Goal: Task Accomplishment & Management: Use online tool/utility

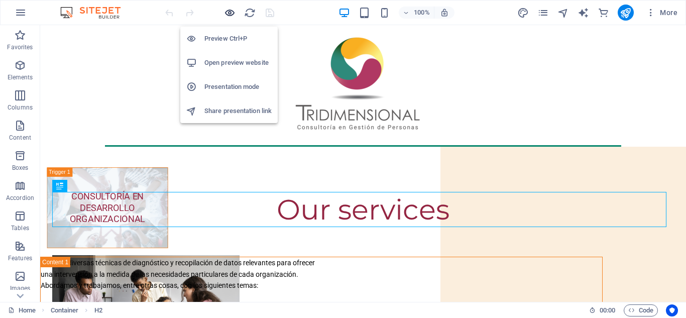
click at [228, 16] on icon "button" at bounding box center [230, 13] width 12 height 12
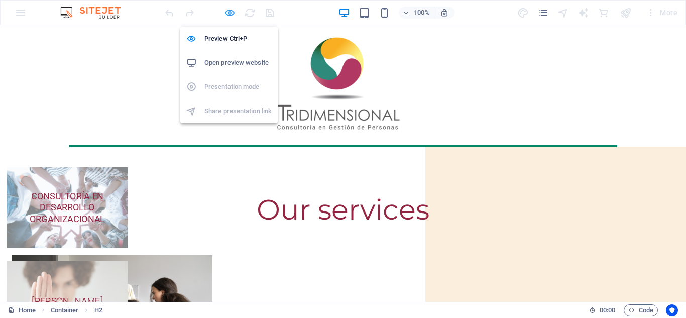
click at [231, 14] on icon "button" at bounding box center [230, 13] width 12 height 12
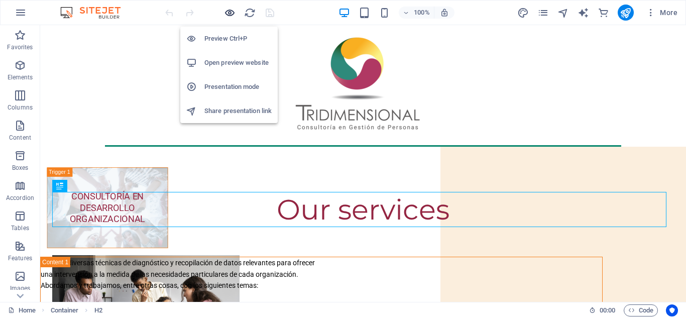
click at [231, 14] on icon "button" at bounding box center [230, 13] width 12 height 12
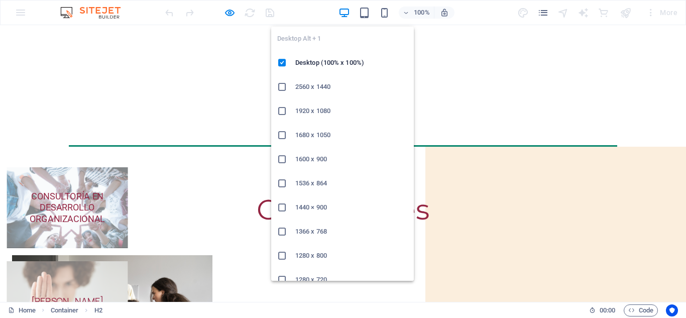
click at [283, 86] on icon at bounding box center [282, 87] width 10 height 10
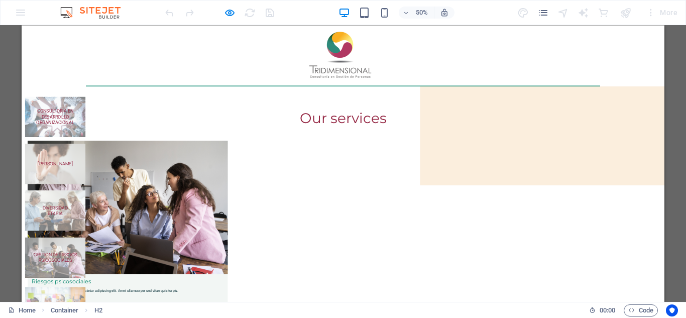
click at [664, 281] on div "Drag here to replace the existing content. Press “Ctrl” if you want to create a…" at bounding box center [343, 163] width 686 height 277
click at [664, 245] on div "Drag here to replace the existing content. Press “Ctrl” if you want to create a…" at bounding box center [343, 163] width 686 height 277
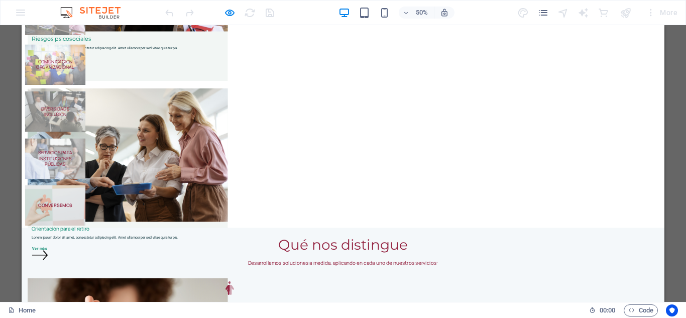
scroll to position [584, 0]
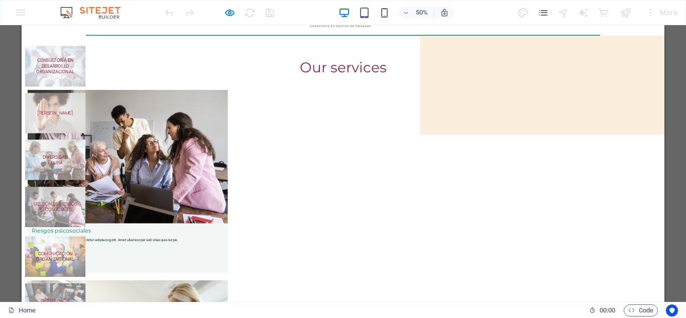
click at [126, 112] on span "CONSULTORÍA EN DESARROLLO ORGANIZACIONAL" at bounding box center [88, 106] width 75 height 33
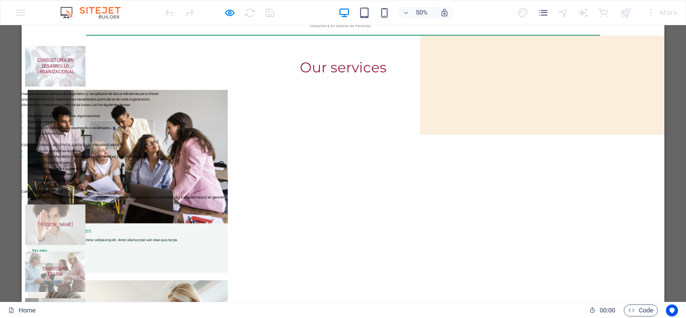
click at [126, 112] on span "CONSULTORÍA EN DESARROLLO ORGANIZACIONAL" at bounding box center [88, 106] width 75 height 33
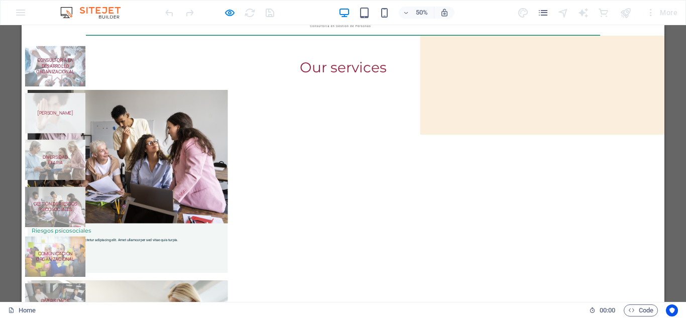
click at [139, 195] on h5 "[PERSON_NAME]" at bounding box center [88, 200] width 99 height 11
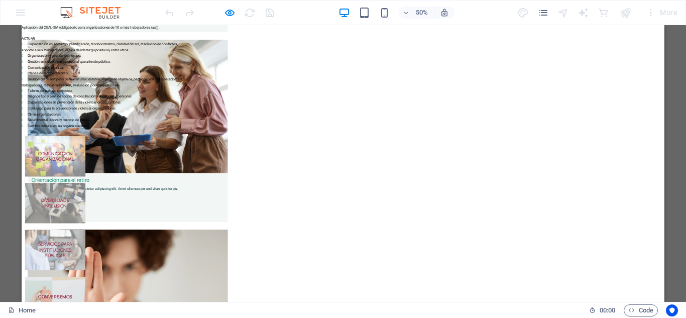
scroll to position [584, 0]
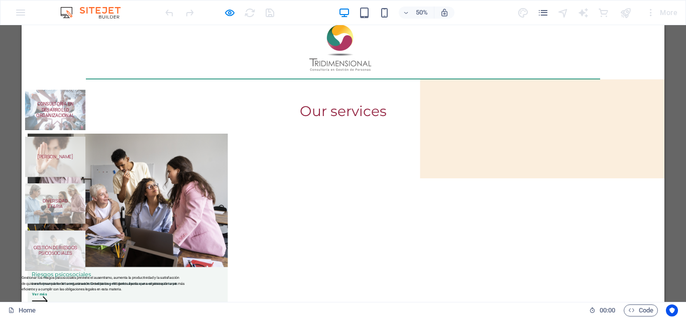
scroll to position [0, 0]
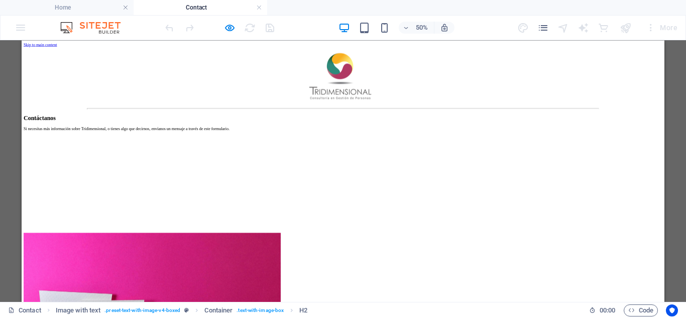
scroll to position [345, 0]
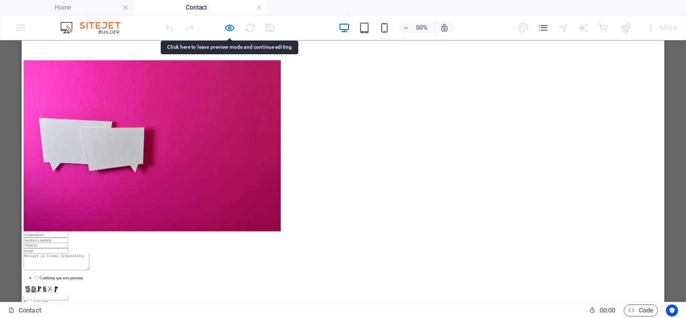
click at [685, 317] on html "Skip to main content Contáctanos Si necesitas más información sobre Tridimensio…" at bounding box center [664, 182] width 1285 height 975
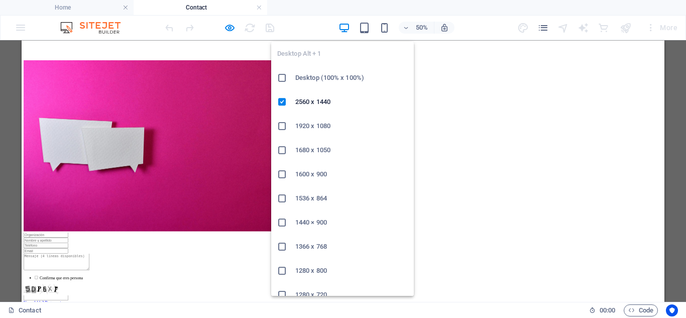
click at [282, 124] on icon at bounding box center [282, 126] width 10 height 10
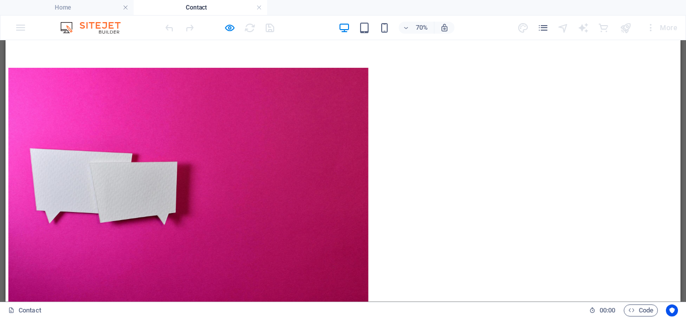
scroll to position [18, 0]
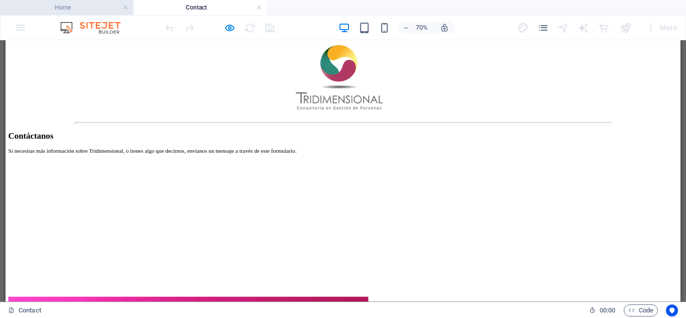
click at [105, 8] on h4 "Home" at bounding box center [67, 7] width 134 height 11
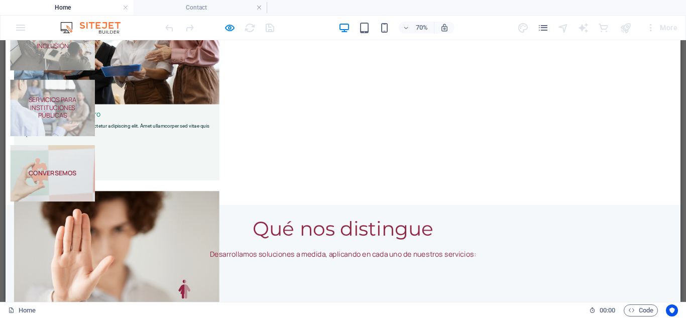
scroll to position [327, 0]
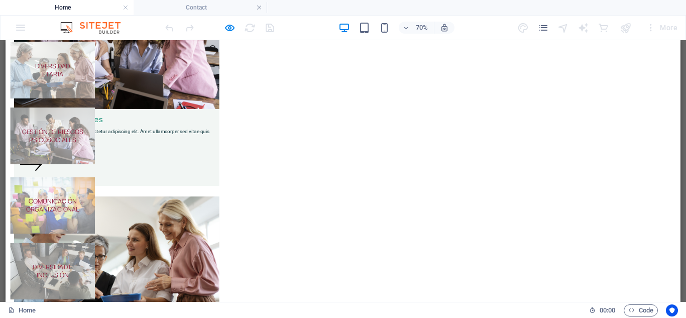
click at [681, 55] on div "Drag here to replace the existing content. Press “Ctrl” if you want to create a…" at bounding box center [343, 170] width 686 height 261
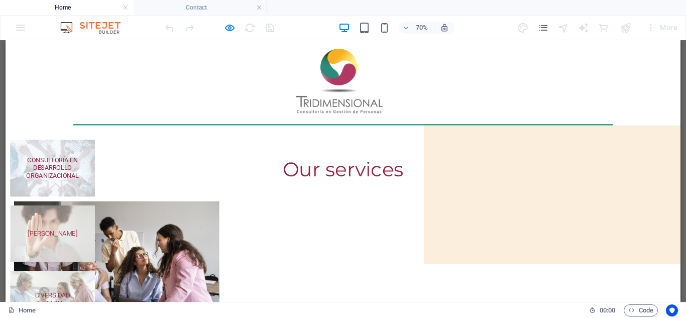
click at [122, 223] on h5 "CONSULTORÍA EN DESARROLLO ORGANIZACIONAL" at bounding box center [72, 223] width 99 height 34
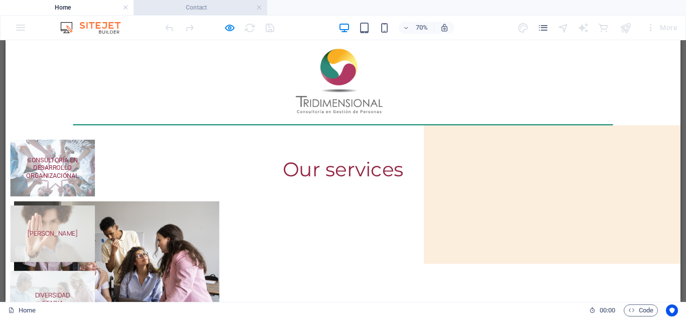
click at [197, 7] on h4 "Contact" at bounding box center [201, 7] width 134 height 11
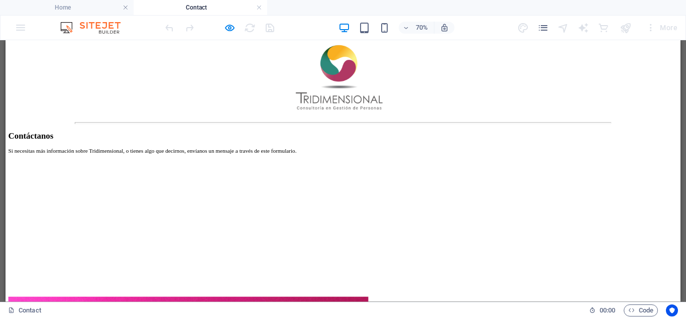
scroll to position [345, 0]
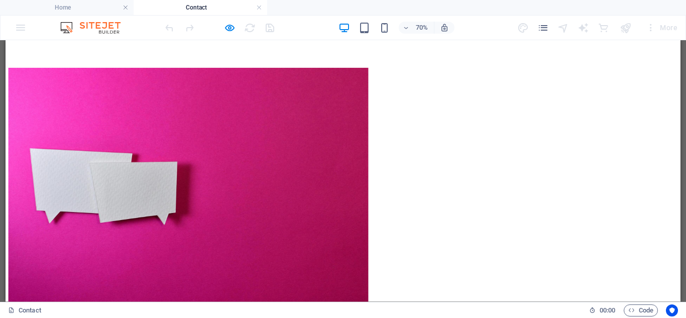
click at [92, 8] on h4 "Home" at bounding box center [67, 7] width 134 height 11
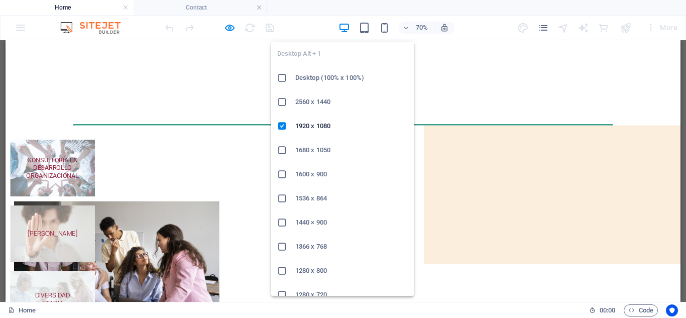
click at [283, 148] on icon at bounding box center [282, 150] width 10 height 10
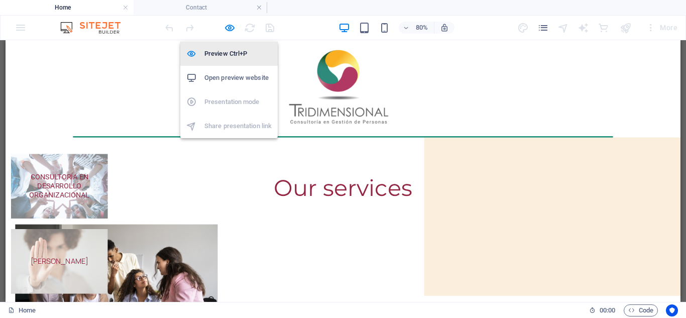
click at [234, 55] on h6 "Preview Ctrl+P" at bounding box center [237, 54] width 67 height 12
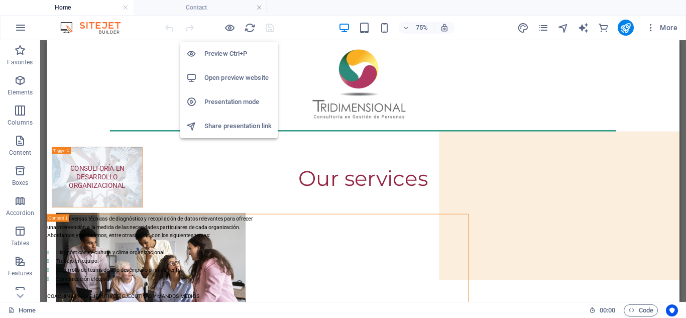
click at [234, 55] on h6 "Preview Ctrl+P" at bounding box center [237, 54] width 67 height 12
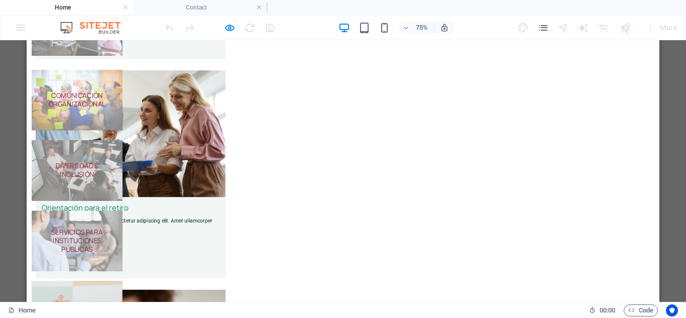
scroll to position [178, 0]
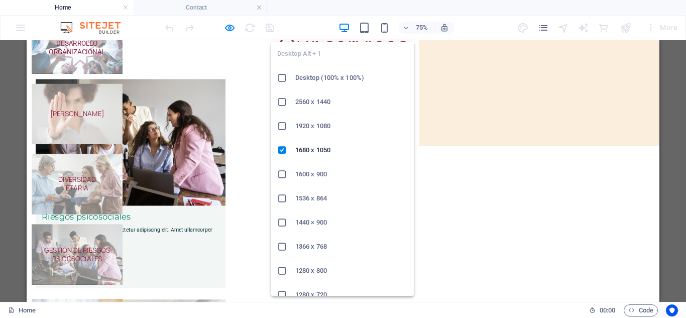
click at [284, 175] on icon at bounding box center [282, 174] width 10 height 10
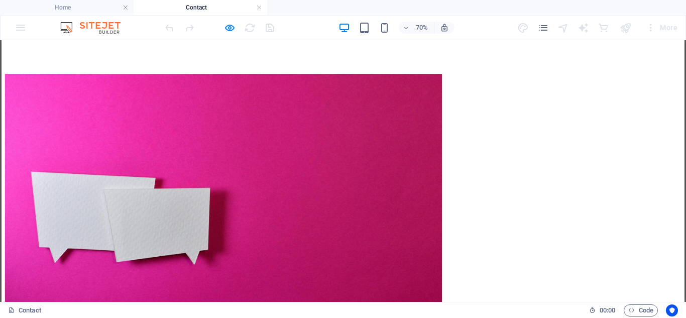
scroll to position [0, 0]
type input "tridimensional"
click at [78, 11] on h4 "Home" at bounding box center [67, 7] width 134 height 11
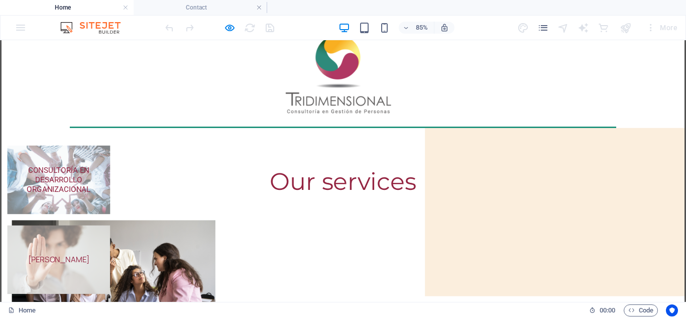
scroll to position [18, 0]
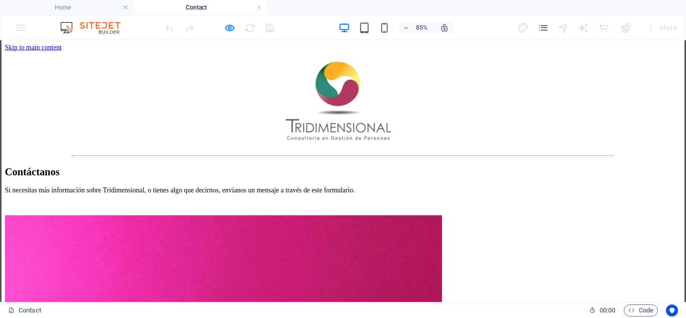
scroll to position [345, 0]
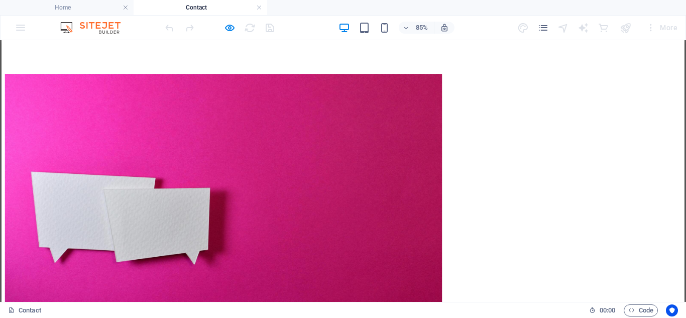
checkbox input "true"
type input "5DP6XF"
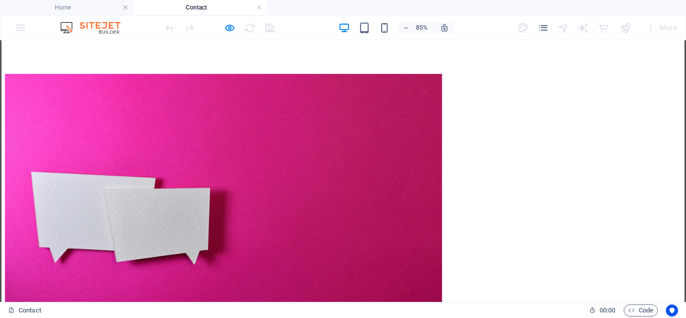
type input "vidia gutiérrez"
type input "968495137"
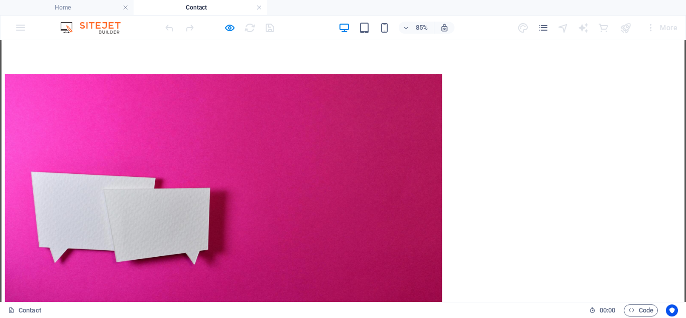
type input "vidia@tridimensionalconsultora.cl"
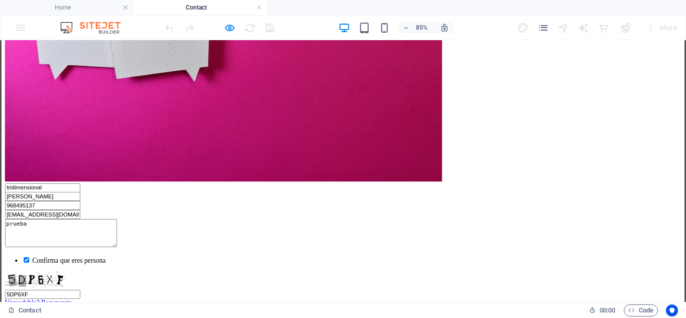
type textarea "prueba"
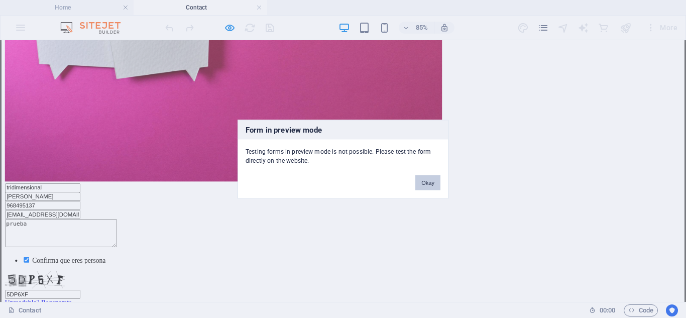
click at [423, 182] on button "Okay" at bounding box center [427, 182] width 25 height 15
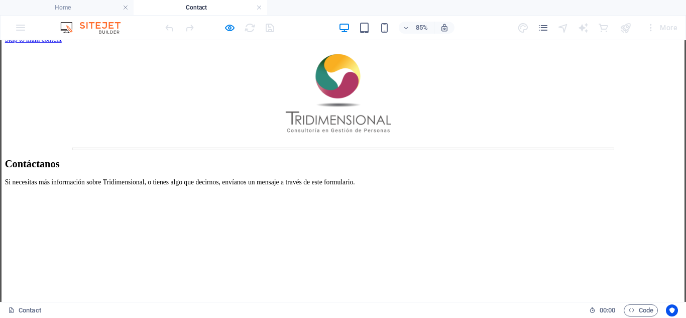
scroll to position [0, 0]
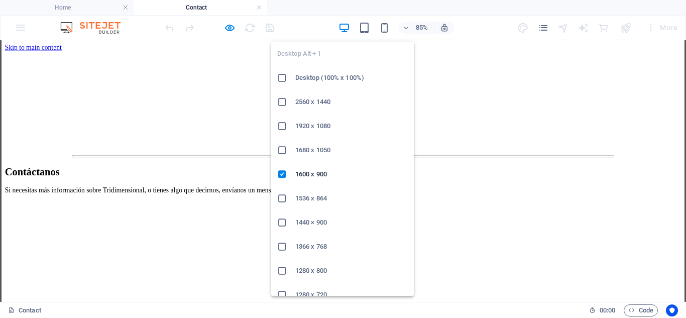
click at [283, 201] on icon at bounding box center [282, 198] width 10 height 10
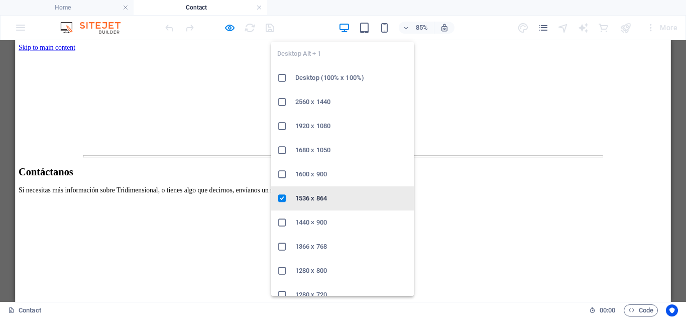
click at [345, 204] on li "1536 x 864" at bounding box center [342, 198] width 143 height 24
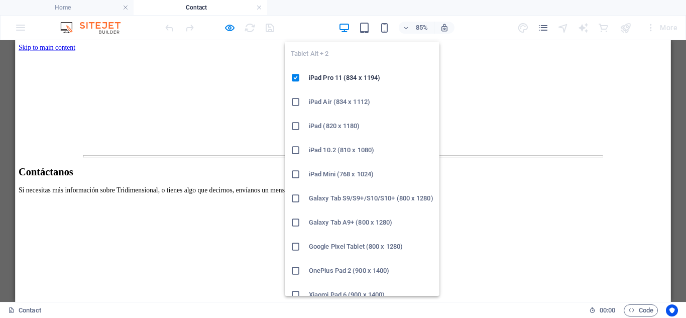
click at [296, 102] on icon at bounding box center [296, 102] width 10 height 10
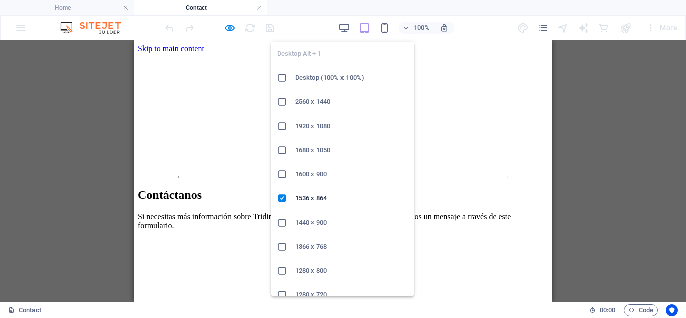
click at [311, 171] on h6 "1600 x 900" at bounding box center [351, 174] width 112 height 12
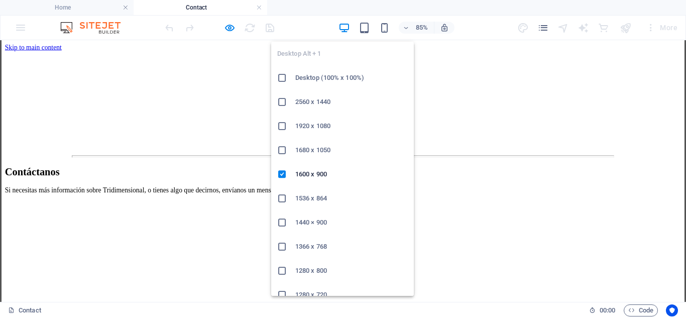
click at [315, 154] on h6 "1680 x 1050" at bounding box center [351, 150] width 112 height 12
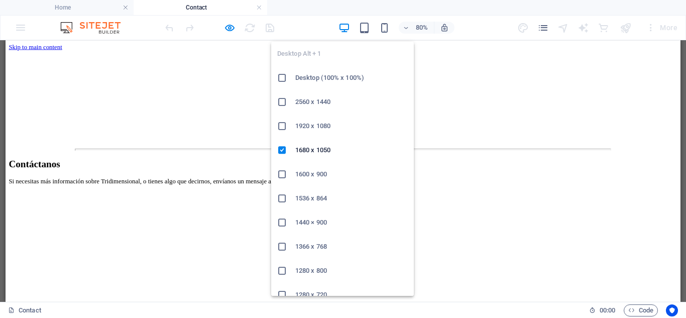
click at [342, 29] on icon "button" at bounding box center [344, 28] width 12 height 12
click at [283, 173] on icon at bounding box center [282, 174] width 10 height 10
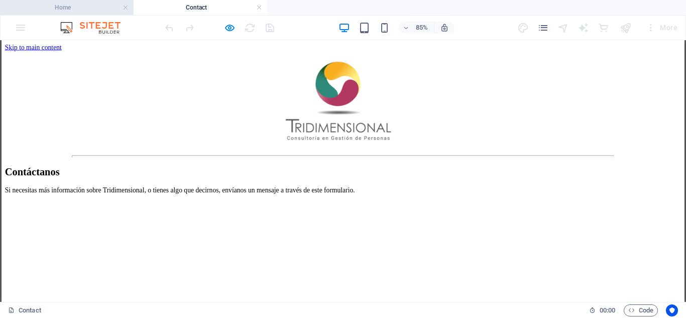
click at [80, 5] on h4 "Home" at bounding box center [67, 7] width 134 height 11
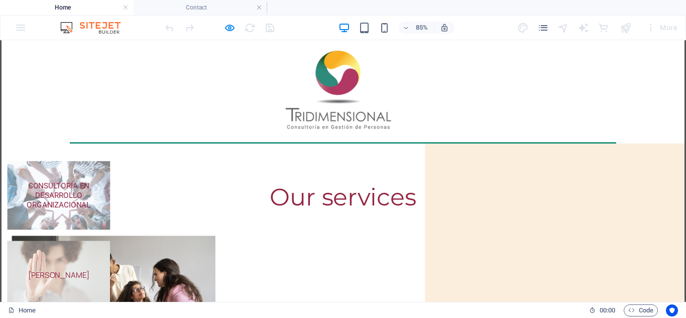
scroll to position [18, 0]
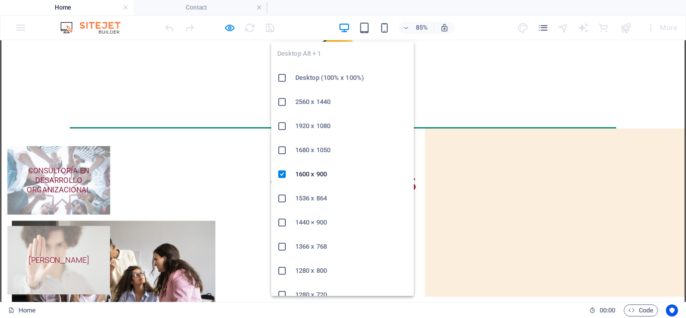
click at [284, 195] on icon at bounding box center [282, 198] width 10 height 10
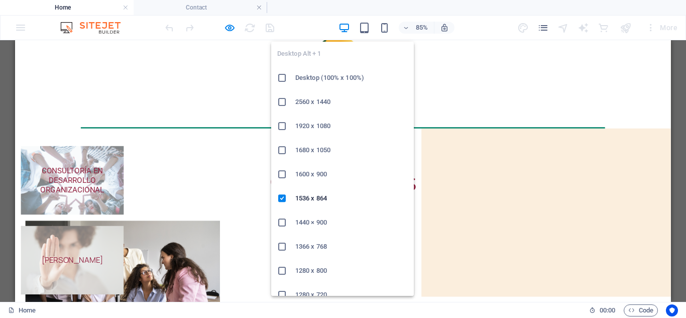
click at [281, 221] on icon at bounding box center [282, 222] width 10 height 10
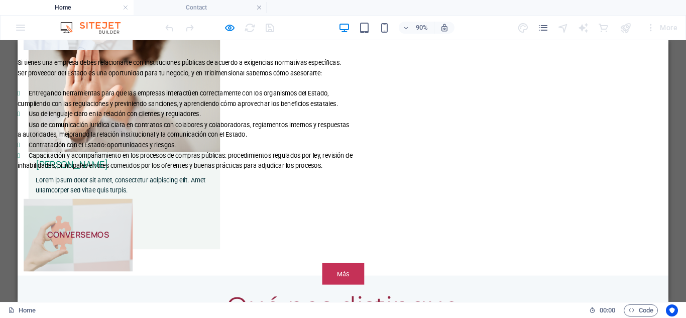
scroll to position [1003, 0]
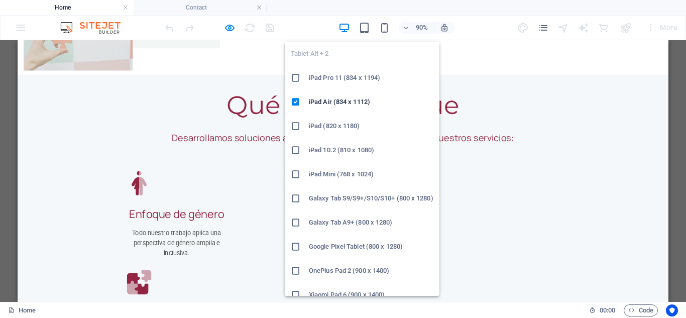
click at [297, 124] on icon at bounding box center [296, 126] width 10 height 10
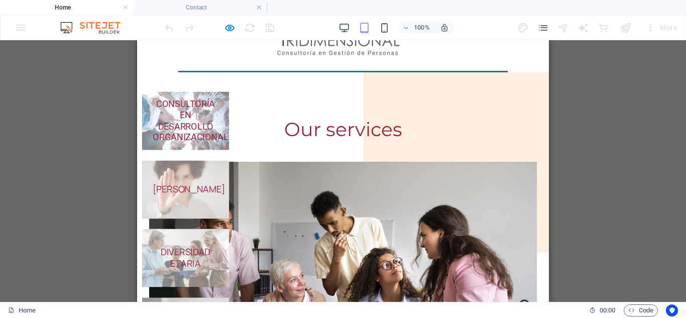
scroll to position [0, 0]
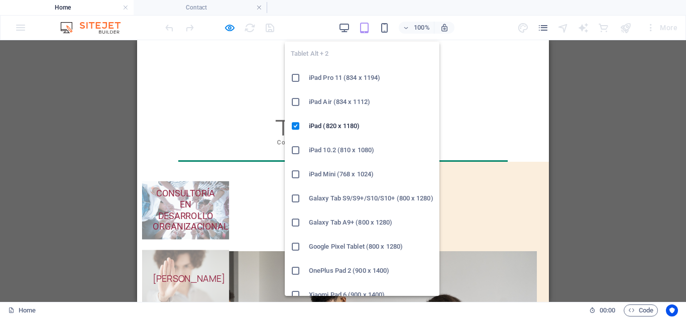
click at [297, 148] on icon at bounding box center [296, 150] width 10 height 10
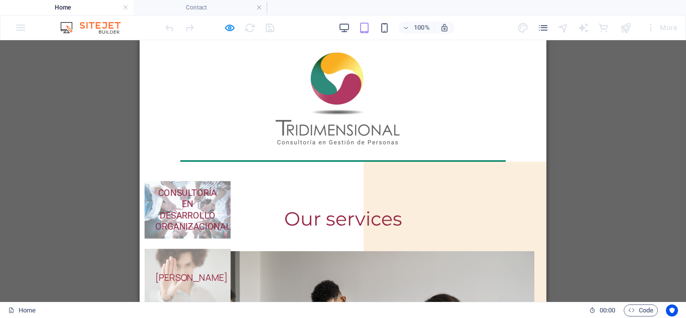
scroll to position [228, 0]
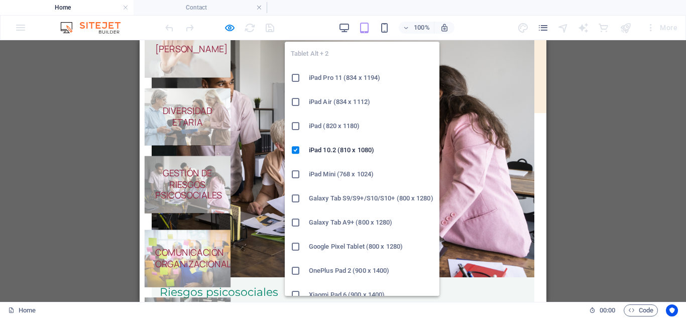
click at [294, 174] on icon at bounding box center [296, 174] width 10 height 10
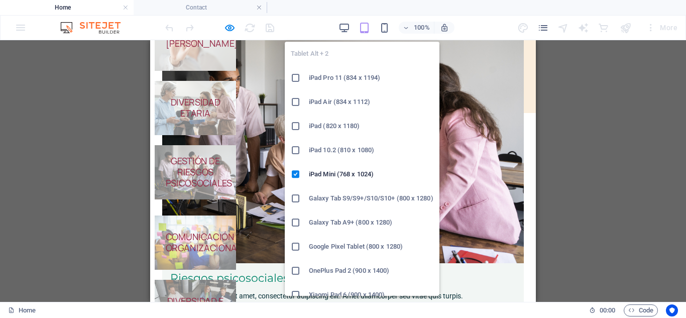
click at [294, 200] on icon at bounding box center [296, 198] width 10 height 10
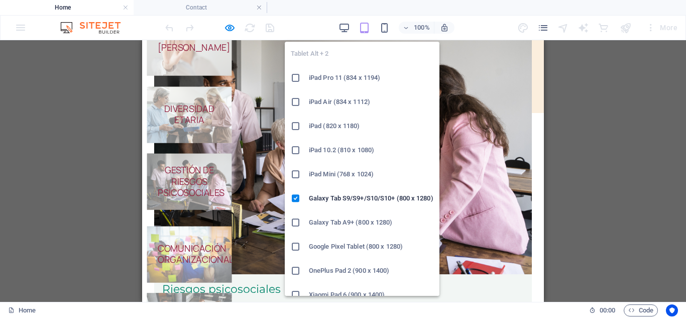
click at [295, 224] on icon at bounding box center [296, 222] width 10 height 10
click at [294, 246] on icon at bounding box center [296, 246] width 10 height 10
click at [296, 270] on icon at bounding box center [296, 271] width 10 height 10
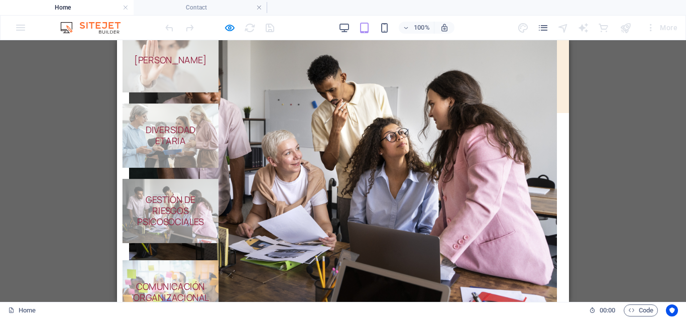
scroll to position [0, 0]
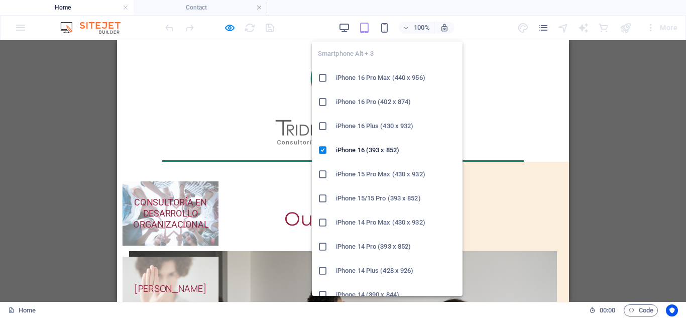
click at [323, 173] on icon at bounding box center [323, 174] width 10 height 10
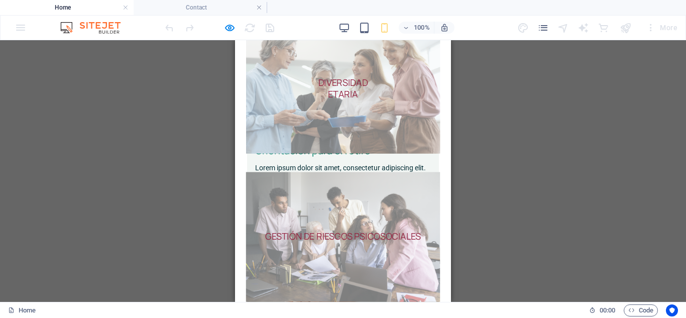
scroll to position [685, 0]
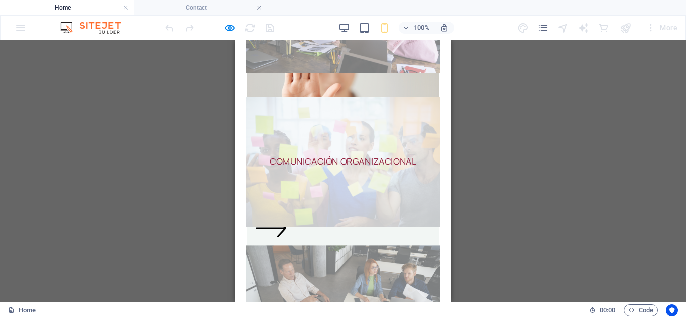
click at [345, 138] on span "COMUNICACIÓN ORGANIZACIONAL" at bounding box center [343, 161] width 194 height 129
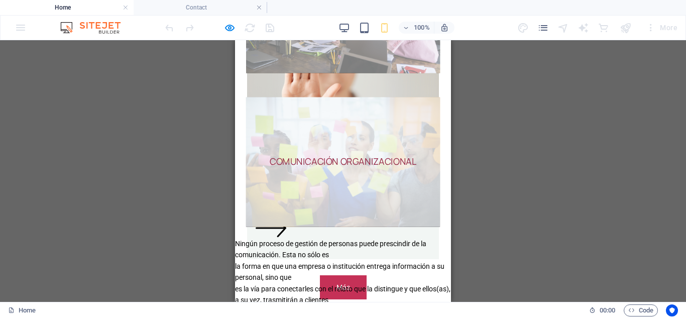
scroll to position [913, 0]
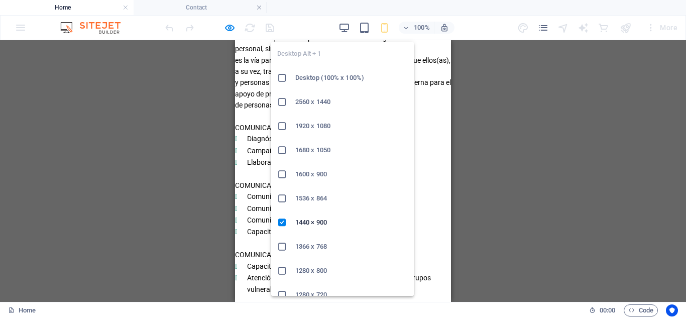
click at [283, 246] on icon at bounding box center [282, 246] width 10 height 10
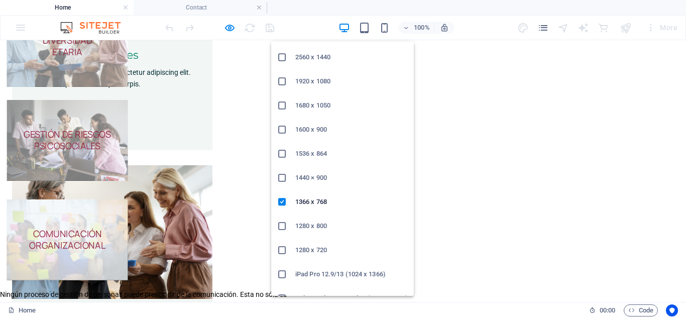
scroll to position [59, 0]
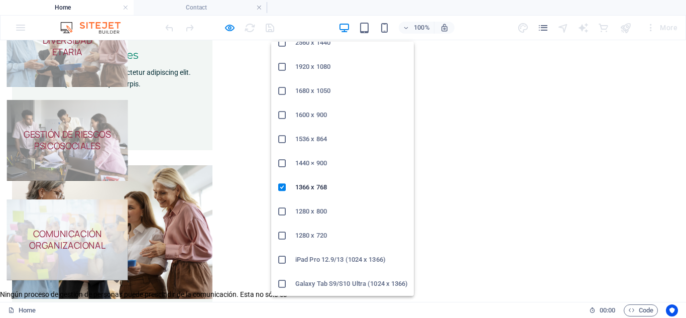
click at [284, 286] on icon at bounding box center [282, 284] width 10 height 10
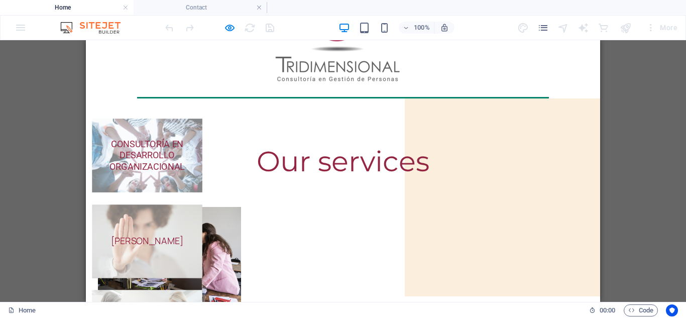
scroll to position [0, 0]
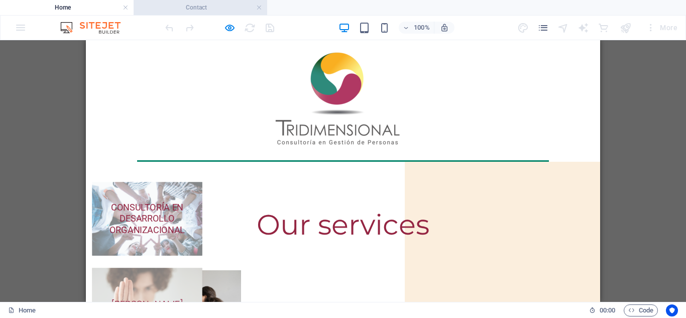
click at [171, 10] on h4 "Contact" at bounding box center [201, 7] width 134 height 11
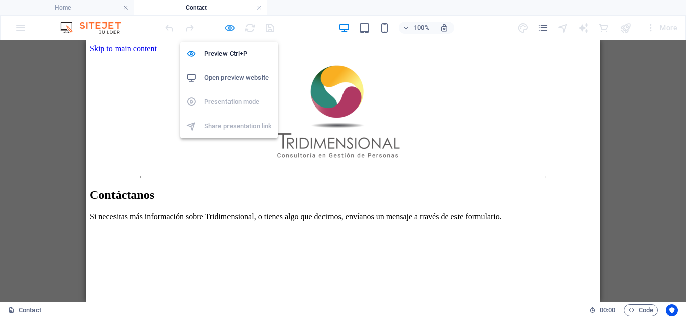
click at [229, 26] on icon "button" at bounding box center [230, 28] width 12 height 12
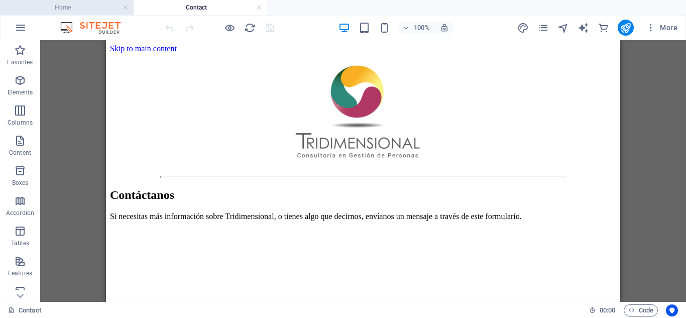
click at [96, 9] on h4 "Home" at bounding box center [67, 7] width 134 height 11
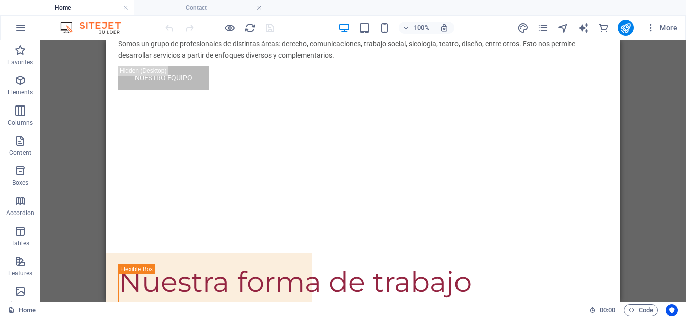
scroll to position [3158, 0]
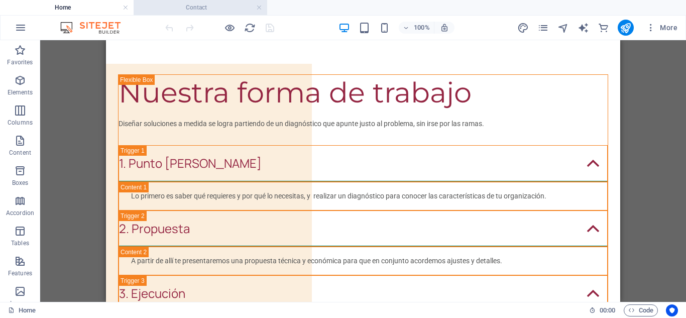
click at [194, 7] on h4 "Contact" at bounding box center [201, 7] width 134 height 11
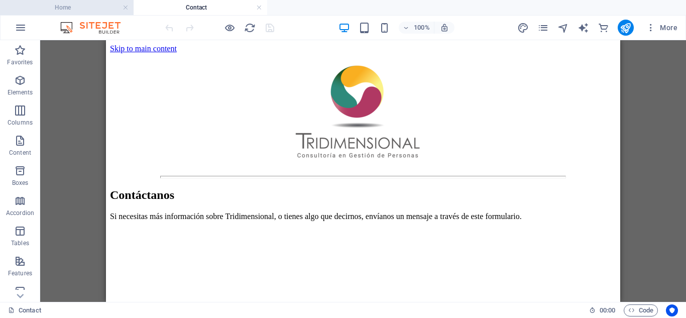
click at [80, 6] on h4 "Home" at bounding box center [67, 7] width 134 height 11
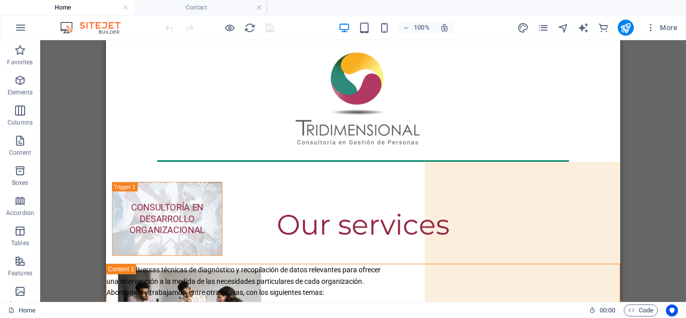
scroll to position [3158, 0]
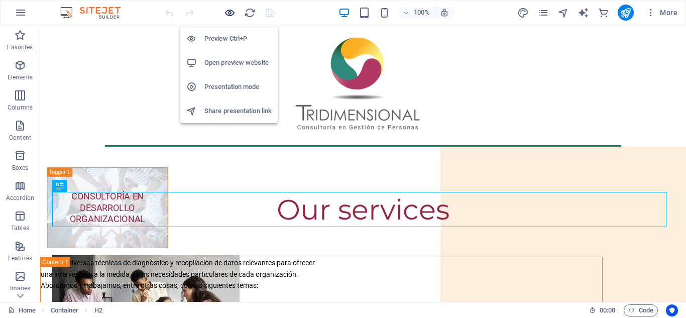
click at [229, 14] on icon "button" at bounding box center [230, 13] width 12 height 12
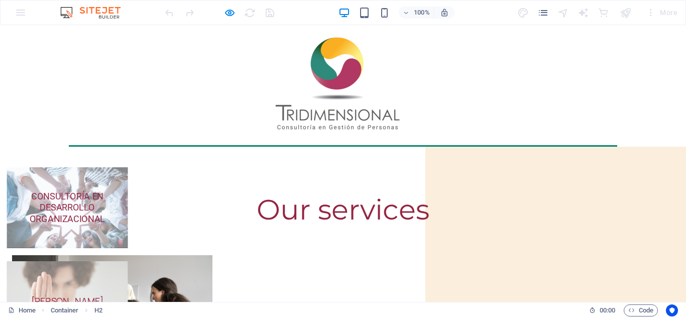
drag, startPoint x: 677, startPoint y: 282, endPoint x: 682, endPoint y: 285, distance: 6.5
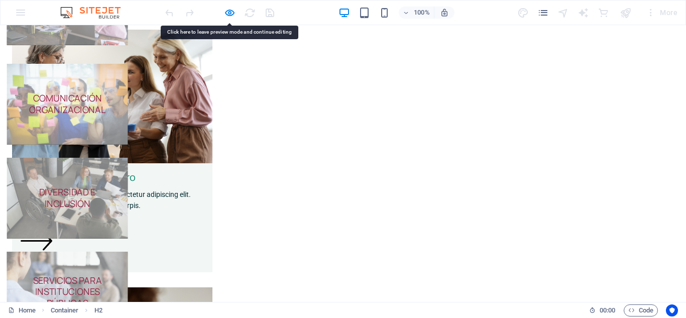
scroll to position [861, 0]
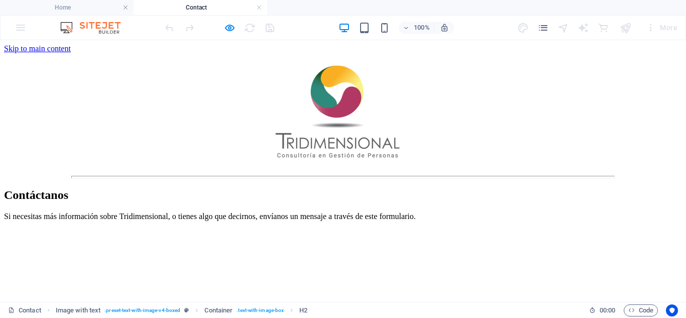
scroll to position [0, 0]
click at [77, 7] on h4 "Home" at bounding box center [67, 7] width 134 height 11
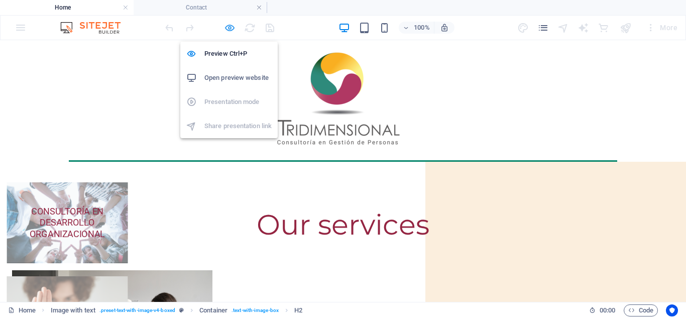
click at [230, 29] on icon "button" at bounding box center [230, 28] width 12 height 12
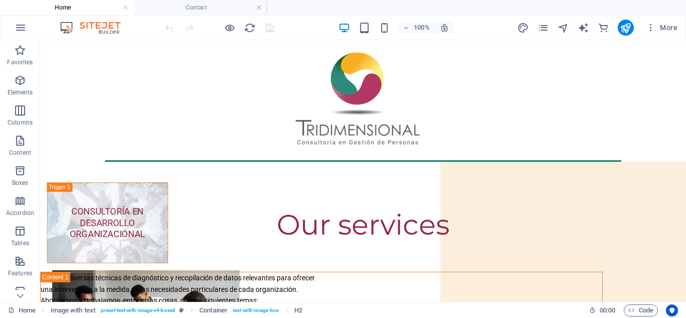
drag, startPoint x: 683, startPoint y: 207, endPoint x: 720, endPoint y: 54, distance: 158.1
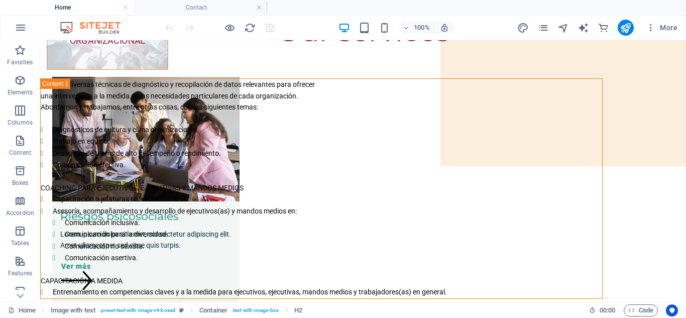
scroll to position [201, 0]
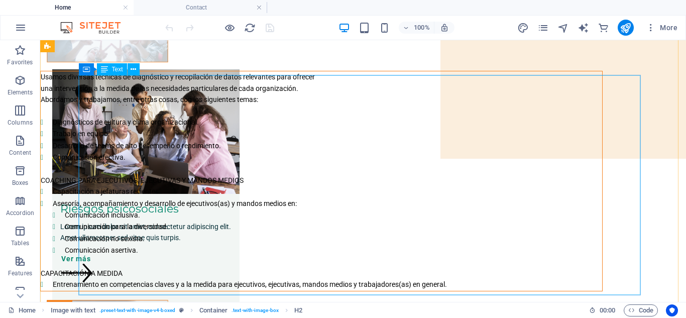
drag, startPoint x: 492, startPoint y: 287, endPoint x: 349, endPoint y: 268, distance: 144.3
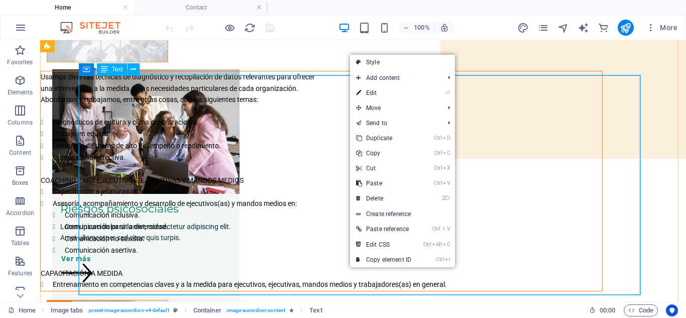
click at [491, 290] on div "Usamos diversas técnicas de diagnóstico y recopilación de datos relevantes para…" at bounding box center [321, 180] width 561 height 219
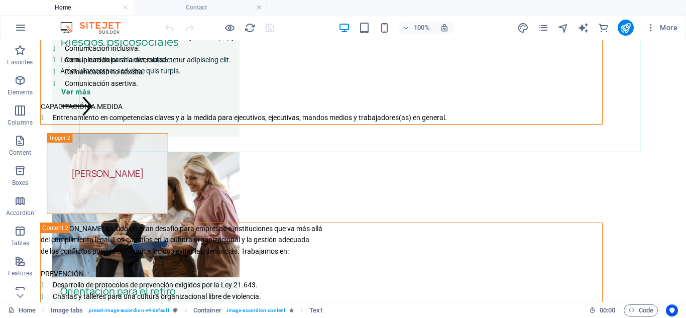
drag, startPoint x: 491, startPoint y: 290, endPoint x: 392, endPoint y: 278, distance: 99.5
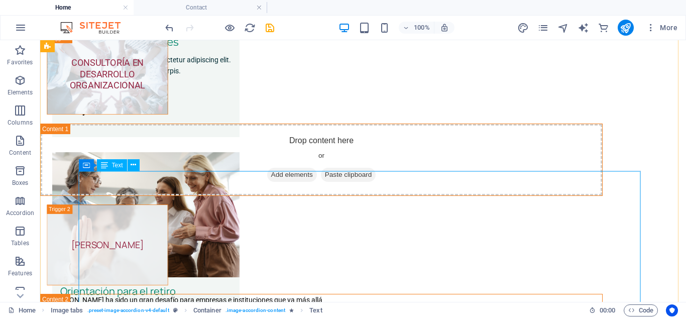
scroll to position [106, 0]
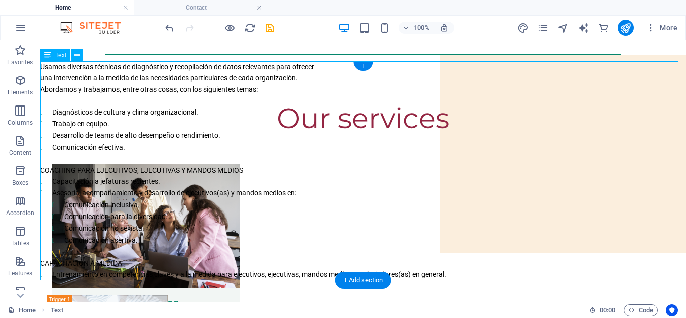
click at [200, 143] on div "Usamos diversas técnicas de diagnóstico y recopilación de datos relevantes para…" at bounding box center [362, 170] width 645 height 219
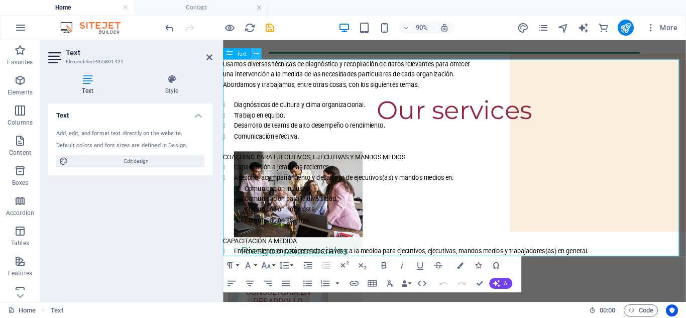
click at [260, 53] on button at bounding box center [255, 53] width 11 height 11
click at [243, 177] on li "Capacitación a jefaturas recientes." at bounding box center [486, 182] width 502 height 12
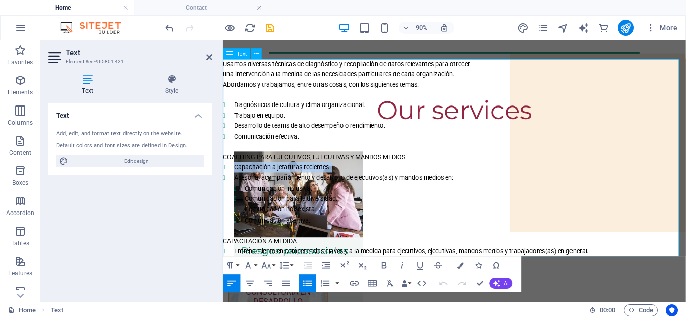
click at [243, 177] on li "Capacitación a jefaturas recientes." at bounding box center [486, 182] width 502 height 12
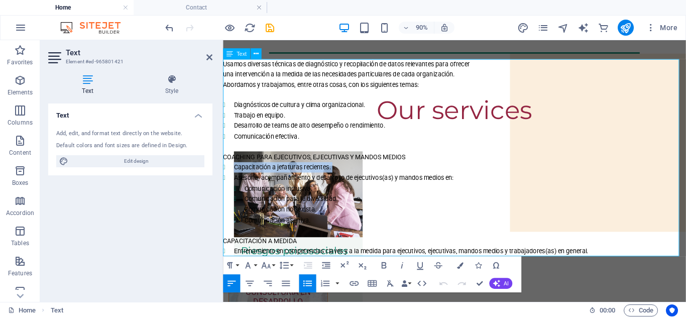
click at [243, 177] on li "Capacitación a jefaturas recientes." at bounding box center [486, 182] width 502 height 12
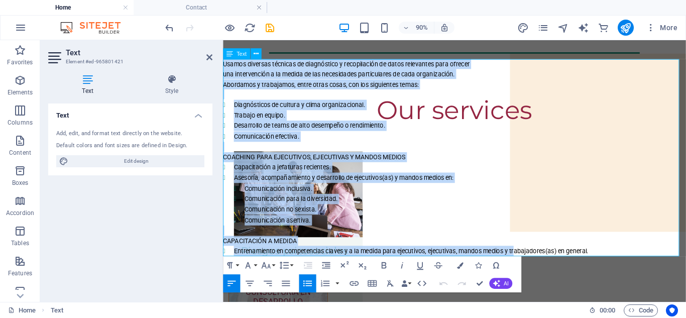
drag, startPoint x: 223, startPoint y: 66, endPoint x: 551, endPoint y: 274, distance: 387.4
click at [551, 274] on div "Usamos diversas técnicas de diagnóstico y recopilación de datos relevantes para…" at bounding box center [480, 170] width 514 height 219
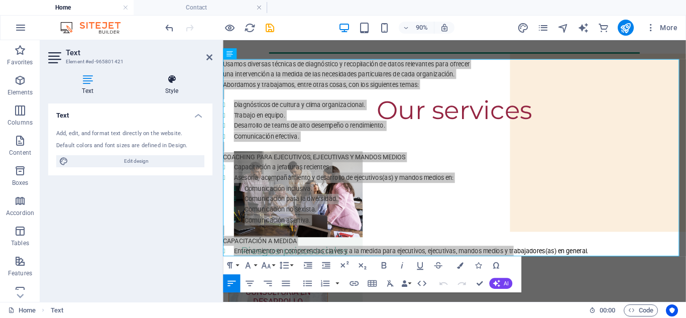
click at [176, 78] on icon at bounding box center [171, 79] width 81 height 10
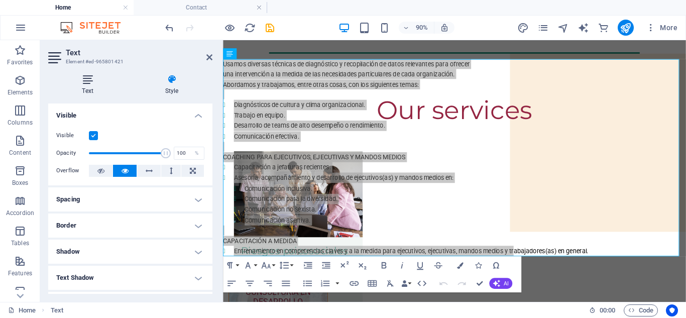
click at [90, 80] on icon at bounding box center [87, 79] width 79 height 10
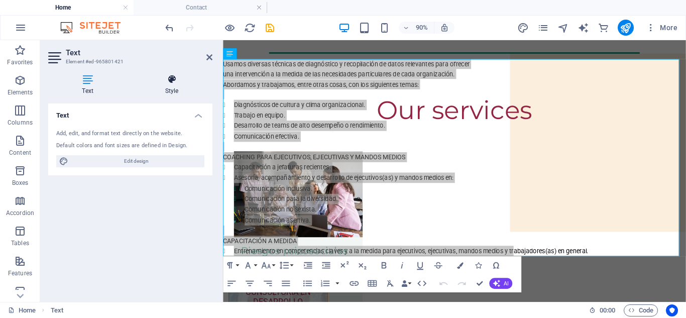
click at [174, 81] on icon at bounding box center [171, 79] width 81 height 10
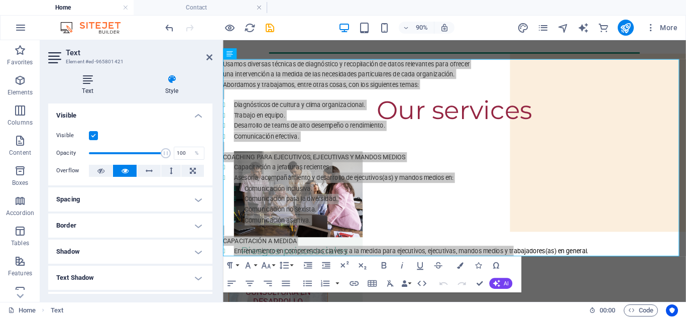
click at [84, 80] on icon at bounding box center [87, 79] width 79 height 10
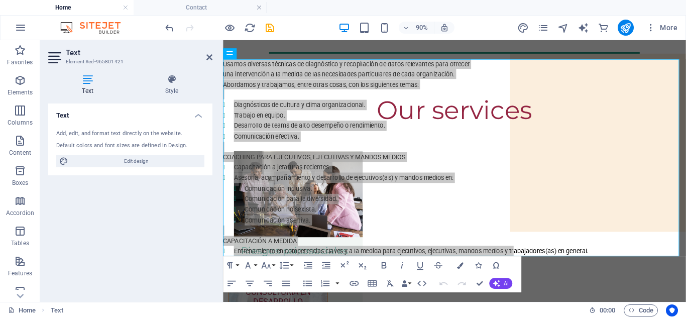
click at [199, 114] on h4 "Text" at bounding box center [130, 112] width 164 height 18
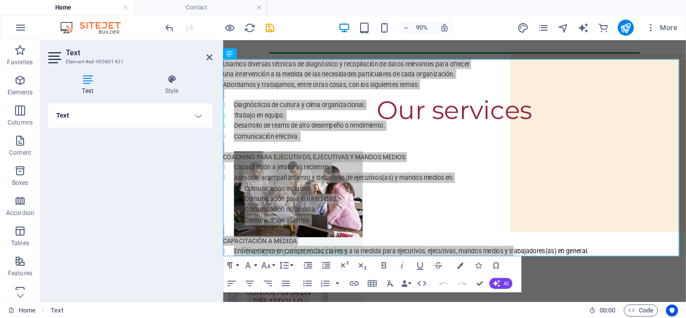
click at [199, 114] on h4 "Text" at bounding box center [130, 115] width 164 height 24
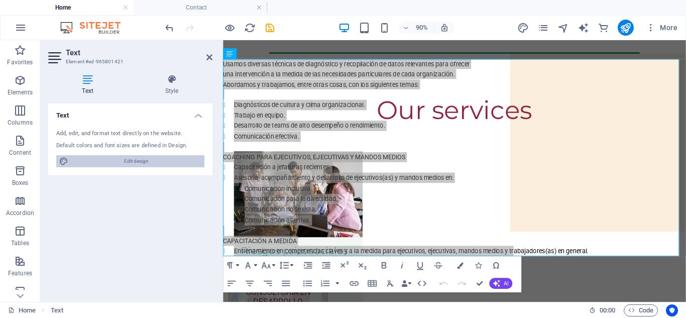
click at [156, 160] on span "Edit design" at bounding box center [136, 161] width 130 height 12
select select "px"
select select "400"
select select "px"
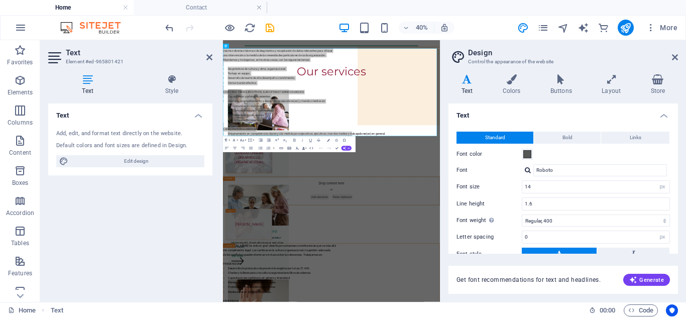
click at [164, 249] on div "Text Add, edit, and format text directly on the website. Default colors and fon…" at bounding box center [130, 198] width 164 height 190
click at [206, 57] on icon at bounding box center [209, 57] width 6 height 8
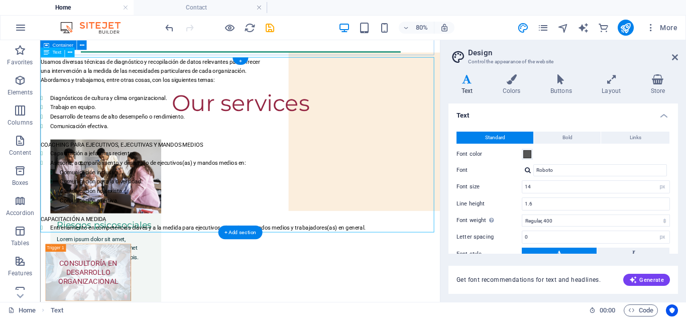
click at [453, 270] on div "Usamos diversas técnicas de diagnóstico y recopilación de datos relevantes para…" at bounding box center [289, 170] width 499 height 219
drag, startPoint x: 453, startPoint y: 270, endPoint x: 202, endPoint y: 250, distance: 252.3
click at [202, 250] on div "Usamos diversas técnicas de diagnóstico y recopilación de datos relevantes para…" at bounding box center [289, 170] width 499 height 219
drag, startPoint x: 460, startPoint y: 277, endPoint x: 295, endPoint y: 263, distance: 165.7
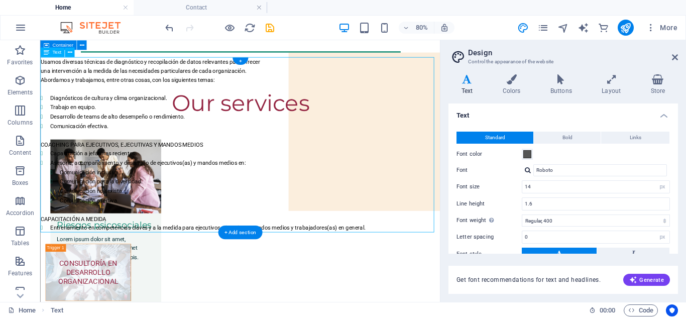
click at [295, 263] on div "Usamos diversas técnicas de diagnóstico y recopilación de datos relevantes para…" at bounding box center [289, 170] width 499 height 219
click at [199, 161] on div "Usamos diversas técnicas de diagnóstico y recopilación de datos relevantes para…" at bounding box center [289, 170] width 499 height 219
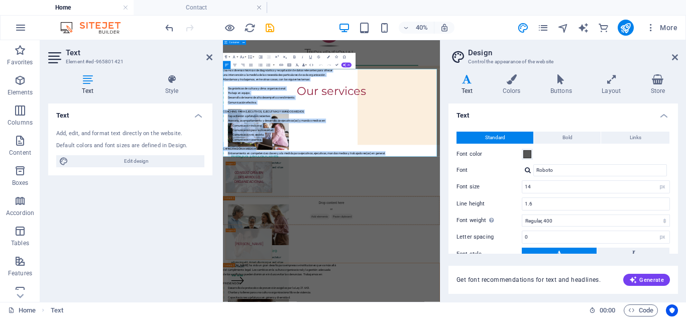
scroll to position [55, 0]
drag, startPoint x: 645, startPoint y: 270, endPoint x: 204, endPoint y: 114, distance: 468.3
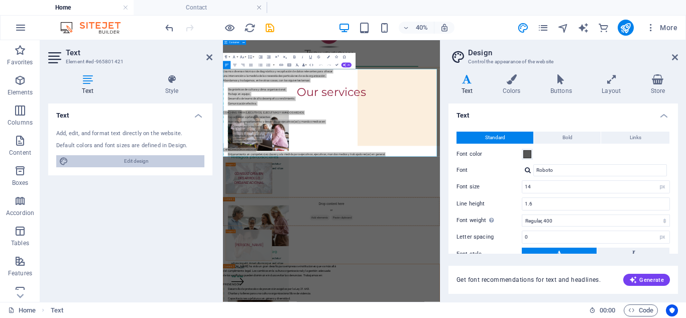
click at [130, 163] on span "Edit design" at bounding box center [136, 161] width 130 height 12
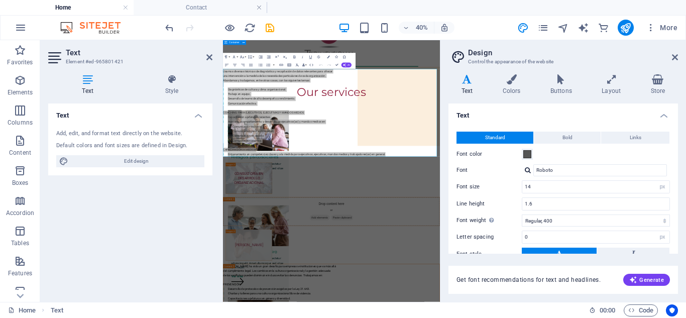
click at [674, 233] on div "Standard Bold Links Font color Font Roboto Font size 14 rem px Line height 1.6 …" at bounding box center [562, 213] width 233 height 185
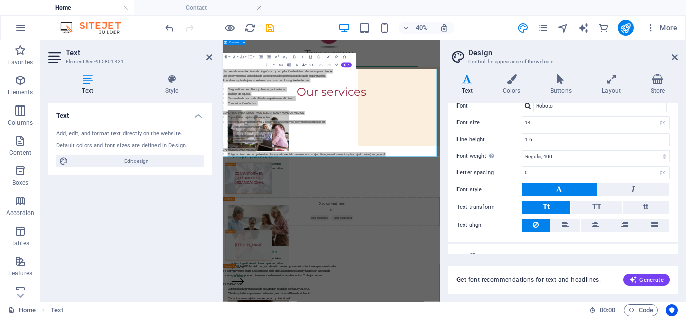
scroll to position [79, 0]
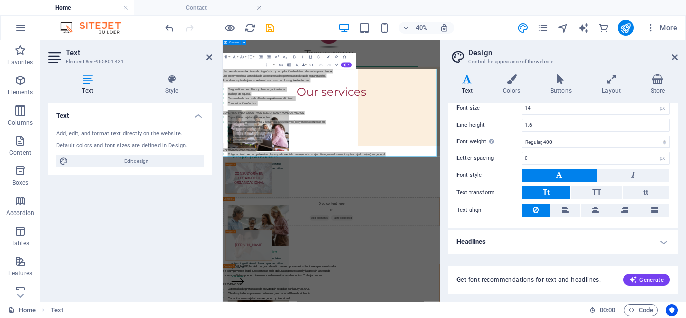
click at [662, 239] on h4 "Headlines" at bounding box center [562, 241] width 229 height 24
click at [662, 239] on h4 "Headlines" at bounding box center [562, 238] width 229 height 18
click at [674, 120] on div "Standard Bold Links Font color Font Roboto Font size 14 rem px Line height 1.6 …" at bounding box center [562, 135] width 233 height 185
click at [525, 107] on input "14" at bounding box center [595, 108] width 147 height 12
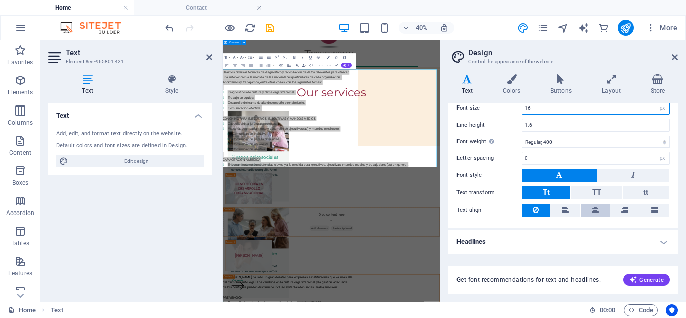
type input "16"
click at [602, 212] on button at bounding box center [594, 210] width 29 height 13
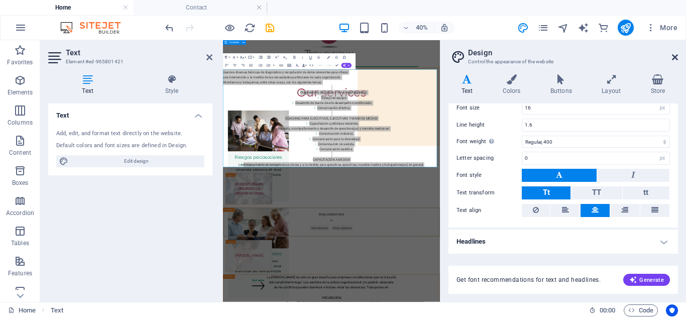
click at [675, 58] on icon at bounding box center [675, 57] width 6 height 8
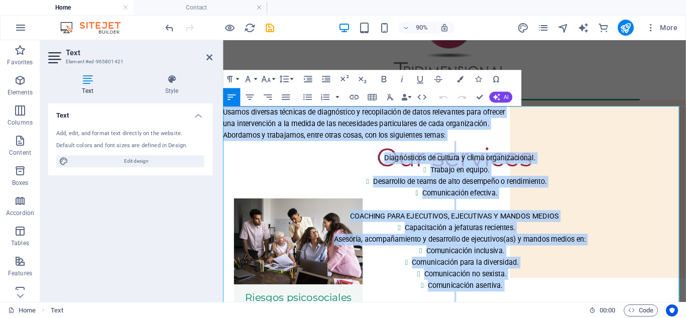
click at [497, 269] on li "Comunicación inclusiva." at bounding box center [492, 274] width 490 height 13
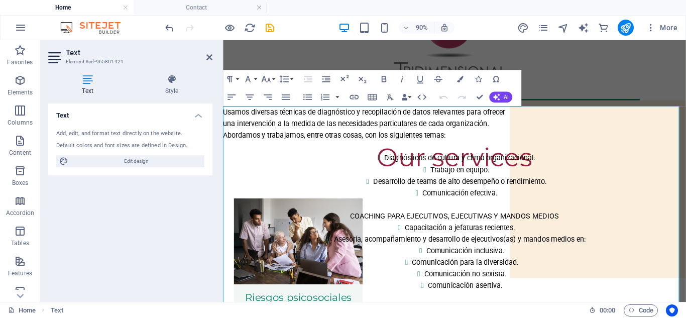
click at [497, 149] on p "Abordamos y trabajamos, entre otras cosas, con los siguientes temas:" at bounding box center [480, 145] width 514 height 13
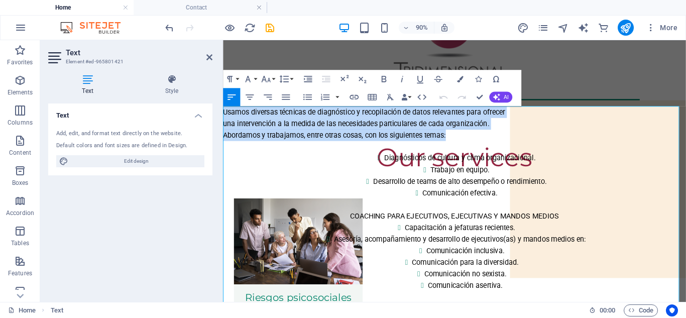
drag, startPoint x: 492, startPoint y: 146, endPoint x: 207, endPoint y: 122, distance: 286.1
click at [246, 99] on icon "button" at bounding box center [249, 97] width 11 height 11
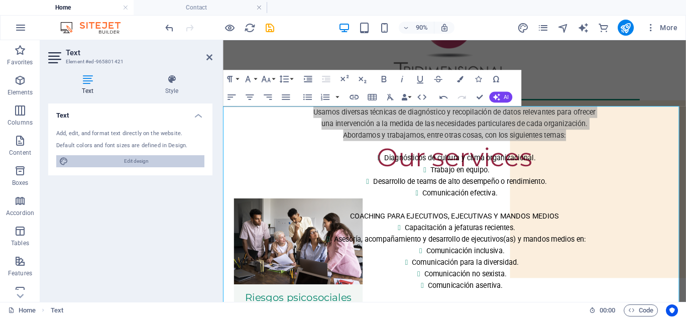
click at [114, 161] on span "Edit design" at bounding box center [136, 161] width 130 height 12
select select "px"
select select "400"
select select "px"
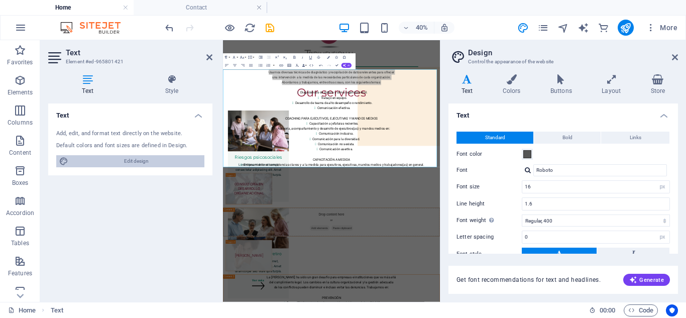
click at [114, 161] on span "Edit design" at bounding box center [136, 161] width 130 height 12
click at [209, 56] on icon at bounding box center [209, 57] width 6 height 8
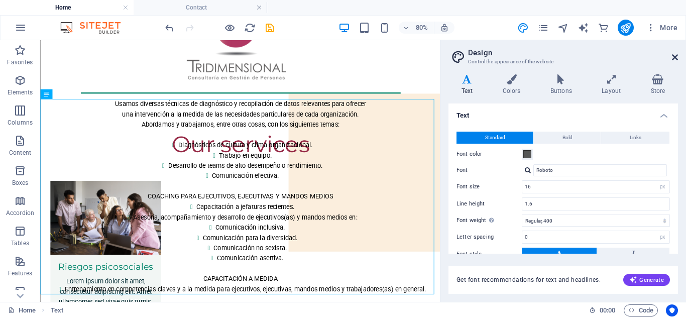
click at [675, 57] on icon at bounding box center [675, 57] width 6 height 8
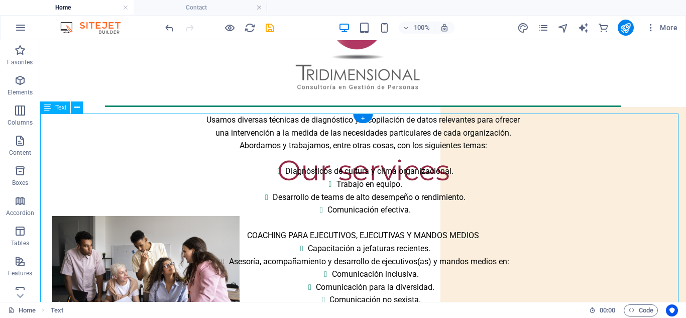
click at [505, 184] on div "Usamos diversas técnicas de diagnóstico y recopilación de datos relevantes para…" at bounding box center [362, 235] width 645 height 244
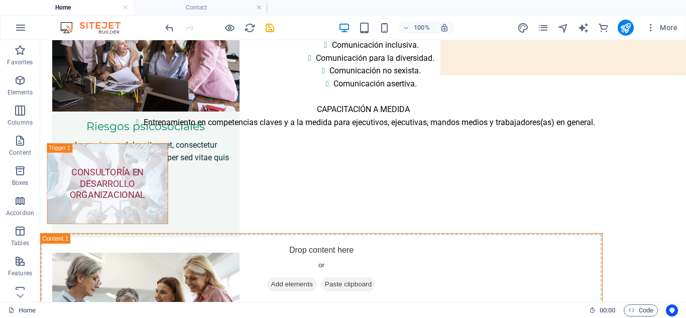
scroll to position [512, 0]
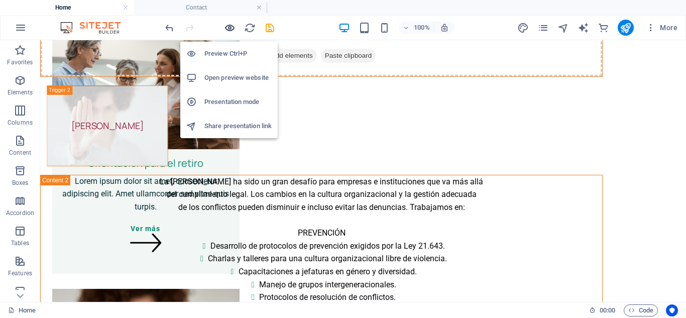
click at [230, 32] on icon "button" at bounding box center [230, 28] width 12 height 12
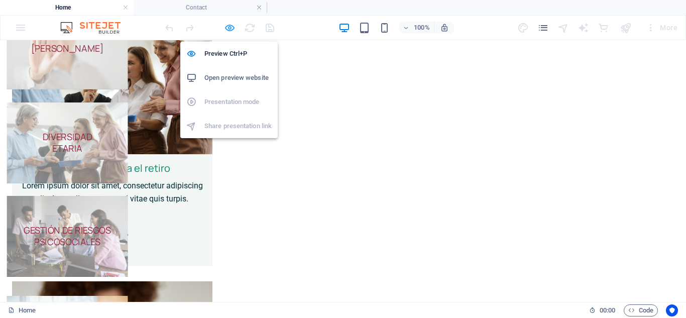
scroll to position [334, 0]
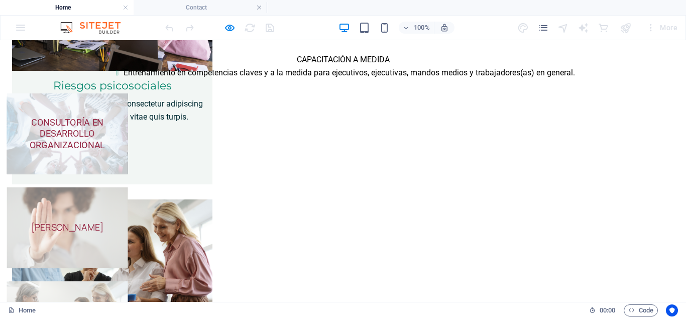
click at [93, 146] on span "CONSULTORÍA EN DESARROLLO ORGANIZACIONAL" at bounding box center [67, 133] width 75 height 33
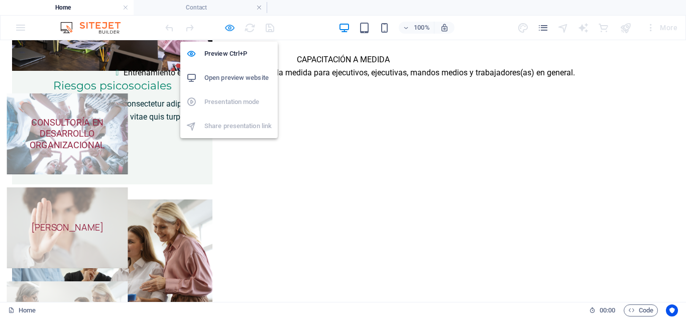
click at [230, 28] on icon "button" at bounding box center [230, 28] width 12 height 12
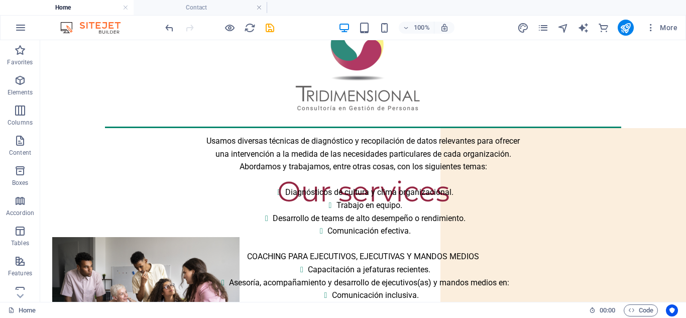
scroll to position [5, 0]
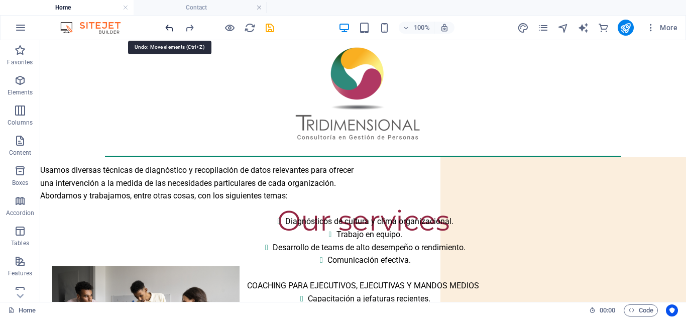
click at [168, 30] on icon "undo" at bounding box center [170, 28] width 12 height 12
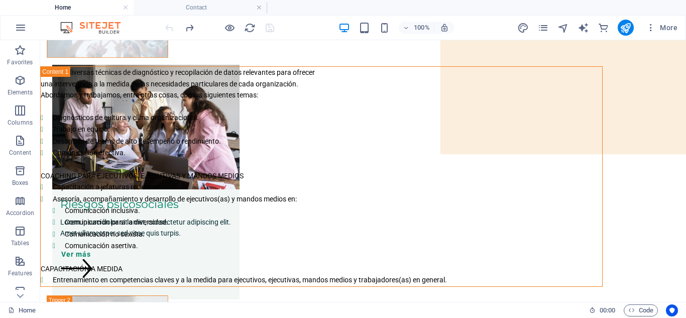
scroll to position [206, 0]
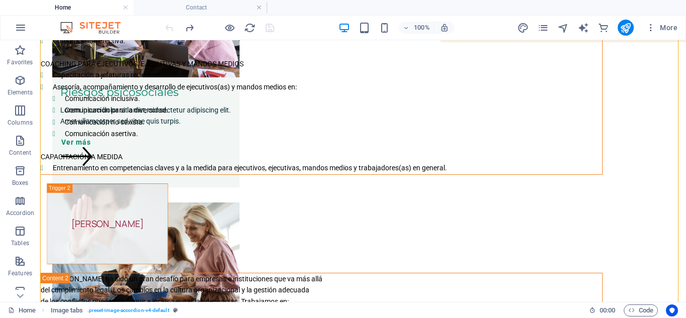
drag, startPoint x: 495, startPoint y: 281, endPoint x: 404, endPoint y: 276, distance: 92.0
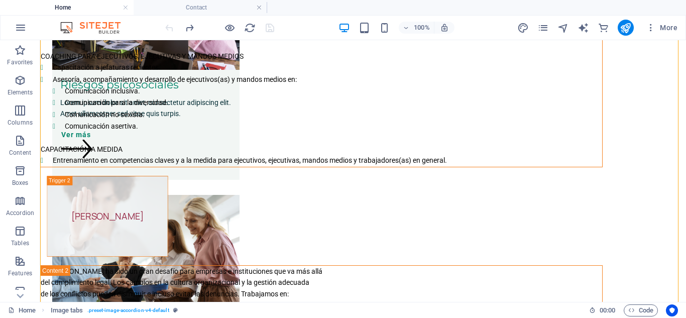
scroll to position [96, 0]
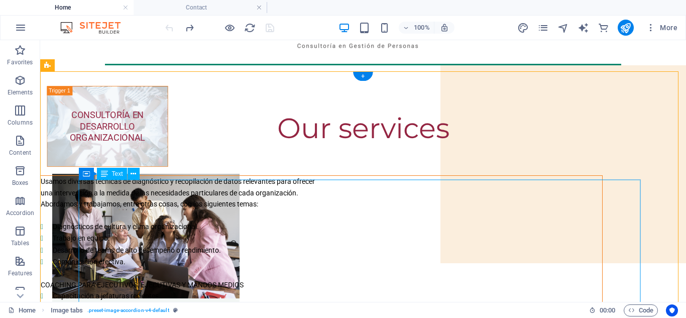
click at [120, 199] on div "Usamos diversas técnicas de diagnóstico y recopilación de datos relevantes para…" at bounding box center [321, 285] width 561 height 219
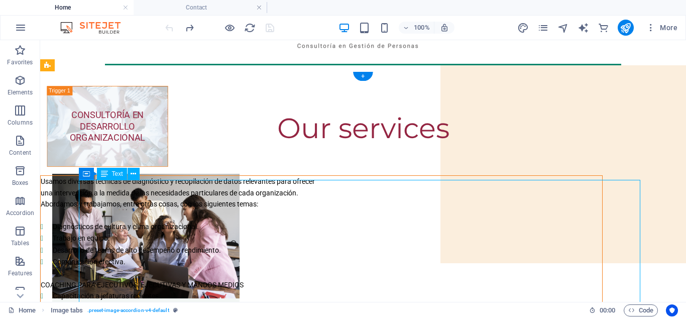
click at [120, 199] on div "Usamos diversas técnicas de diagnóstico y recopilación de datos relevantes para…" at bounding box center [321, 285] width 561 height 219
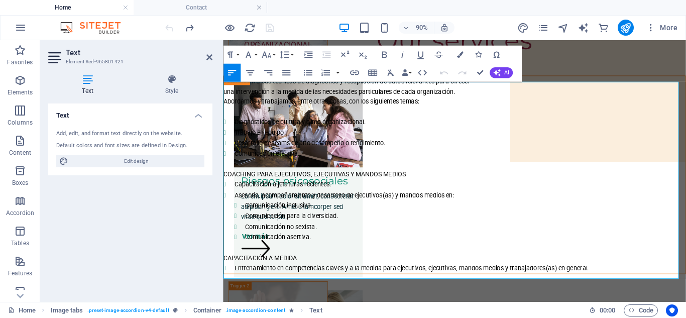
scroll to position [197, 0]
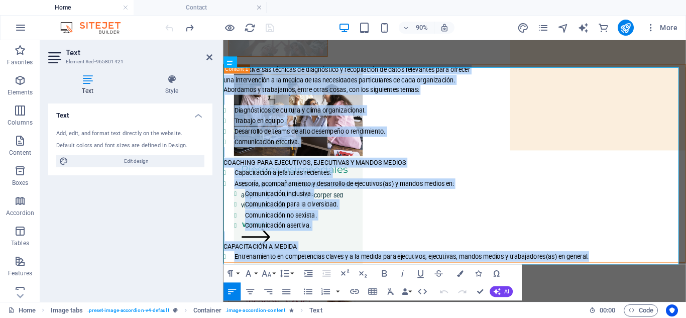
drag, startPoint x: 643, startPoint y: 283, endPoint x: 445, endPoint y: 112, distance: 261.2
click at [251, 290] on icon "button" at bounding box center [249, 291] width 11 height 11
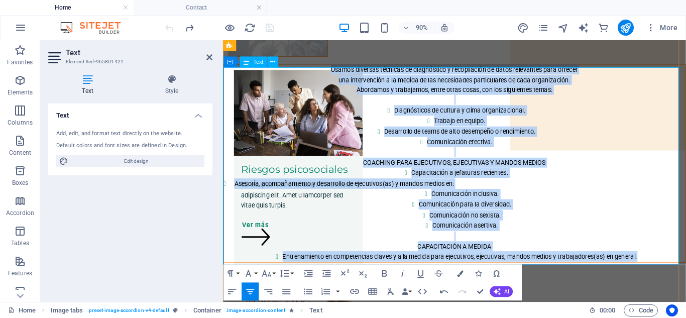
click at [334, 236] on li "Comunicación no sexista." at bounding box center [491, 235] width 489 height 12
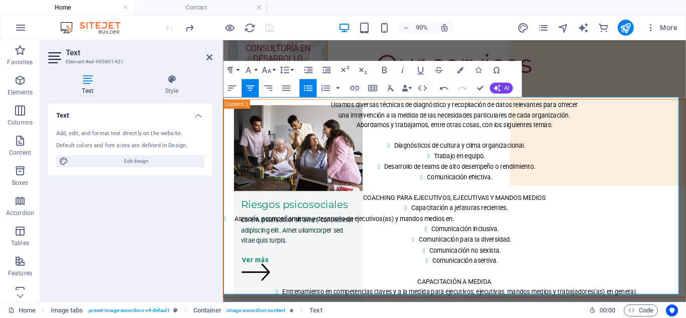
scroll to position [164, 0]
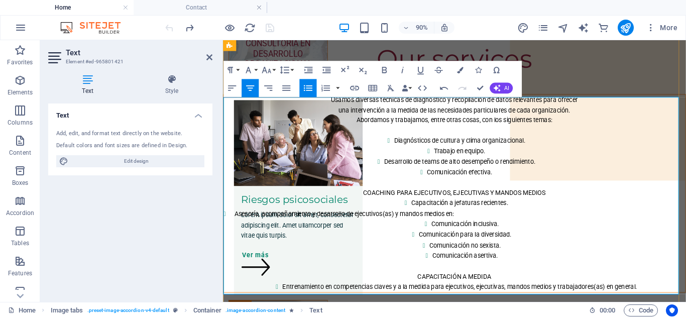
click at [621, 110] on p "Usamos diversas técnicas de diagnóstico y recopilación de datos relevantes para…" at bounding box center [479, 105] width 513 height 11
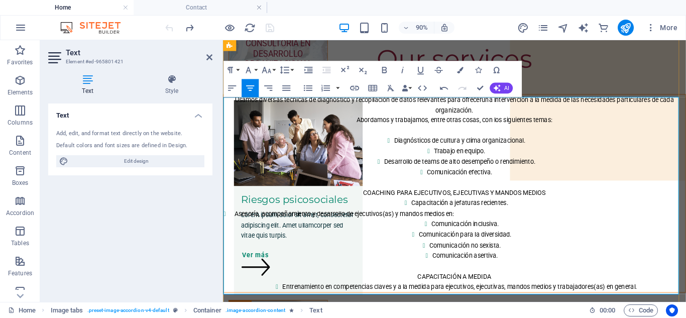
click at [685, 109] on p "Usamos diversas técnicas de diagnóstico y recopilación de datos relevantes para…" at bounding box center [479, 111] width 513 height 23
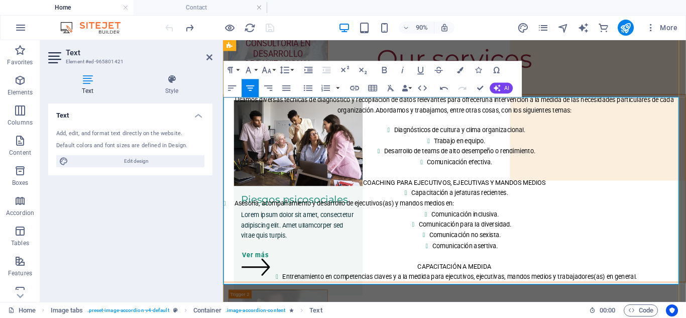
click at [350, 119] on span "una intervención a la medida de las necesidades particulares de cada organizaci…" at bounding box center [537, 111] width 374 height 19
click at [622, 117] on p "Usamos diversas técnicas de diagnóstico y recopilación de datos relevantes para…" at bounding box center [479, 111] width 513 height 23
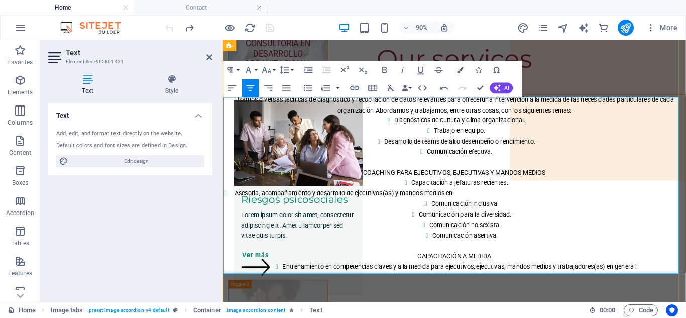
click at [235, 212] on li "Asesoría, acompañamiento y desarrollo de ejecutivos(as) y mandos medios en: Com…" at bounding box center [485, 233] width 501 height 59
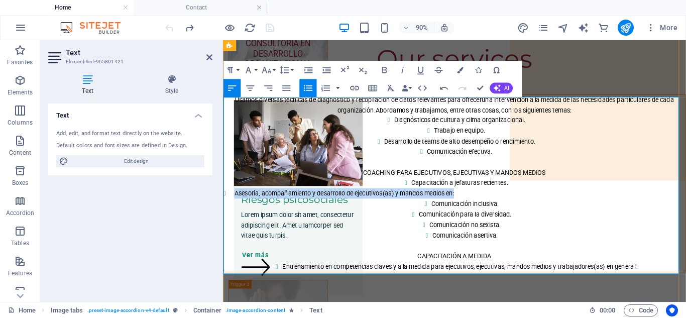
drag, startPoint x: 489, startPoint y: 213, endPoint x: 224, endPoint y: 208, distance: 265.6
click at [235, 208] on li "Asesoría, acompañamiento y desarrollo de ejecutivos(as) y mandos medios en: Com…" at bounding box center [485, 233] width 501 height 59
click at [250, 89] on icon "button" at bounding box center [249, 87] width 11 height 11
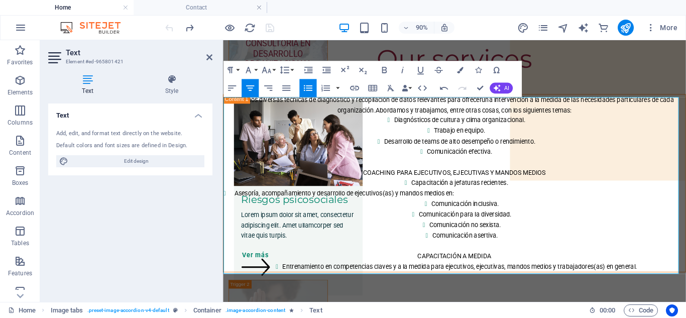
click at [250, 89] on icon "button" at bounding box center [249, 87] width 11 height 11
click at [574, 201] on li "Capacitación a jefaturas recientes." at bounding box center [485, 198] width 501 height 12
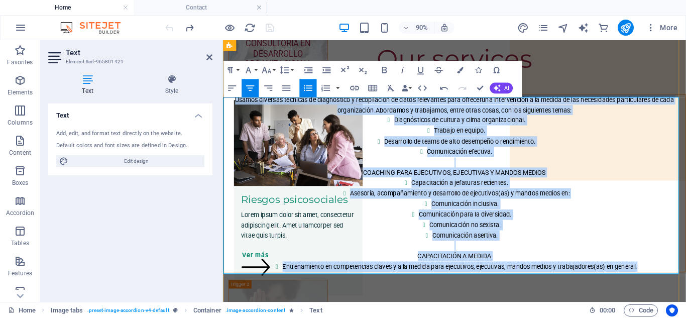
drag, startPoint x: 688, startPoint y: 288, endPoint x: 229, endPoint y: 108, distance: 492.9
click at [229, 108] on div "Usamos diversas técnicas de diagnóstico y recopilación de datos relevantes para…" at bounding box center [479, 198] width 513 height 197
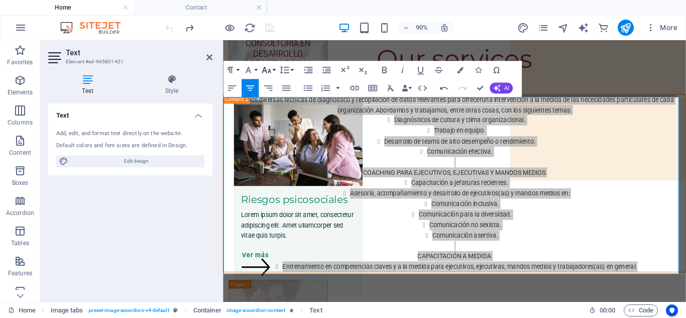
click at [272, 70] on button "Font Size" at bounding box center [267, 70] width 17 height 18
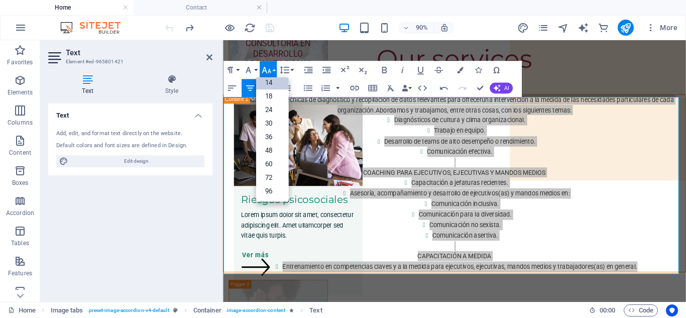
scroll to position [81, 0]
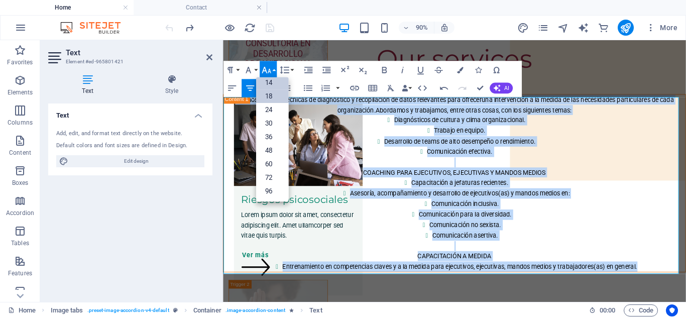
click at [268, 95] on link "18" at bounding box center [272, 96] width 33 height 14
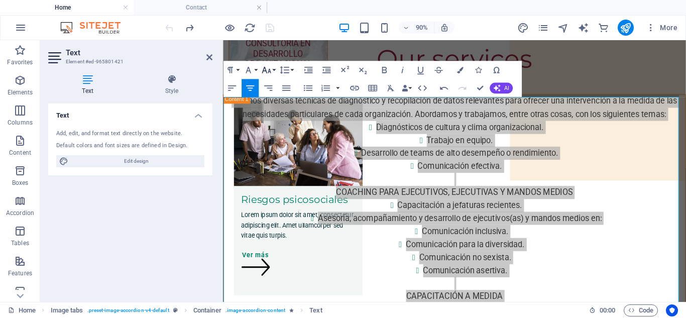
click at [272, 70] on icon "button" at bounding box center [266, 69] width 11 height 11
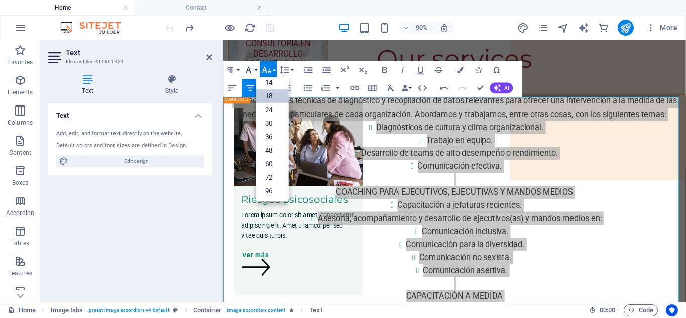
click at [254, 68] on button "Font Family" at bounding box center [249, 70] width 17 height 18
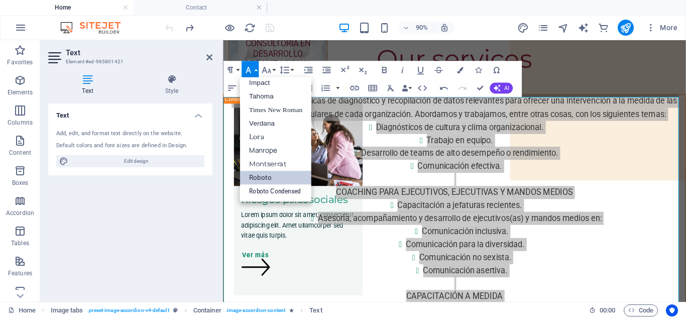
scroll to position [36, 0]
click at [254, 68] on button "Font Family" at bounding box center [249, 70] width 17 height 18
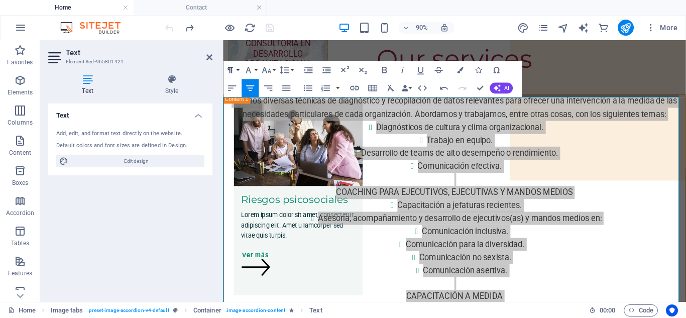
click at [239, 66] on button "Paragraph Format" at bounding box center [231, 70] width 17 height 18
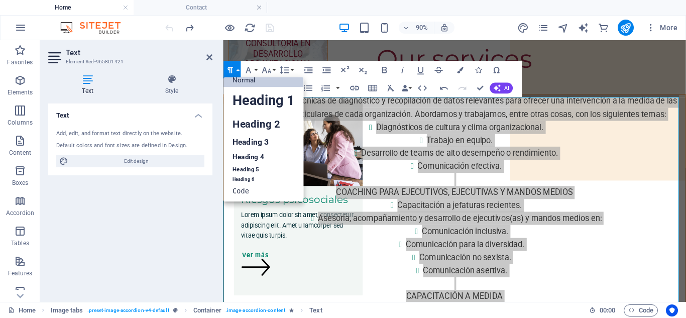
scroll to position [8, 0]
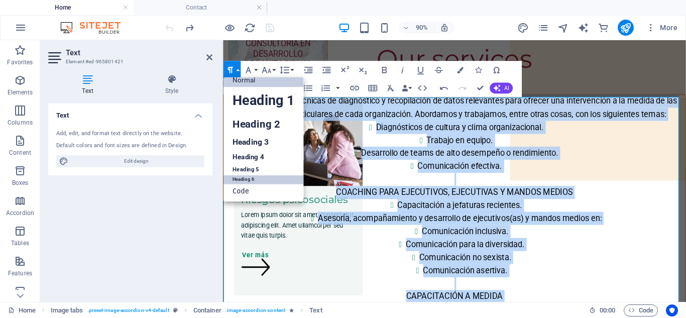
click at [245, 181] on link "Heading 6" at bounding box center [263, 179] width 80 height 9
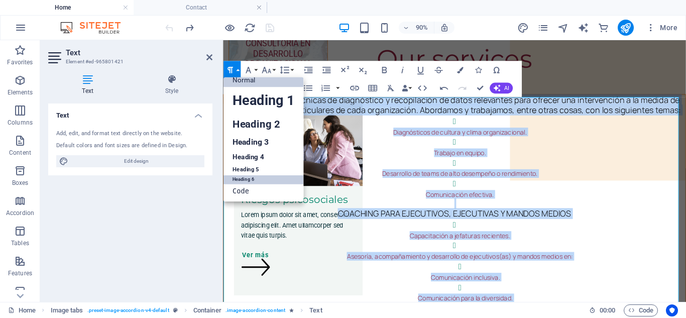
scroll to position [157, 0]
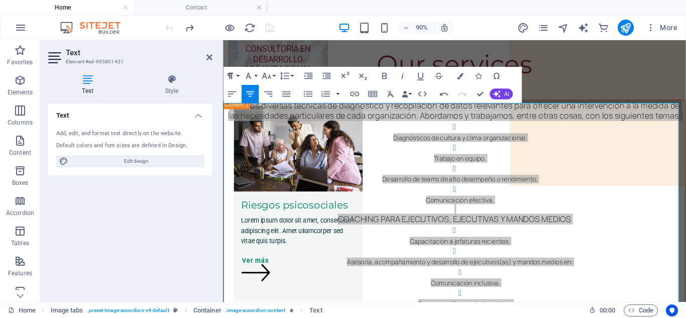
click at [239, 76] on button "Paragraph Format" at bounding box center [231, 76] width 17 height 18
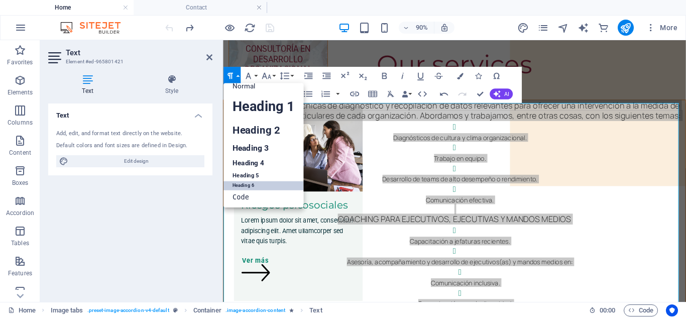
scroll to position [8, 0]
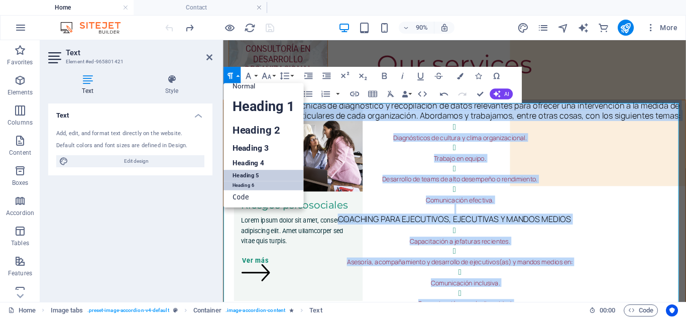
click at [249, 176] on link "Heading 5" at bounding box center [263, 175] width 80 height 11
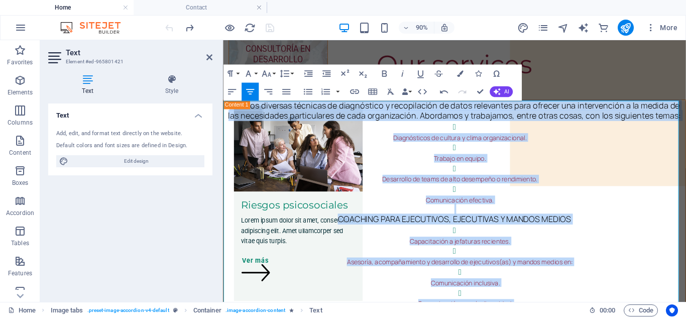
scroll to position [160, 0]
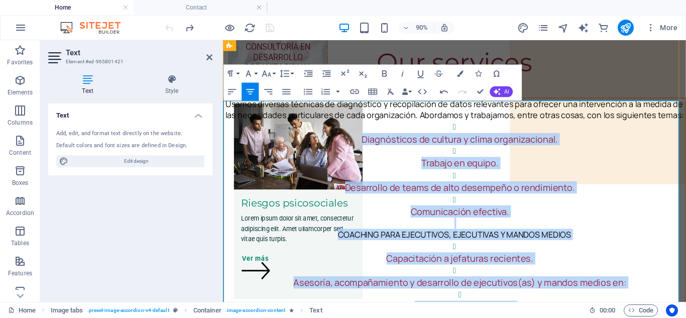
click at [270, 209] on h5 "Desarrollo de teams de alto desempeño o rendimiento." at bounding box center [485, 204] width 501 height 13
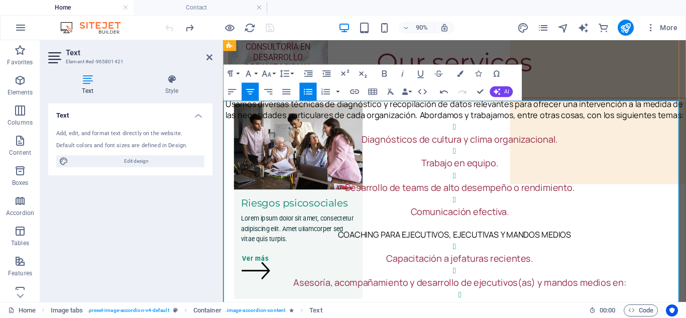
click at [297, 218] on li "Comunicación efectiva." at bounding box center [485, 223] width 501 height 27
click at [206, 58] on icon at bounding box center [209, 57] width 6 height 8
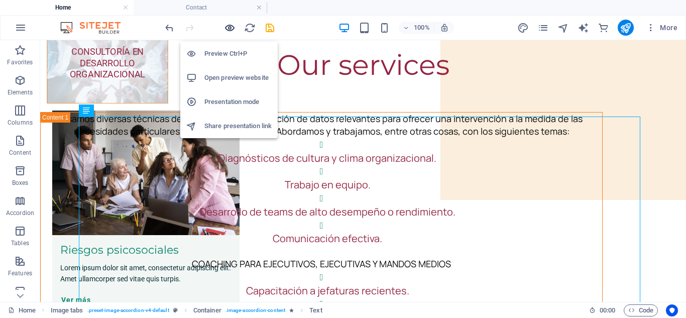
click at [229, 27] on icon "button" at bounding box center [230, 28] width 12 height 12
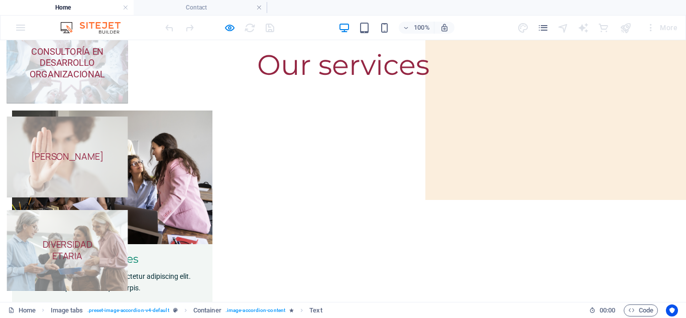
click at [105, 52] on span "CONSULTORÍA EN DESARROLLO ORGANIZACIONAL" at bounding box center [67, 62] width 75 height 33
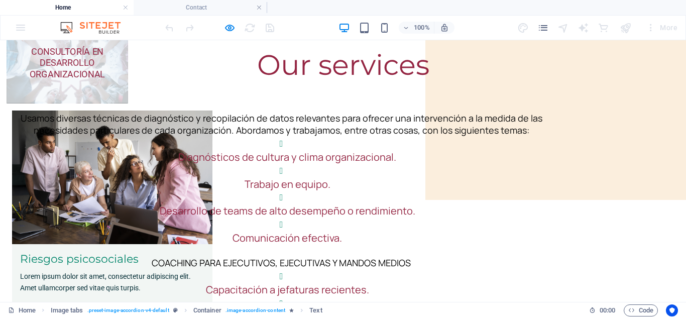
click at [105, 52] on span "CONSULTORÍA EN DESARROLLO ORGANIZACIONAL" at bounding box center [67, 62] width 75 height 33
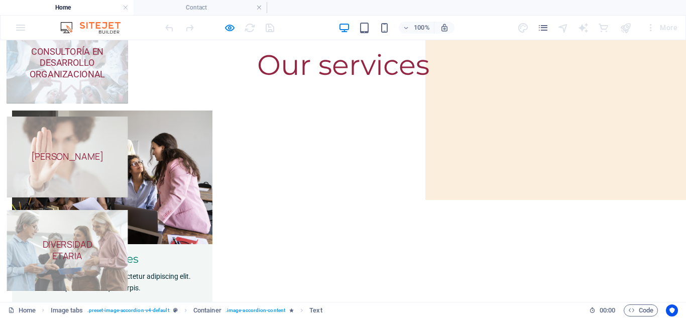
click at [127, 82] on span "CONSULTORÍA EN DESARROLLO ORGANIZACIONAL" at bounding box center [67, 63] width 121 height 81
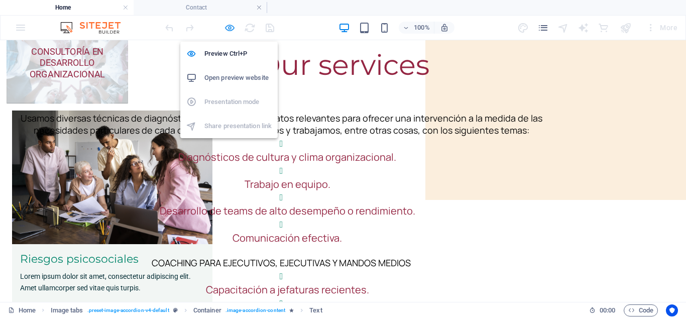
click at [227, 29] on icon "button" at bounding box center [230, 28] width 12 height 12
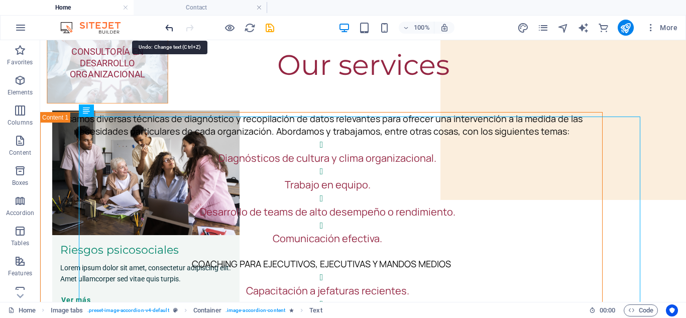
click at [168, 29] on icon "undo" at bounding box center [170, 28] width 12 height 12
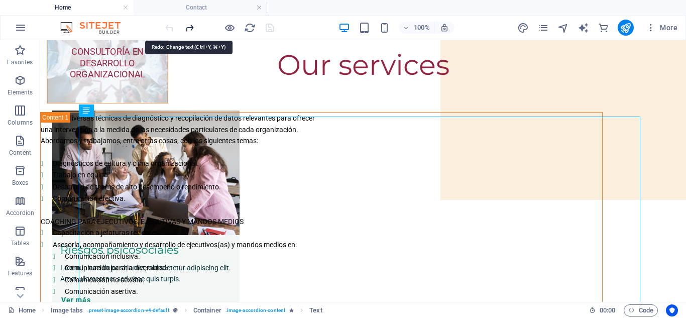
click at [190, 30] on icon "redo" at bounding box center [190, 28] width 12 height 12
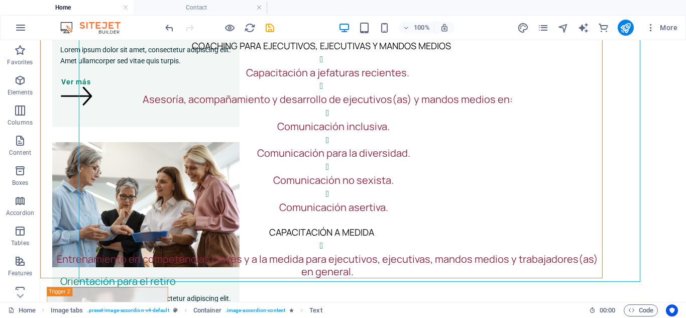
scroll to position [398, 0]
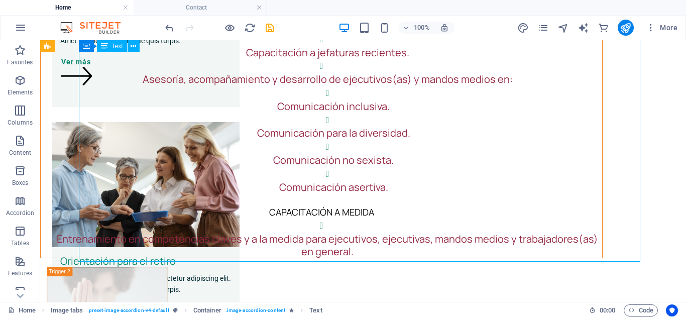
drag, startPoint x: 389, startPoint y: 255, endPoint x: 343, endPoint y: 152, distance: 113.2
click at [343, 152] on div "Usamos diversas técnicas de diagnóstico y recopilación de datos relevantes para…" at bounding box center [321, 66] width 561 height 383
click at [327, 204] on div "Usamos diversas técnicas de diagnóstico y recopilación de datos relevantes para…" at bounding box center [321, 66] width 561 height 383
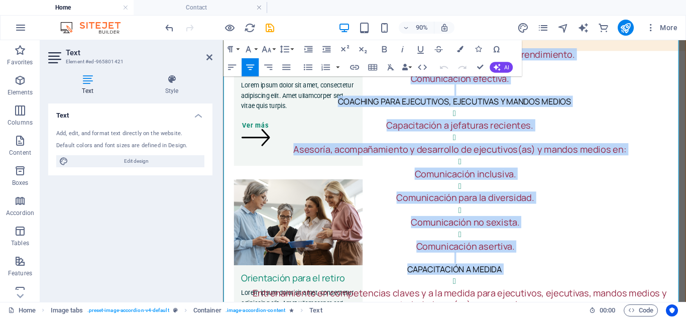
scroll to position [320, 0]
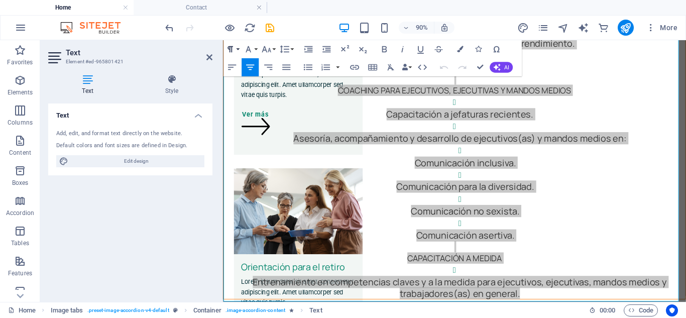
click at [237, 50] on button "Paragraph Format" at bounding box center [231, 49] width 17 height 18
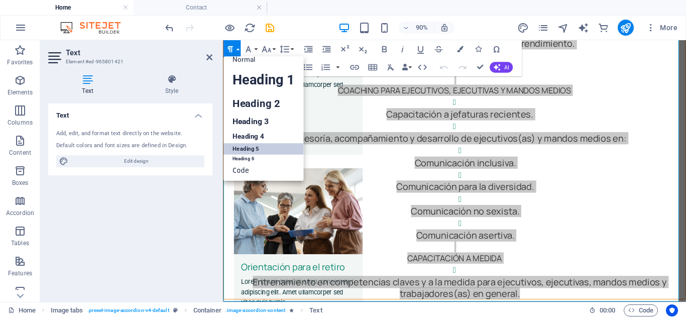
scroll to position [8, 0]
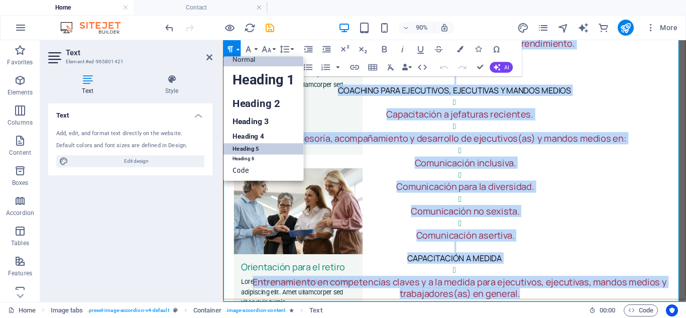
click at [237, 58] on link "Normal" at bounding box center [263, 60] width 80 height 14
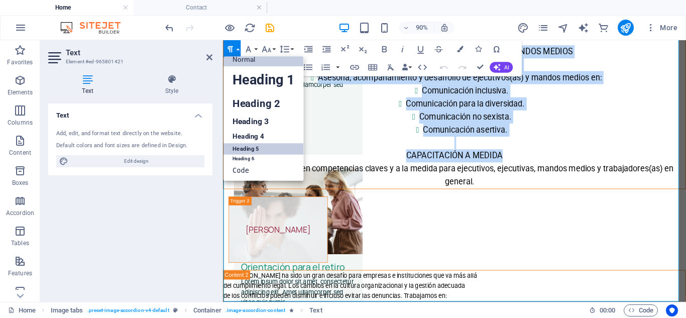
scroll to position [299, 0]
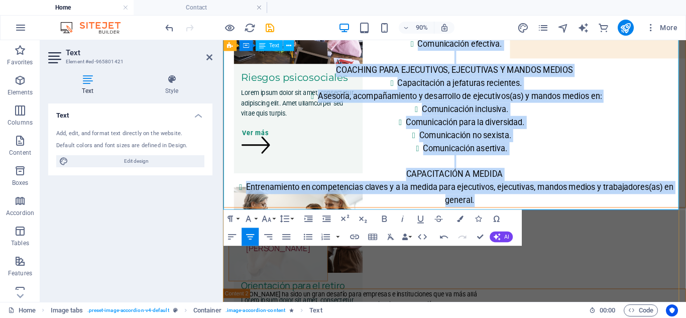
click at [279, 80] on p "COACHING PARA EJECUTIVOS, EJECUTIVAS Y MANDOS MEDIOS" at bounding box center [479, 74] width 513 height 15
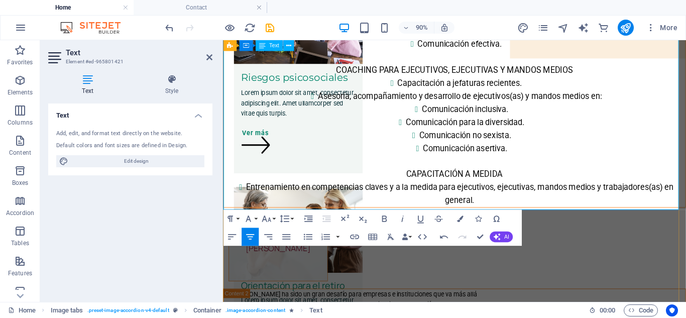
click at [459, 154] on li "Comunicación no sexista." at bounding box center [491, 146] width 489 height 15
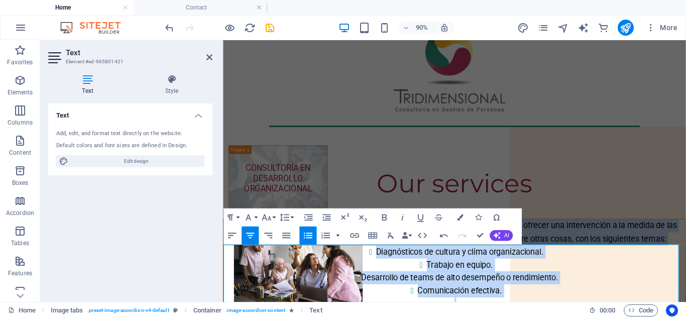
scroll to position [0, 0]
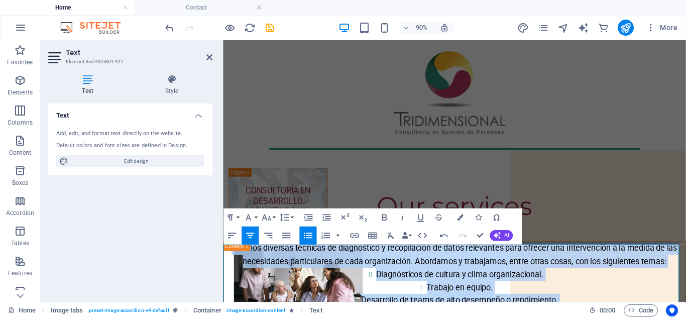
drag, startPoint x: 503, startPoint y: 222, endPoint x: 443, endPoint y: 293, distance: 92.2
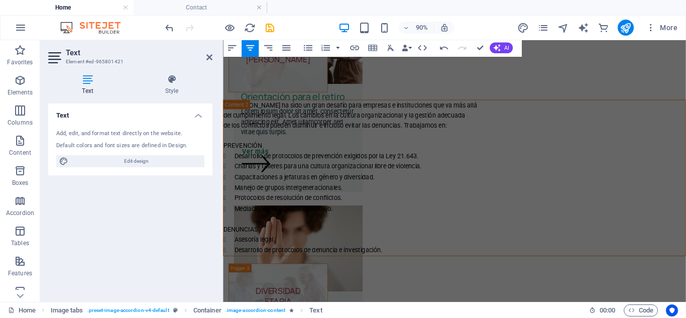
scroll to position [254, 0]
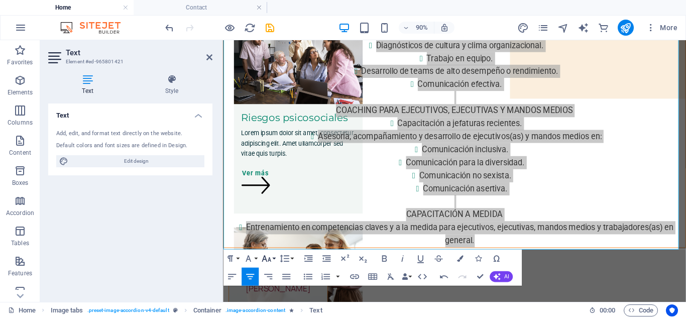
click at [275, 259] on button "Font Size" at bounding box center [267, 258] width 17 height 18
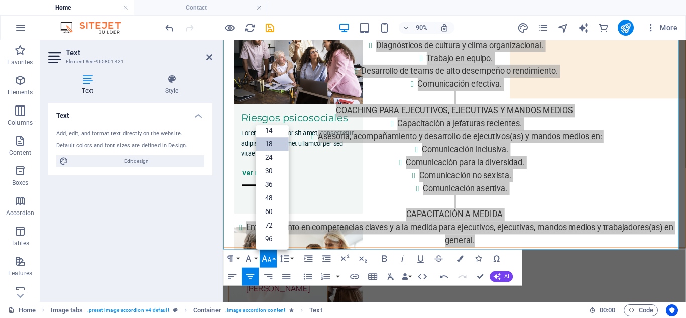
scroll to position [81, 0]
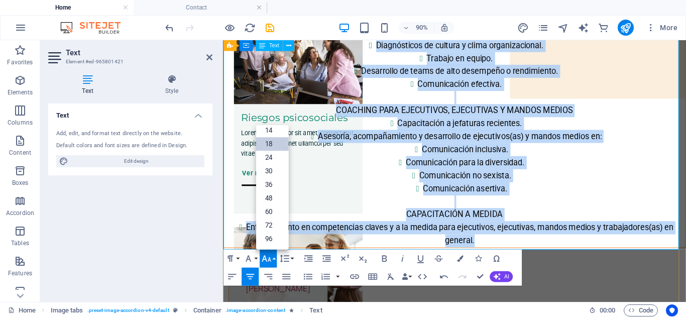
click at [364, 217] on p "Content 1" at bounding box center [479, 219] width 513 height 15
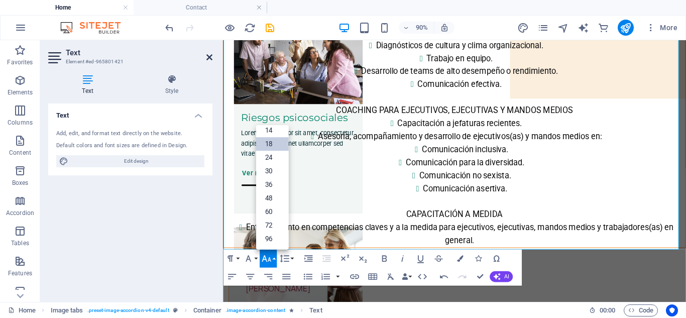
click at [206, 58] on icon at bounding box center [209, 57] width 6 height 8
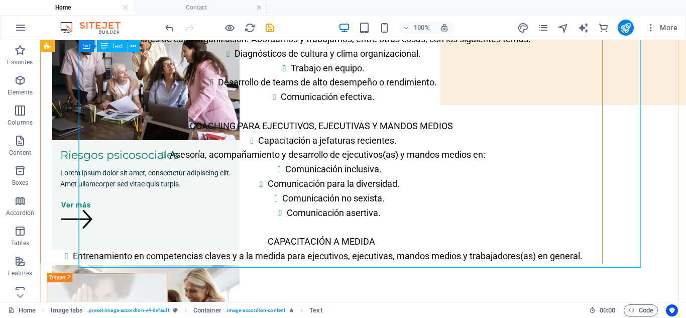
click at [476, 224] on div "Usamos diversas técnicas de diagnóstico y recopilación de datos relevantes para…" at bounding box center [321, 141] width 561 height 246
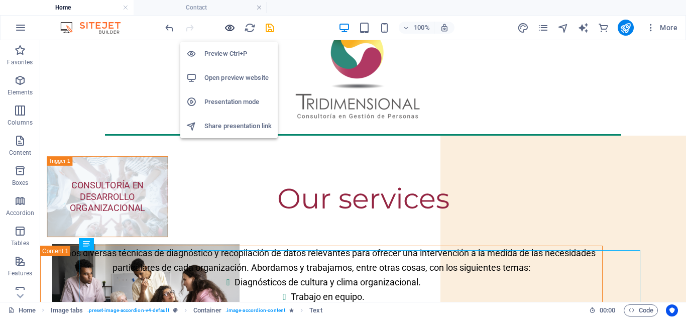
click at [230, 29] on icon "button" at bounding box center [230, 28] width 12 height 12
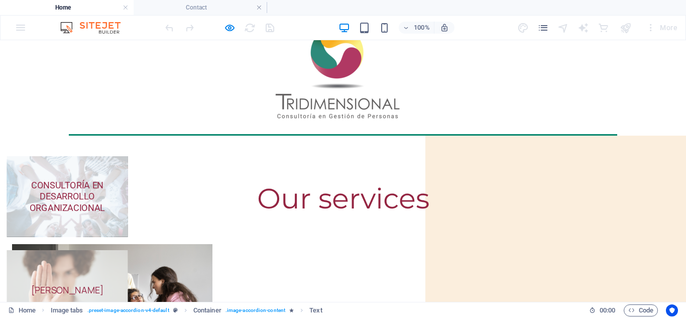
click at [105, 211] on span "CONSULTORÍA EN DESARROLLO ORGANIZACIONAL" at bounding box center [67, 196] width 75 height 33
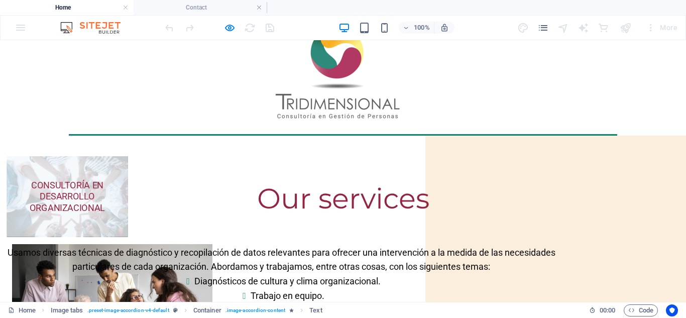
click at [105, 206] on span "CONSULTORÍA EN DESARROLLO ORGANIZACIONAL" at bounding box center [67, 196] width 75 height 33
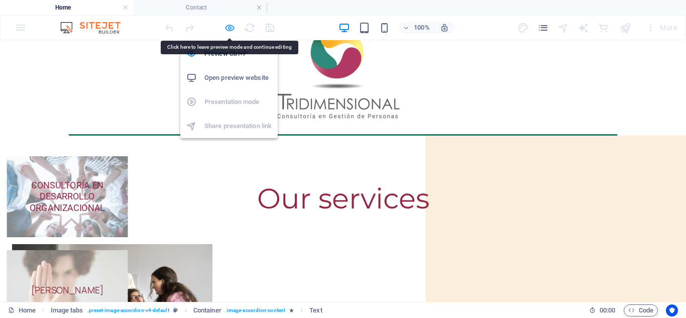
click at [229, 25] on icon "button" at bounding box center [230, 28] width 12 height 12
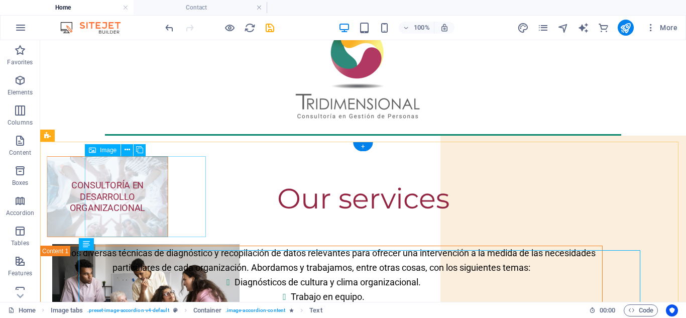
click at [120, 184] on figure "CONSULTORÍA EN DESARROLLO ORGANIZACIONAL" at bounding box center [107, 196] width 121 height 81
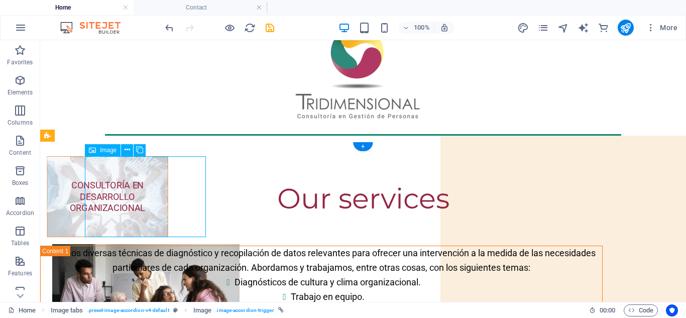
click at [115, 183] on figure "CONSULTORÍA EN DESARROLLO ORGANIZACIONAL" at bounding box center [107, 196] width 121 height 81
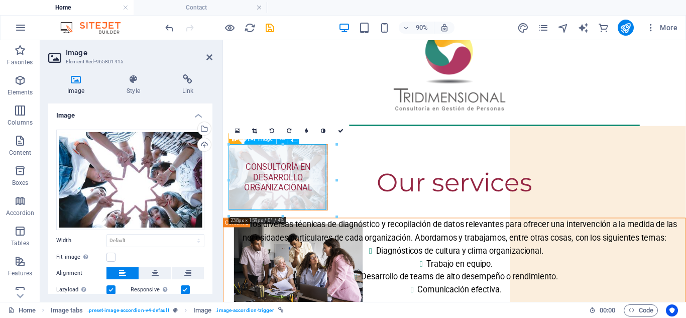
drag, startPoint x: 324, startPoint y: 202, endPoint x: 310, endPoint y: 199, distance: 14.3
click at [310, 199] on figure "CONSULTORÍA EN DESARROLLO ORGANIZACIONAL" at bounding box center [284, 193] width 110 height 74
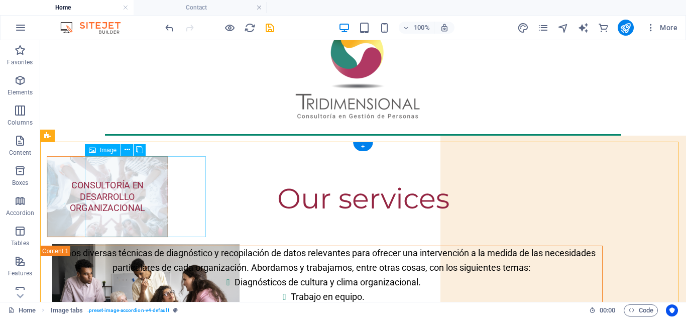
click at [168, 201] on figure "CONSULTORÍA EN DESARROLLO ORGANIZACIONAL" at bounding box center [107, 196] width 121 height 81
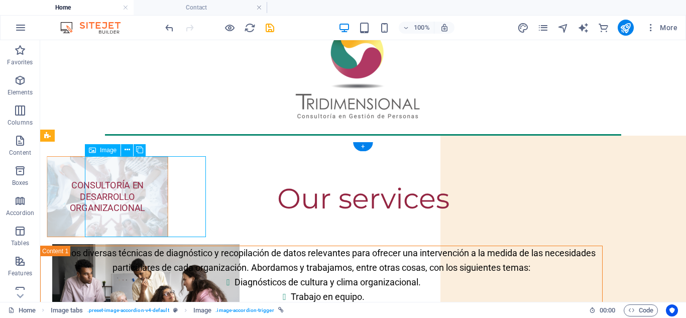
click at [168, 201] on figure "CONSULTORÍA EN DESARROLLO ORGANIZACIONAL" at bounding box center [107, 196] width 121 height 81
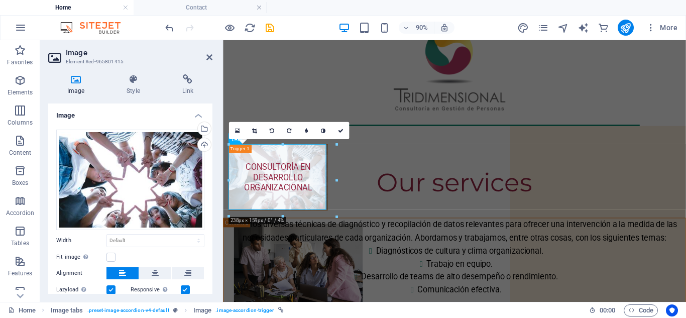
scroll to position [65, 0]
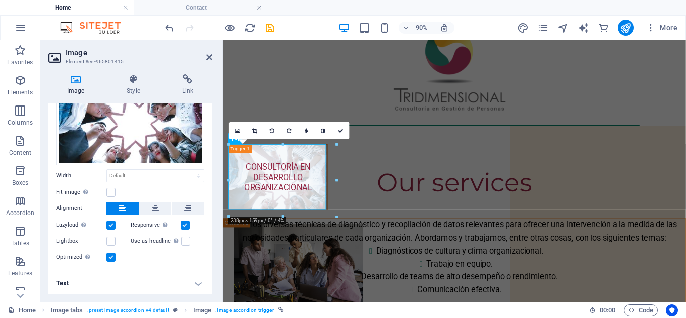
click at [200, 285] on h4 "Text" at bounding box center [130, 283] width 164 height 24
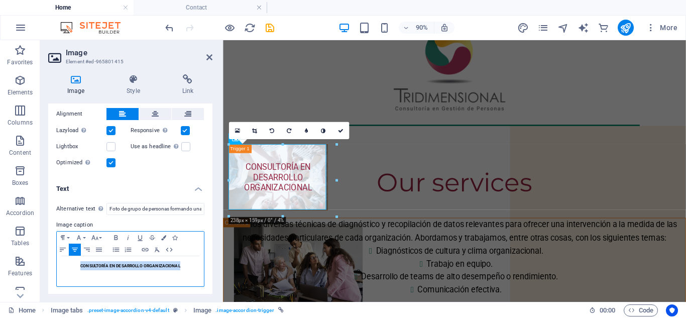
drag, startPoint x: 185, startPoint y: 262, endPoint x: 75, endPoint y: 253, distance: 109.8
click at [75, 253] on div "Paragraph Format Normal Heading 1 Heading 2 Heading 3 Heading 4 Heading 5 Headi…" at bounding box center [130, 259] width 148 height 56
click at [115, 237] on icon "button" at bounding box center [116, 237] width 12 height 8
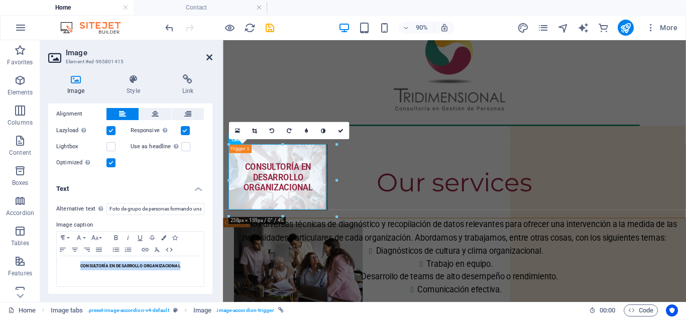
click at [207, 59] on icon at bounding box center [209, 57] width 6 height 8
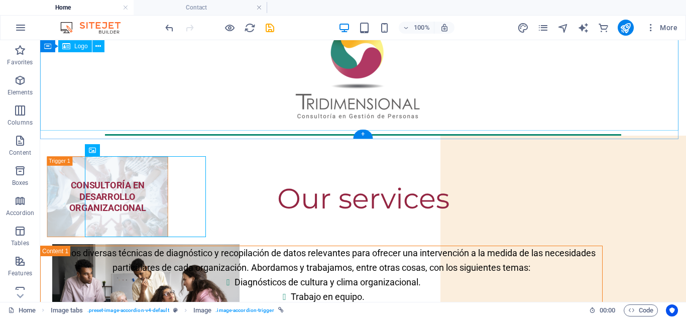
click at [494, 111] on div at bounding box center [362, 72] width 645 height 116
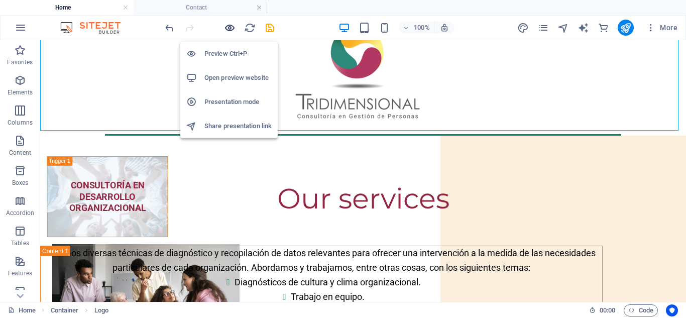
click at [227, 29] on icon "button" at bounding box center [230, 28] width 12 height 12
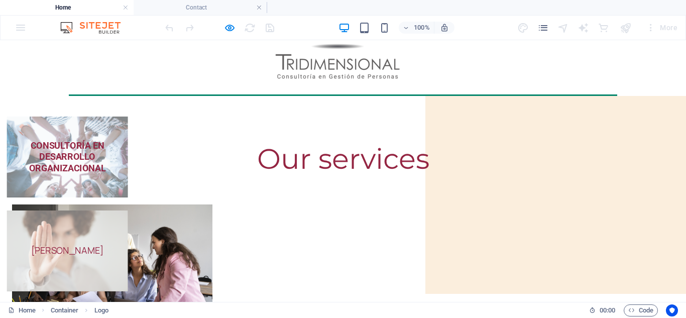
scroll to position [66, 0]
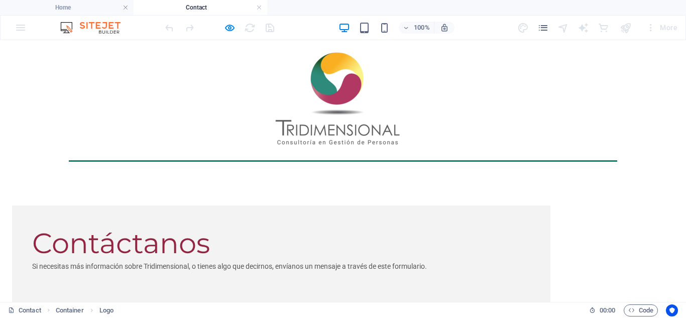
scroll to position [0, 0]
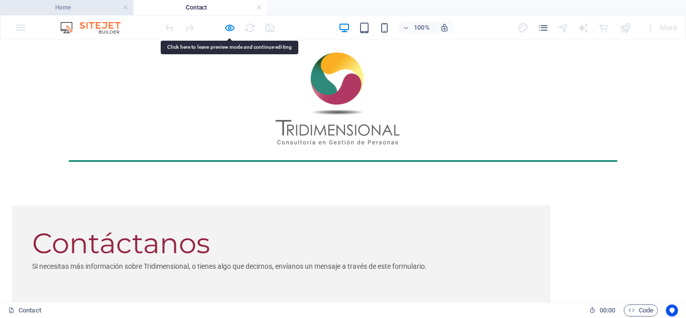
click at [103, 5] on h4 "Home" at bounding box center [67, 7] width 134 height 11
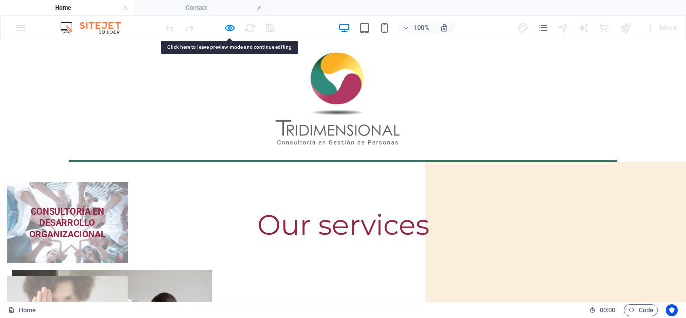
scroll to position [66, 0]
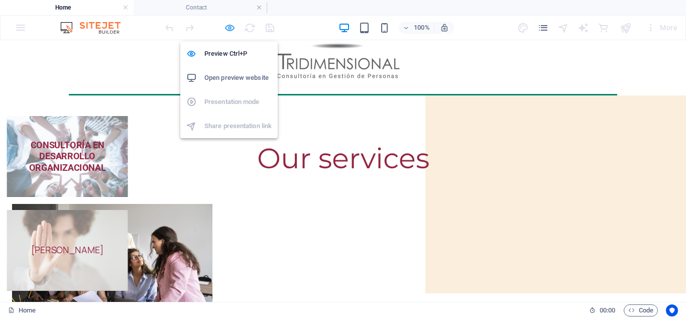
click at [227, 27] on icon "button" at bounding box center [230, 28] width 12 height 12
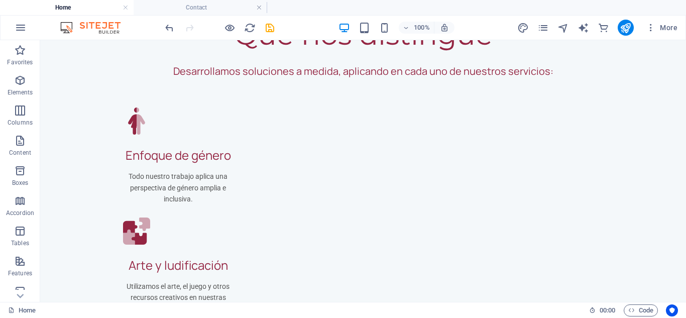
scroll to position [2350, 0]
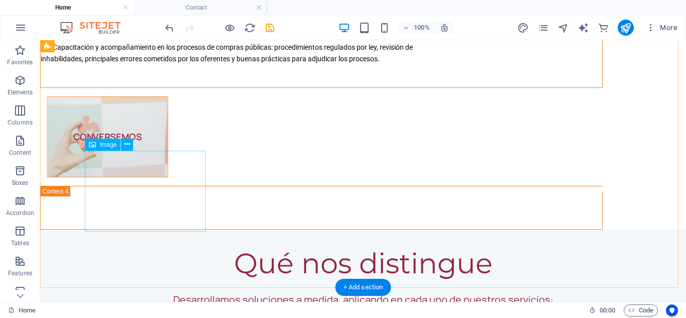
click at [157, 177] on figure "CONVERSEMOS" at bounding box center [107, 136] width 121 height 81
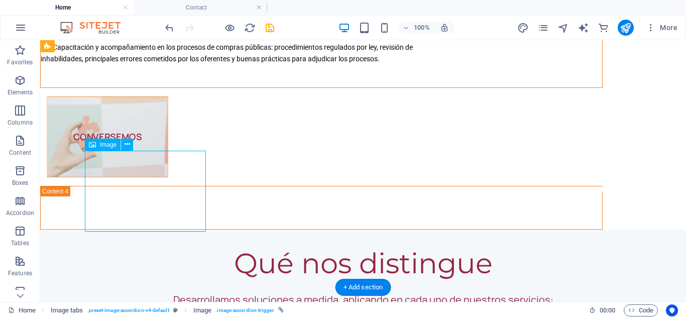
click at [157, 177] on figure "CONVERSEMOS" at bounding box center [107, 136] width 121 height 81
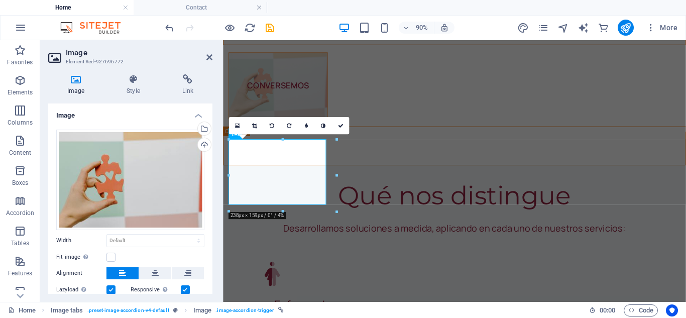
scroll to position [2299, 0]
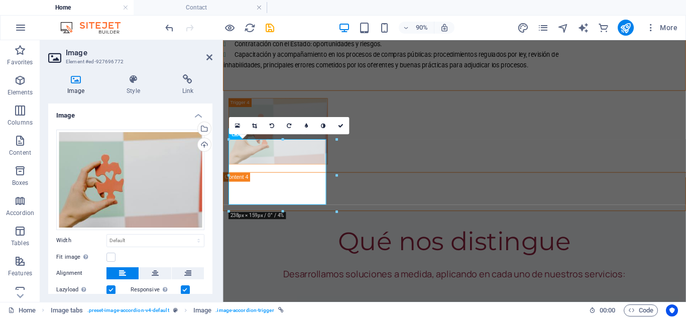
click at [212, 289] on div "Image Style Link Image Drag files here, click to choose files or select files f…" at bounding box center [130, 183] width 180 height 235
click at [212, 284] on div "Image Style Link Image Drag files here, click to choose files or select files f…" at bounding box center [130, 183] width 180 height 235
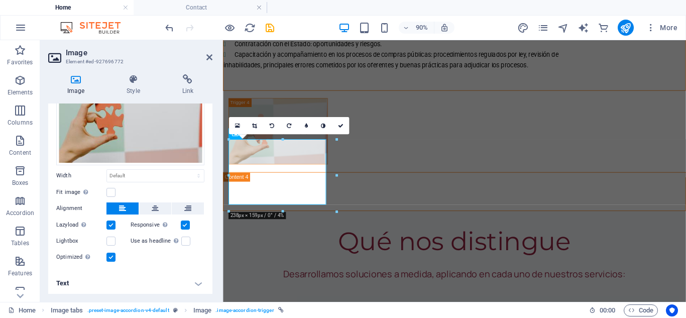
click at [192, 285] on h4 "Text" at bounding box center [130, 283] width 164 height 24
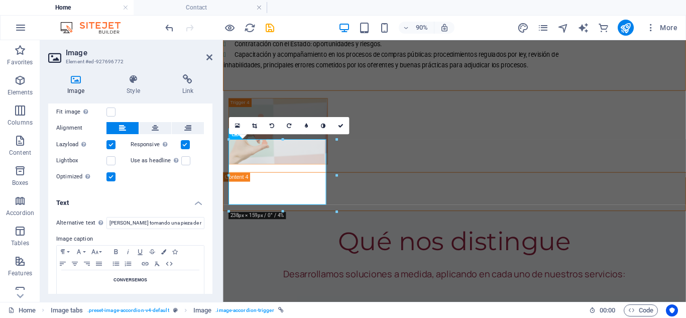
scroll to position [159, 0]
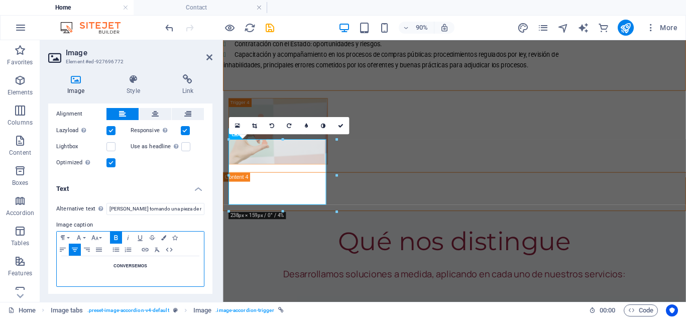
click at [126, 265] on strong "CONVERSEMOS" at bounding box center [130, 265] width 34 height 5
click at [67, 236] on button "Paragraph Format" at bounding box center [65, 237] width 16 height 12
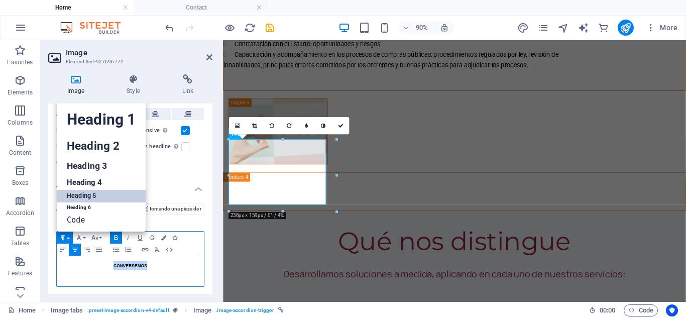
scroll to position [8, 0]
click at [67, 236] on button "Paragraph Format" at bounding box center [65, 237] width 16 height 12
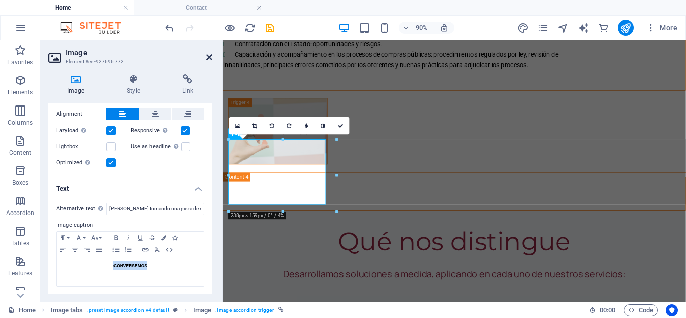
click at [210, 53] on icon at bounding box center [209, 57] width 6 height 8
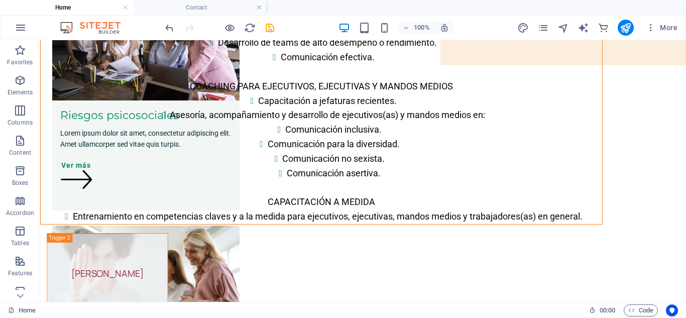
scroll to position [66, 0]
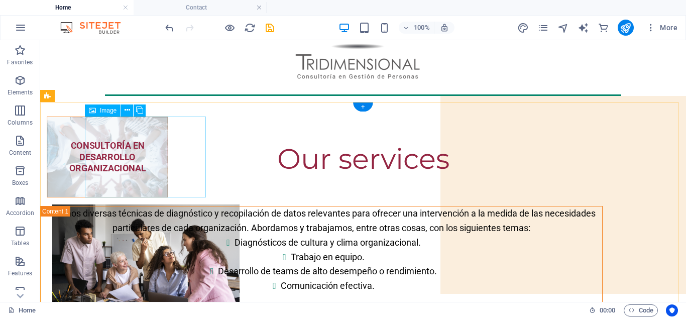
click at [156, 169] on figure "CONSULTORÍA EN DESARROLLO ORGANIZACIONAL" at bounding box center [107, 156] width 121 height 81
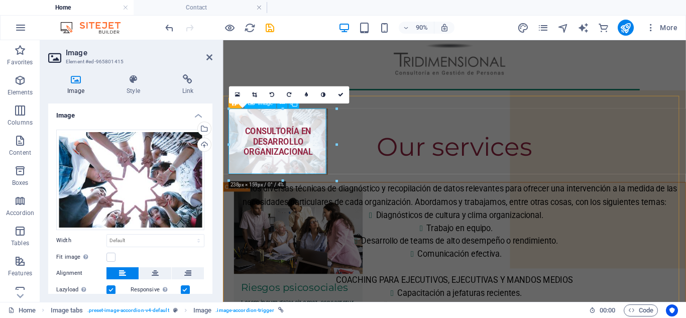
click at [276, 163] on figure "CONSULTORÍA EN DESARROLLO ORGANIZACIONAL" at bounding box center [284, 153] width 110 height 74
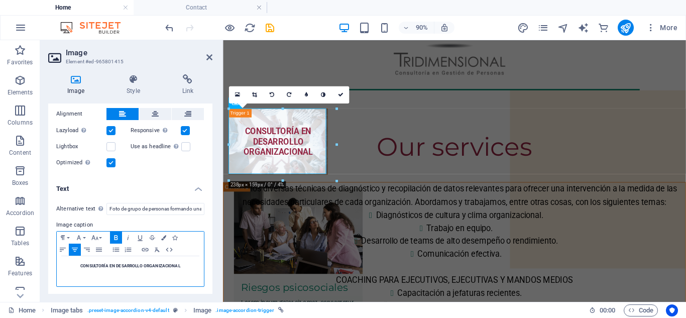
click at [141, 267] on strong "CONSULTORÍA EN DESARROLLO ORGANIZACIONAL" at bounding box center [130, 265] width 100 height 5
click at [69, 235] on button "Paragraph Format" at bounding box center [65, 237] width 16 height 12
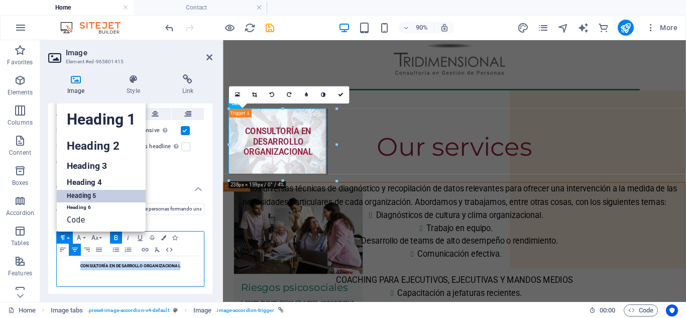
scroll to position [8, 0]
click at [69, 235] on button "Paragraph Format" at bounding box center [65, 237] width 16 height 12
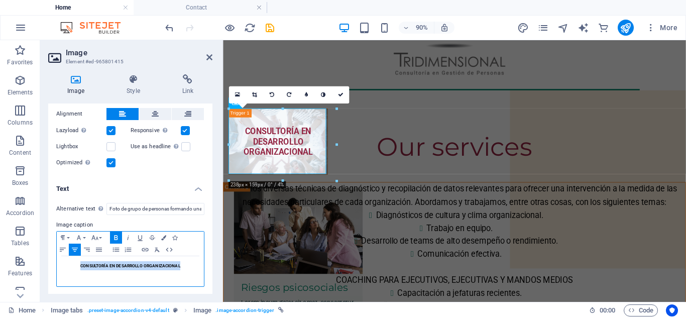
click at [117, 237] on icon "button" at bounding box center [116, 237] width 12 height 8
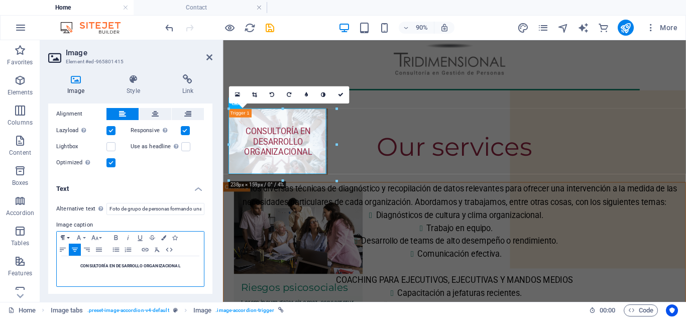
click at [69, 236] on button "Paragraph Format" at bounding box center [65, 237] width 16 height 12
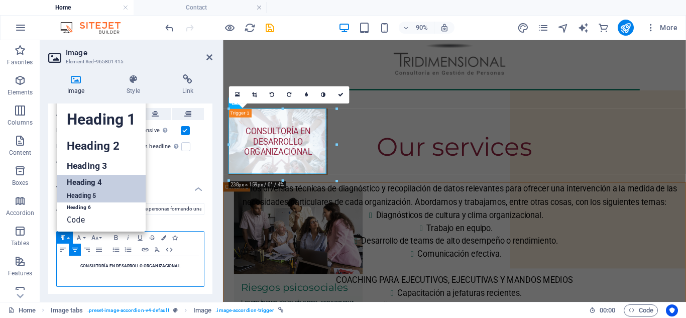
click at [94, 183] on link "Heading 4" at bounding box center [101, 182] width 89 height 15
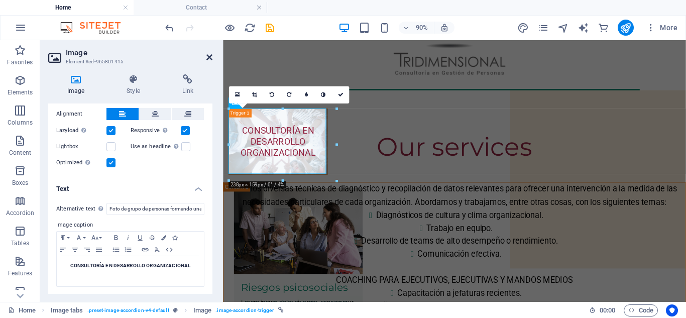
click at [209, 58] on icon at bounding box center [209, 57] width 6 height 8
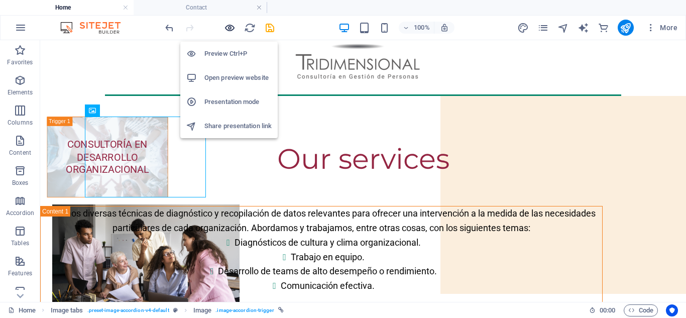
click at [229, 28] on icon "button" at bounding box center [230, 28] width 12 height 12
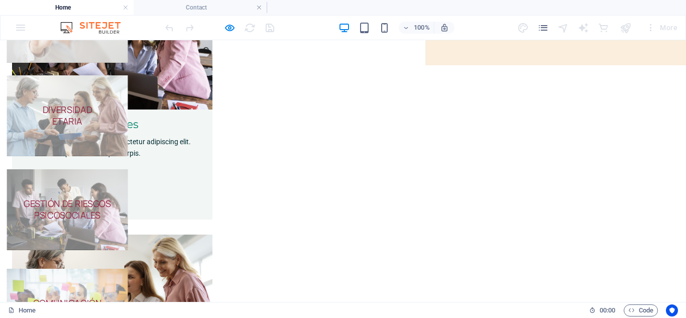
scroll to position [66, 0]
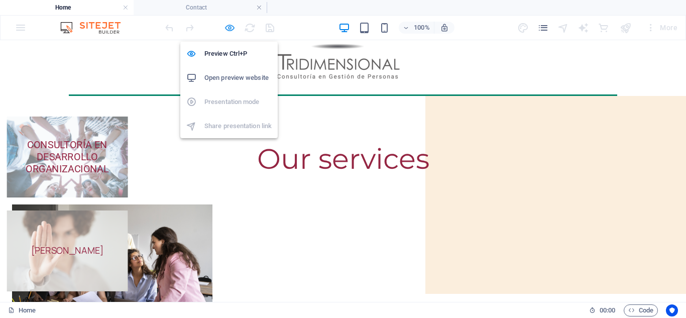
click at [226, 24] on icon "button" at bounding box center [230, 28] width 12 height 12
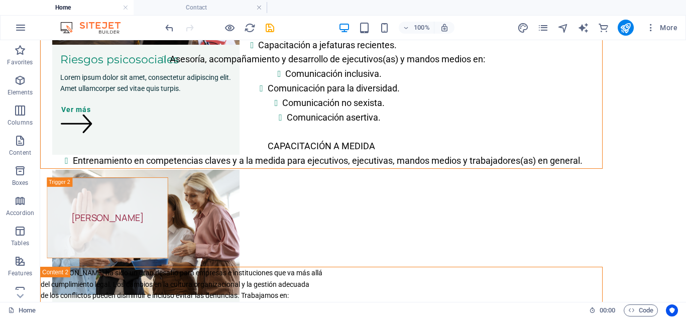
scroll to position [367, 0]
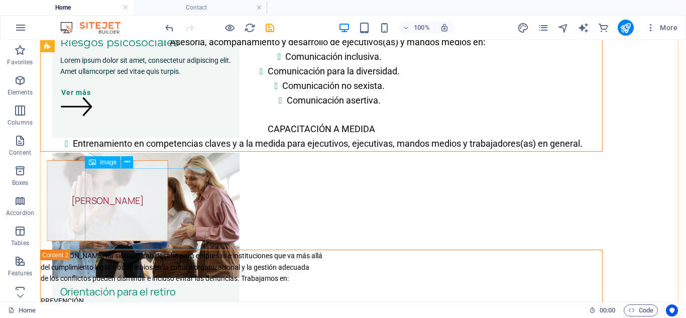
click at [159, 213] on figure "[PERSON_NAME]" at bounding box center [107, 200] width 121 height 81
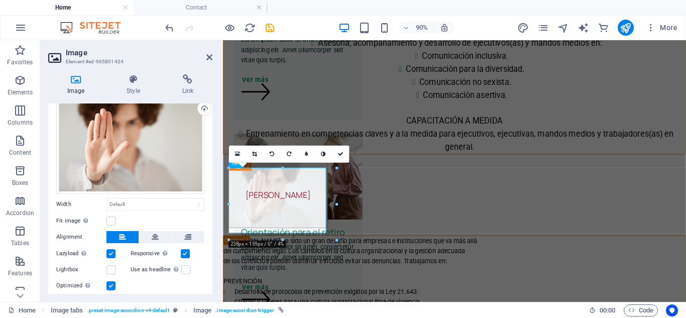
scroll to position [65, 0]
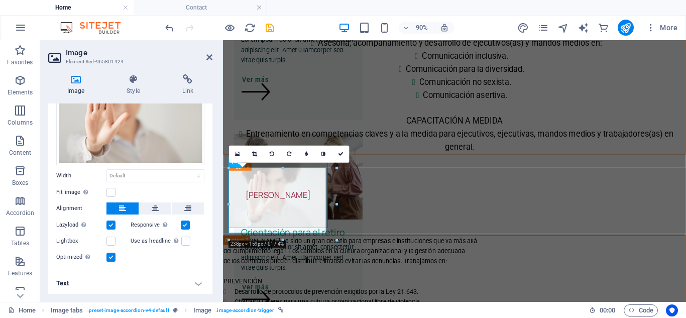
click at [198, 285] on h4 "Text" at bounding box center [130, 283] width 164 height 24
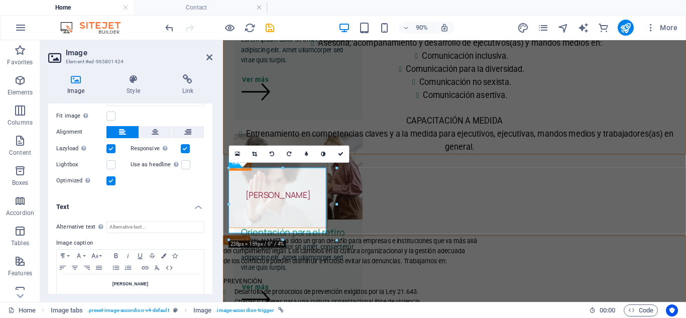
scroll to position [159, 0]
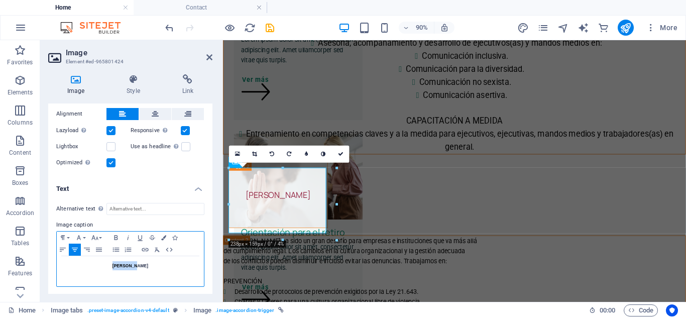
drag, startPoint x: 145, startPoint y: 264, endPoint x: 116, endPoint y: 261, distance: 28.8
click at [116, 261] on h5 "[PERSON_NAME]" at bounding box center [130, 265] width 137 height 9
click at [67, 235] on button "Paragraph Format" at bounding box center [65, 237] width 16 height 12
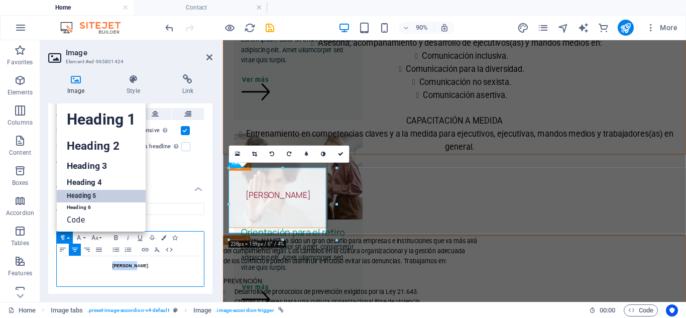
scroll to position [8, 0]
click at [82, 181] on link "Heading 4" at bounding box center [101, 182] width 89 height 15
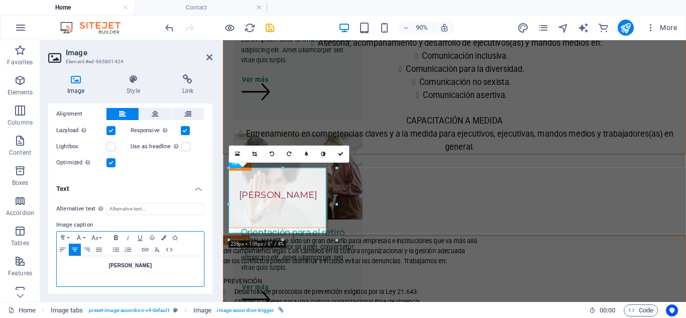
click at [115, 235] on icon "button" at bounding box center [116, 237] width 12 height 8
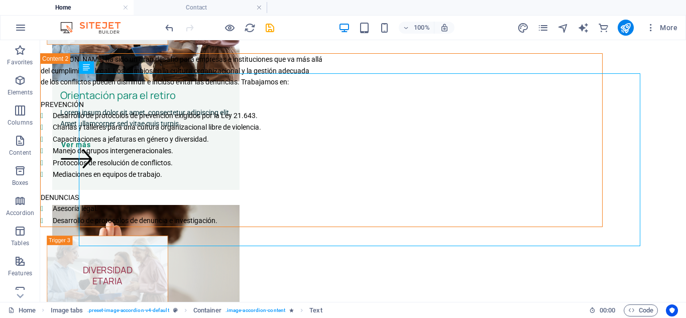
scroll to position [568, 0]
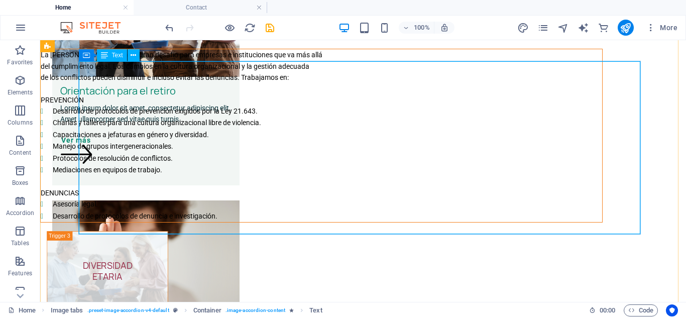
click at [260, 222] on div "La [PERSON_NAME] ha sido un gran desafío para empresas e instituciones que va m…" at bounding box center [321, 135] width 561 height 173
click at [321, 66] on div "La [PERSON_NAME] ha sido un gran desafío para empresas e instituciones que va m…" at bounding box center [321, 135] width 561 height 173
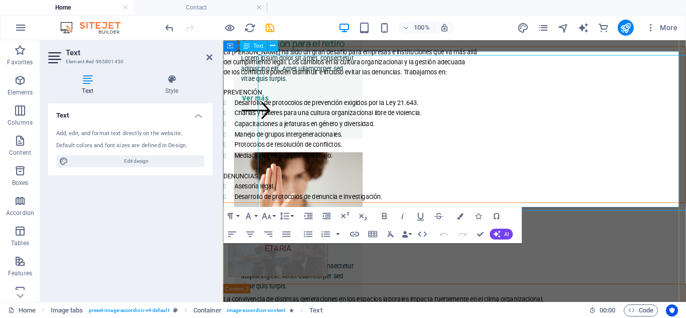
scroll to position [572, 0]
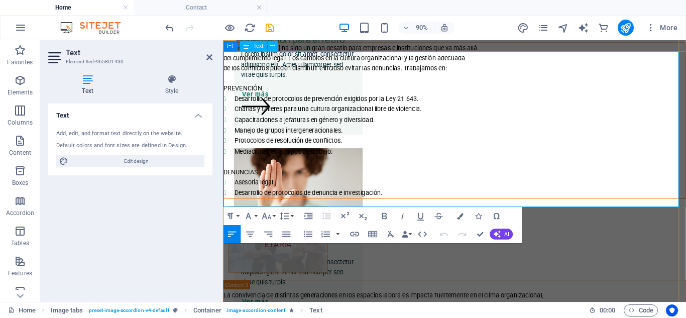
click at [482, 54] on p "La [PERSON_NAME] ha sido un gran desafío para empresas e instituciones que va m…" at bounding box center [479, 48] width 513 height 11
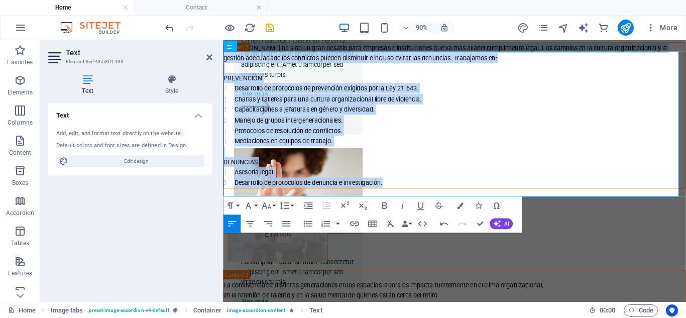
drag, startPoint x: 416, startPoint y: 205, endPoint x: 440, endPoint y: 95, distance: 112.0
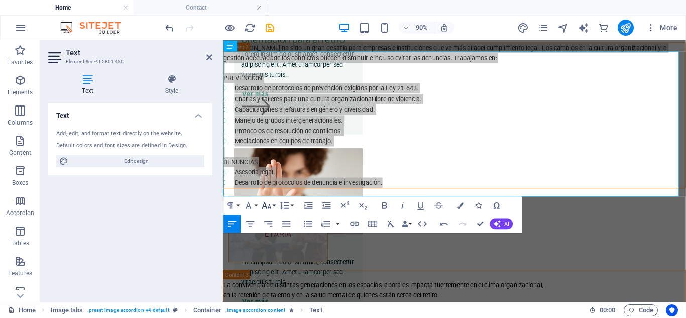
click at [273, 204] on button "Font Size" at bounding box center [267, 205] width 17 height 18
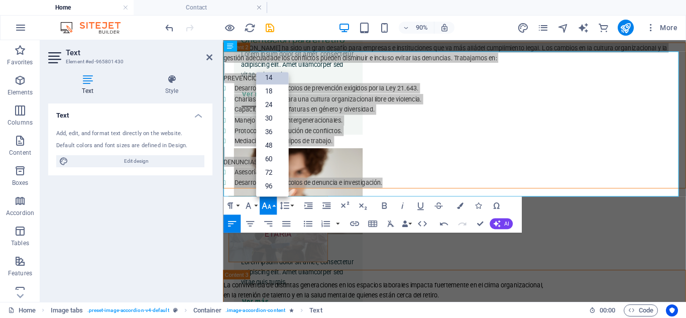
scroll to position [81, 0]
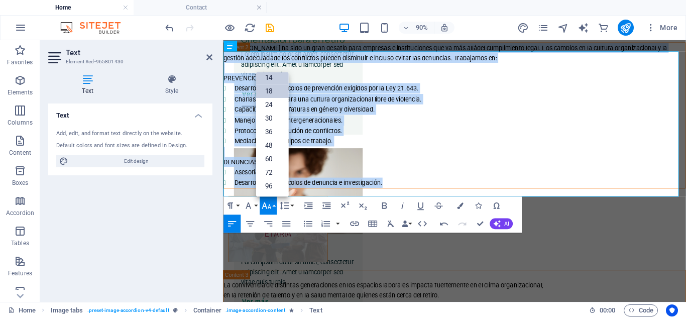
click at [266, 94] on link "18" at bounding box center [272, 91] width 33 height 14
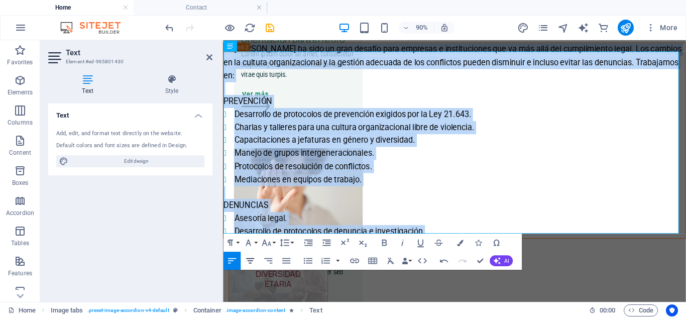
click at [252, 260] on icon "button" at bounding box center [249, 260] width 11 height 11
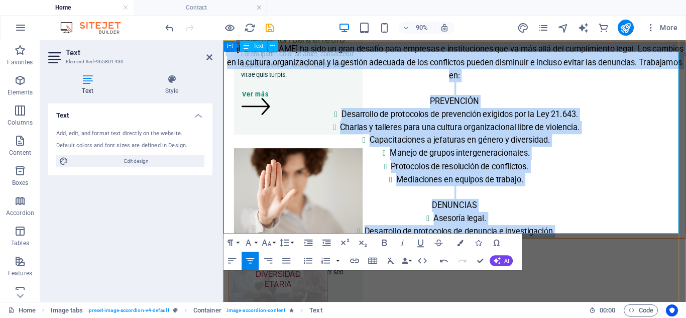
click at [330, 160] on li "Manejo de grupos intergeneracionales." at bounding box center [485, 166] width 501 height 15
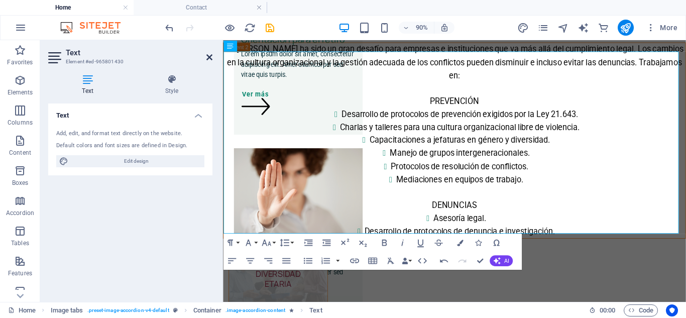
click at [208, 55] on icon at bounding box center [209, 57] width 6 height 8
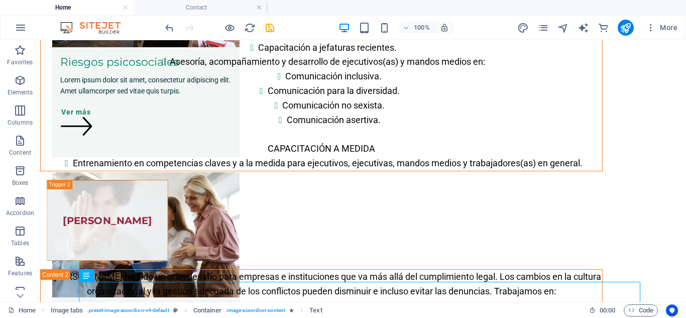
scroll to position [118, 0]
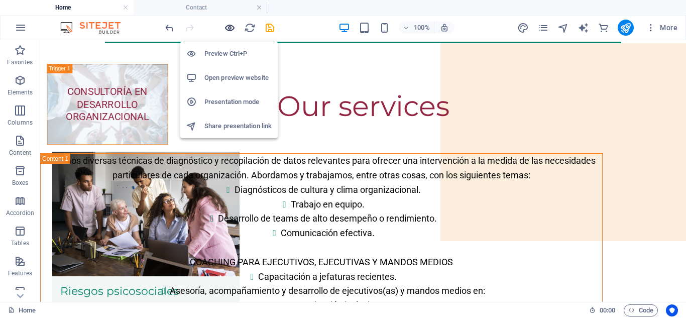
click at [226, 28] on icon "button" at bounding box center [230, 28] width 12 height 12
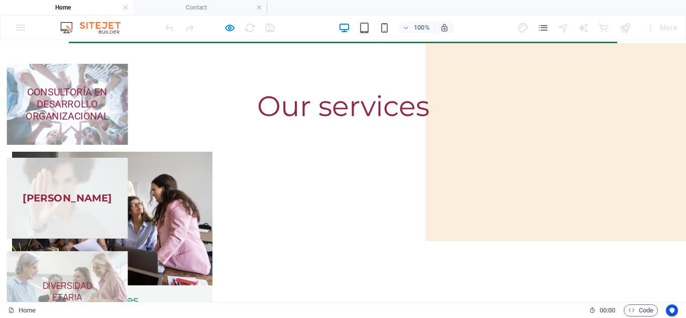
click at [111, 192] on strong "[PERSON_NAME]" at bounding box center [67, 198] width 89 height 12
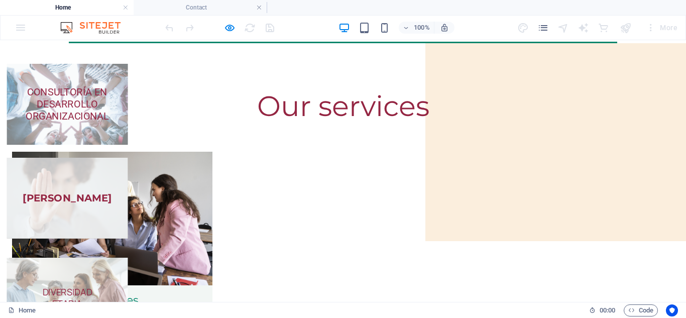
click at [111, 192] on strong "[PERSON_NAME]" at bounding box center [67, 198] width 89 height 12
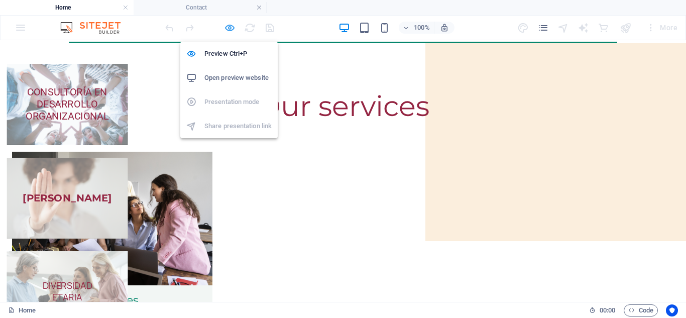
click at [225, 29] on icon "button" at bounding box center [230, 28] width 12 height 12
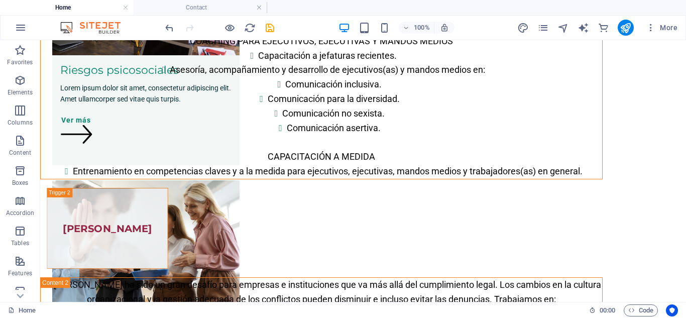
scroll to position [359, 0]
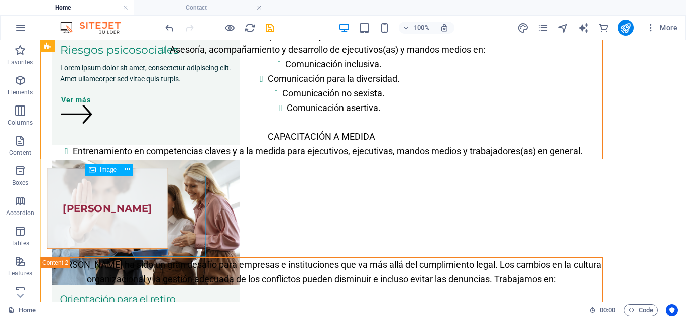
click at [137, 219] on figure "[PERSON_NAME]" at bounding box center [107, 208] width 121 height 81
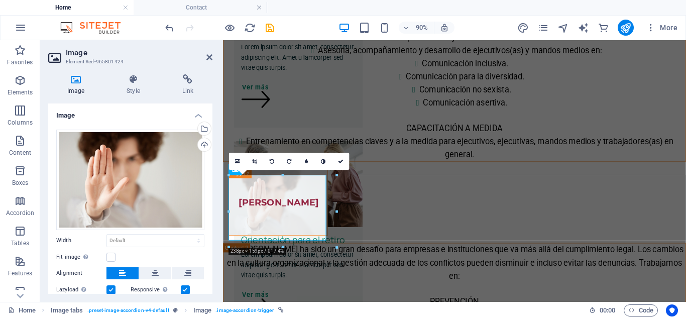
scroll to position [159, 0]
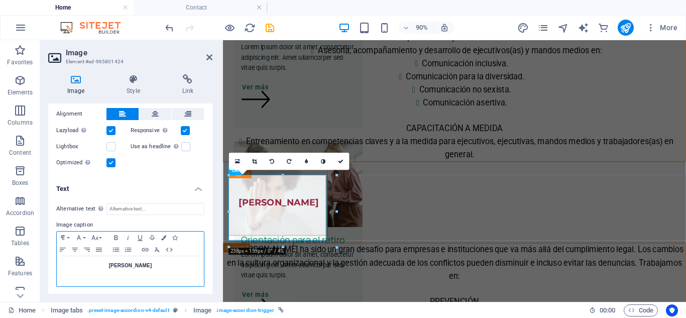
click at [132, 265] on strong "[PERSON_NAME]" at bounding box center [130, 266] width 43 height 6
click at [69, 236] on button "Paragraph Format" at bounding box center [65, 237] width 16 height 12
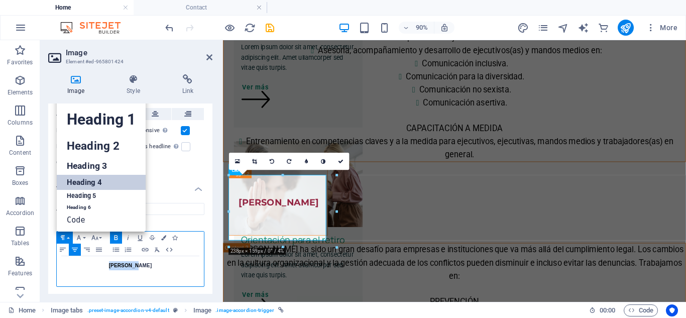
scroll to position [8, 0]
click at [92, 182] on link "Heading 4" at bounding box center [101, 182] width 89 height 15
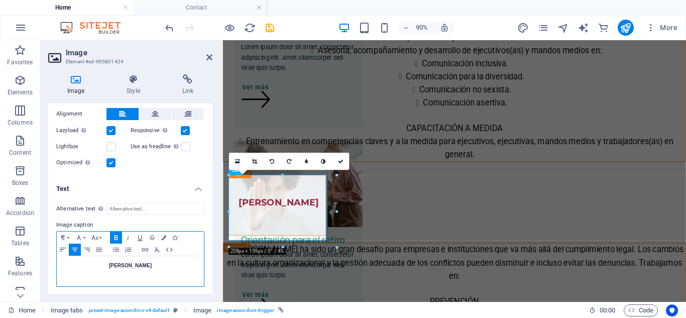
click at [113, 237] on icon "button" at bounding box center [116, 237] width 12 height 8
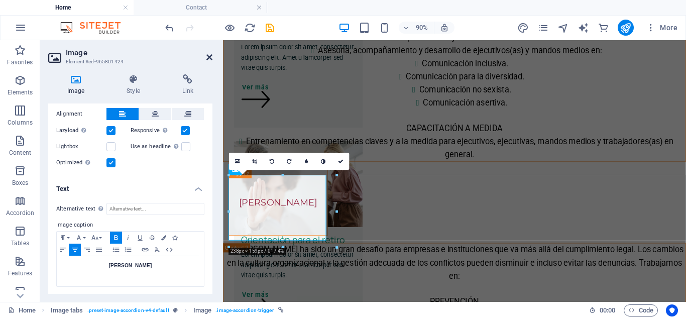
click at [210, 59] on icon at bounding box center [209, 57] width 6 height 8
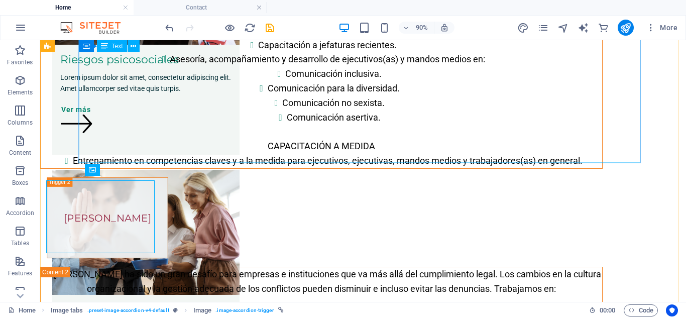
scroll to position [359, 0]
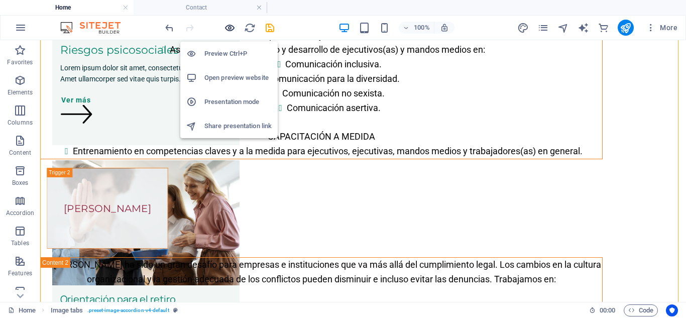
click at [225, 28] on icon "button" at bounding box center [230, 28] width 12 height 12
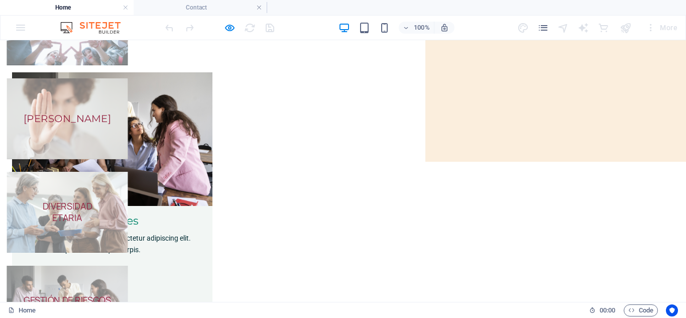
scroll to position [0, 0]
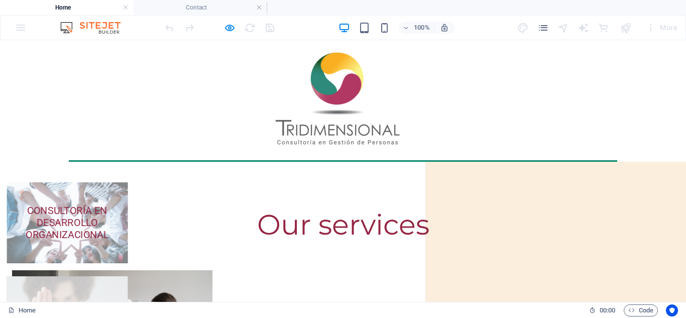
click at [127, 276] on span "[PERSON_NAME]" at bounding box center [67, 316] width 121 height 81
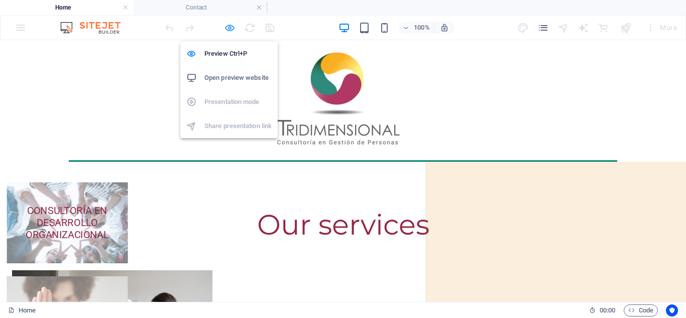
click at [226, 28] on icon "button" at bounding box center [230, 28] width 12 height 12
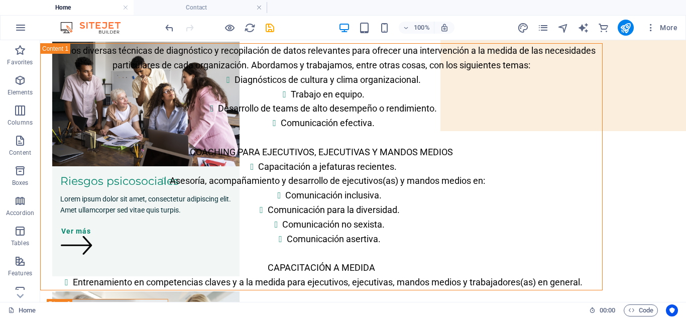
scroll to position [457, 0]
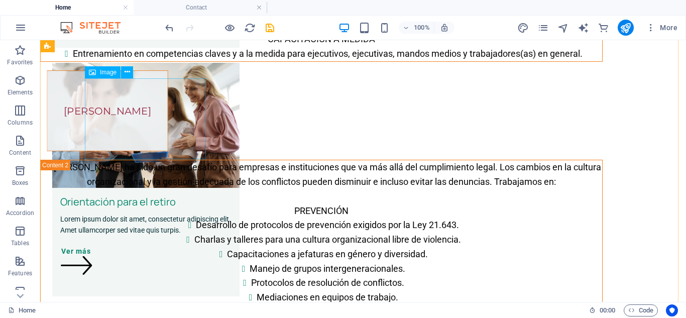
click at [162, 119] on figure "[PERSON_NAME]" at bounding box center [107, 110] width 121 height 81
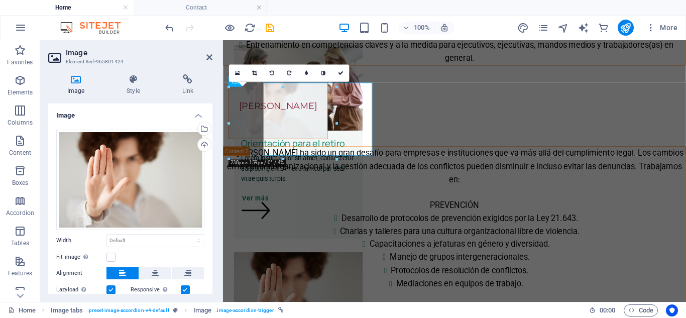
scroll to position [448, 0]
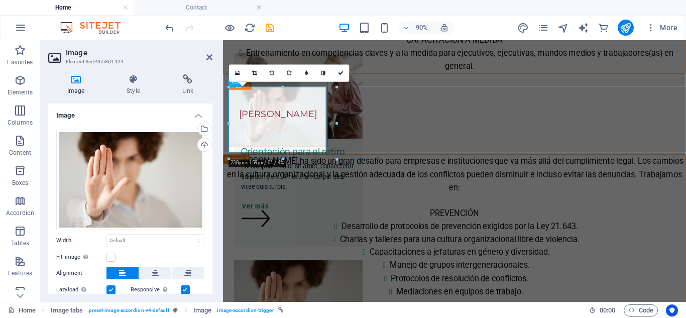
click at [213, 289] on div "Image Style Link Image Drag files here, click to choose files or select files f…" at bounding box center [130, 183] width 180 height 235
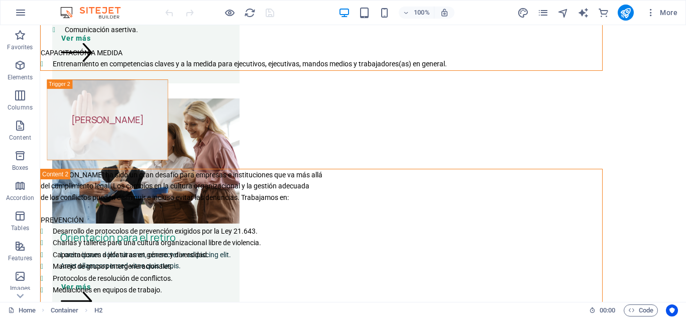
scroll to position [410, 0]
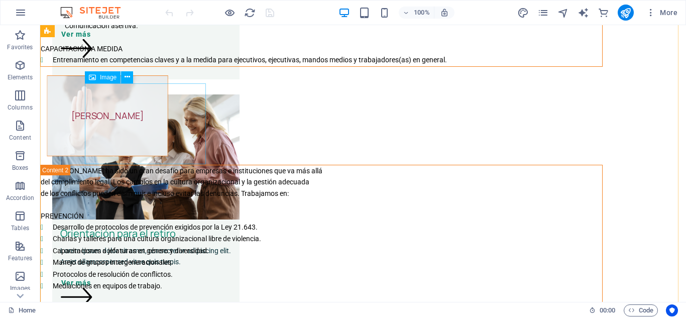
click at [163, 130] on figure "[PERSON_NAME]" at bounding box center [107, 115] width 121 height 81
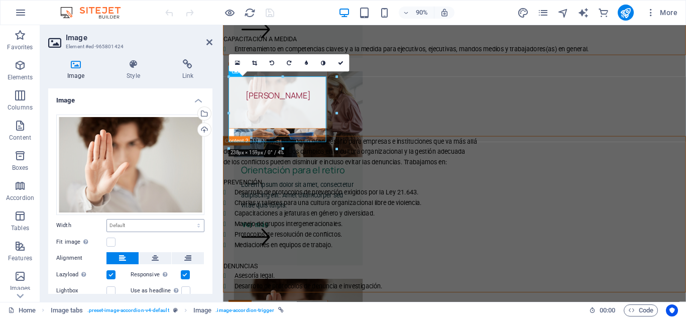
scroll to position [401, 0]
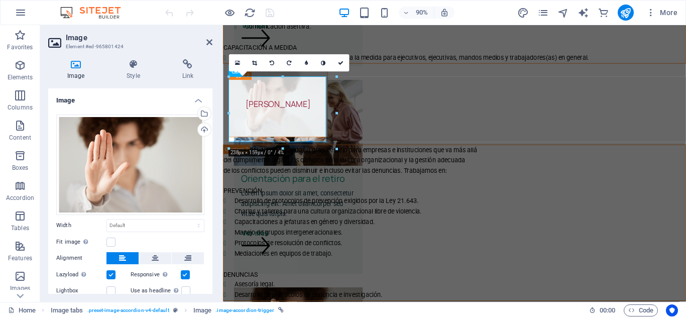
click at [212, 298] on div "Image Style Link Image Drag files here, click to choose files or select files f…" at bounding box center [130, 176] width 180 height 250
click at [212, 285] on div "Image Style Link Image Drag files here, click to choose files or select files f…" at bounding box center [130, 176] width 180 height 250
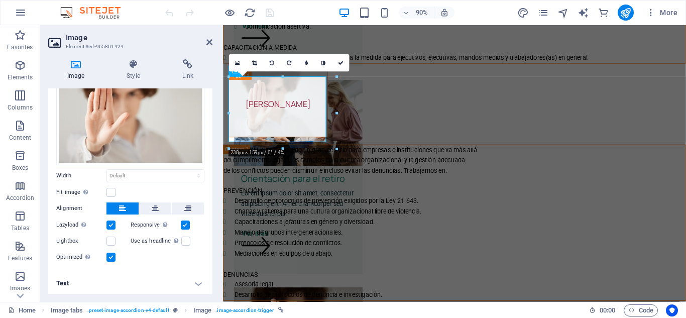
scroll to position [50, 0]
click at [199, 283] on h4 "Text" at bounding box center [130, 283] width 164 height 24
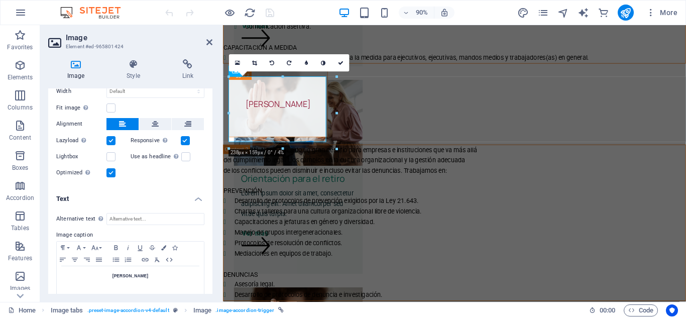
scroll to position [144, 0]
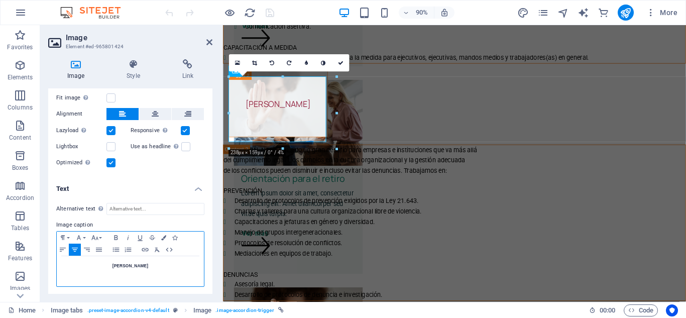
click at [126, 265] on h5 "[PERSON_NAME]" at bounding box center [130, 265] width 137 height 9
click at [68, 238] on icon "button" at bounding box center [63, 237] width 12 height 8
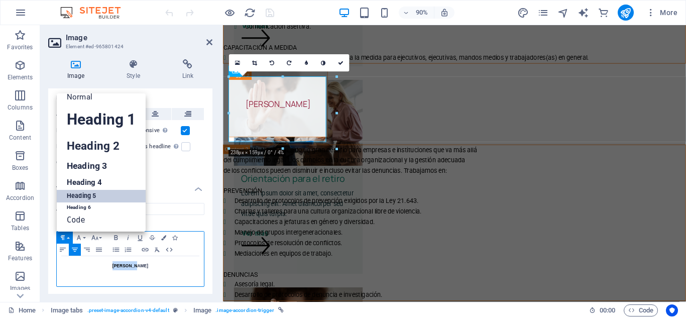
scroll to position [8, 0]
click at [81, 180] on link "Heading 4" at bounding box center [101, 182] width 89 height 15
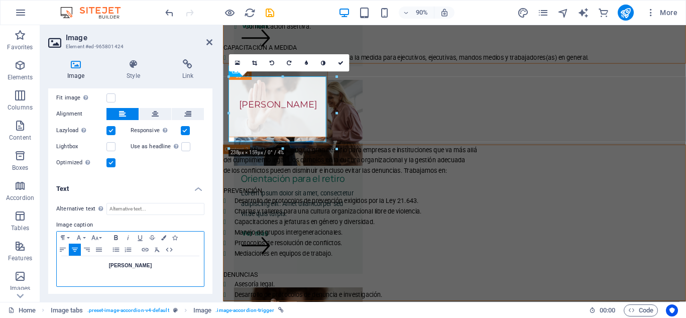
click at [116, 236] on icon "button" at bounding box center [116, 237] width 12 height 8
click at [70, 235] on button "Paragraph Format" at bounding box center [65, 237] width 16 height 12
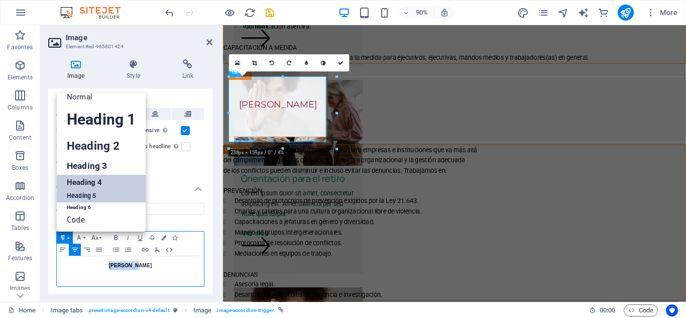
click at [81, 193] on link "Heading 5" at bounding box center [101, 196] width 89 height 13
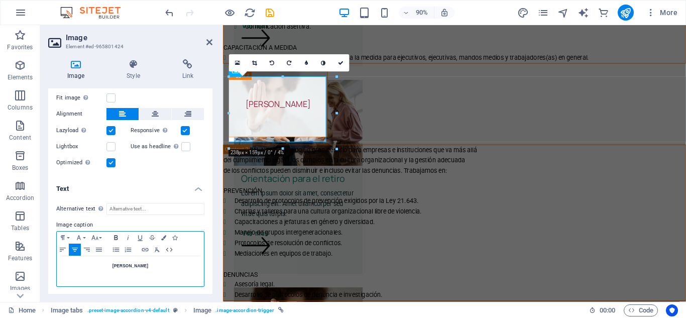
click at [115, 235] on icon "button" at bounding box center [116, 237] width 12 height 8
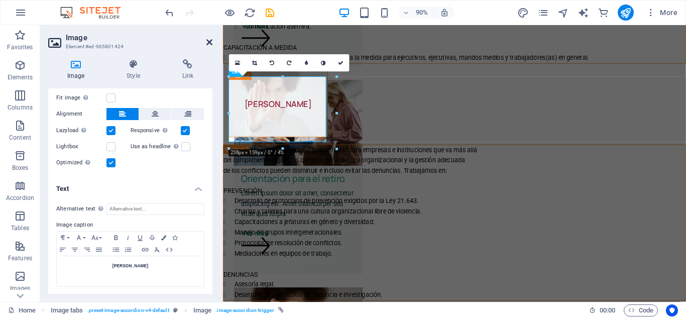
click at [208, 42] on icon at bounding box center [209, 42] width 6 height 8
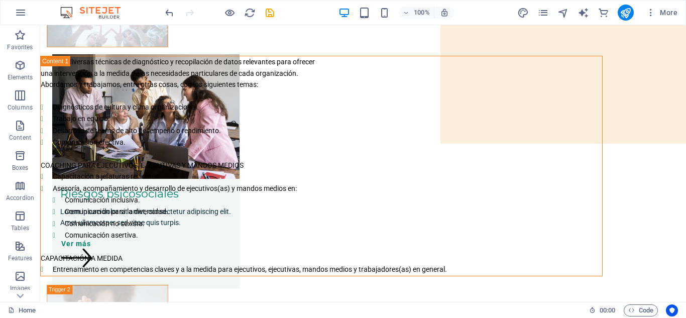
scroll to position [221, 0]
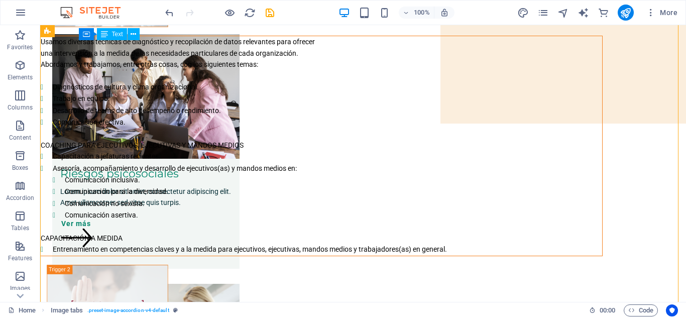
drag, startPoint x: 504, startPoint y: 250, endPoint x: 358, endPoint y: 248, distance: 145.6
click at [358, 248] on div "Usamos diversas técnicas de diagnóstico y recopilación de datos relevantes para…" at bounding box center [321, 145] width 561 height 219
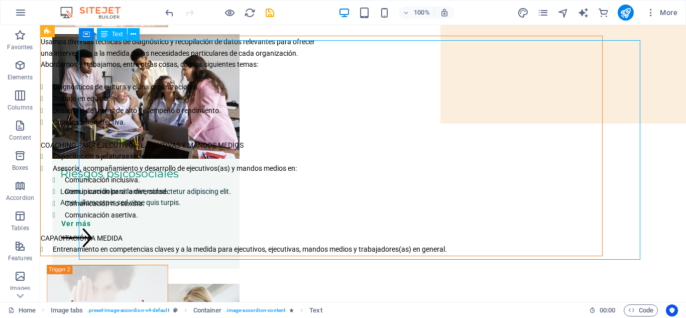
click at [358, 248] on div "Usamos diversas técnicas de diagnóstico y recopilación de datos relevantes para…" at bounding box center [321, 145] width 561 height 219
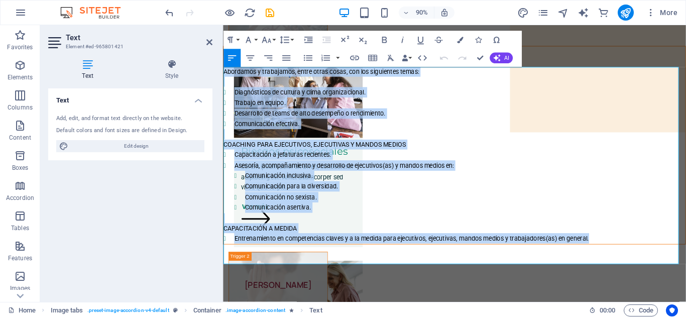
scroll to position [177, 0]
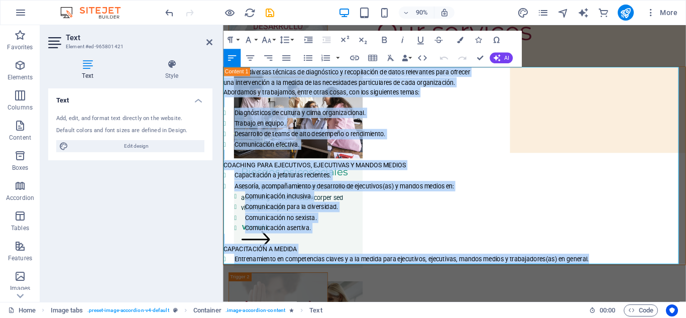
drag, startPoint x: 635, startPoint y: 243, endPoint x: 196, endPoint y: 36, distance: 485.9
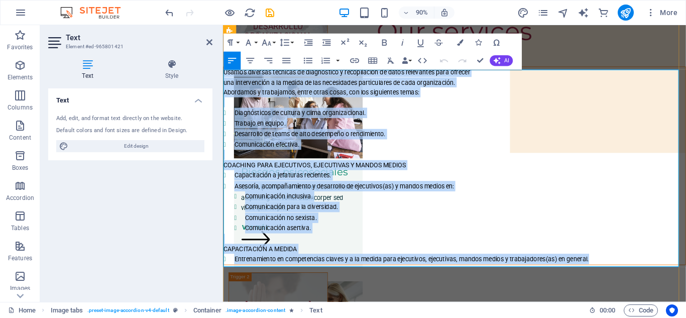
click at [509, 83] on p "Usamos diversas técnicas de diagnóstico y recopilación de datos relevantes para…" at bounding box center [479, 77] width 513 height 11
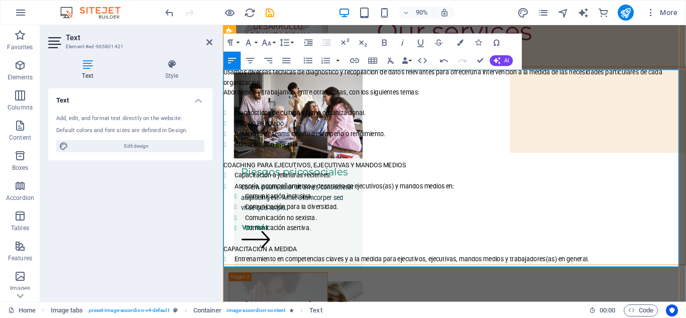
click at [362, 91] on p "Usamos diversas técnicas de diagnóstico y recopilación de datos relevantes para…" at bounding box center [479, 83] width 513 height 23
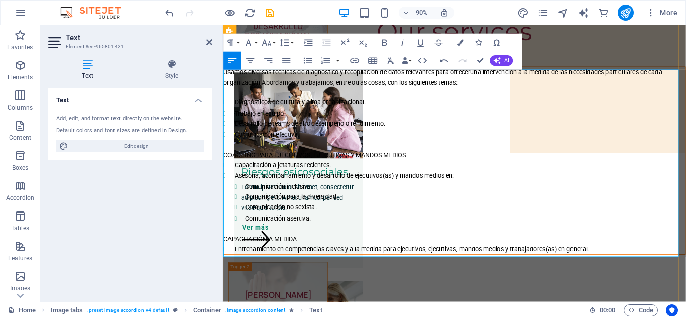
drag, startPoint x: 641, startPoint y: 277, endPoint x: 306, endPoint y: 205, distance: 342.4
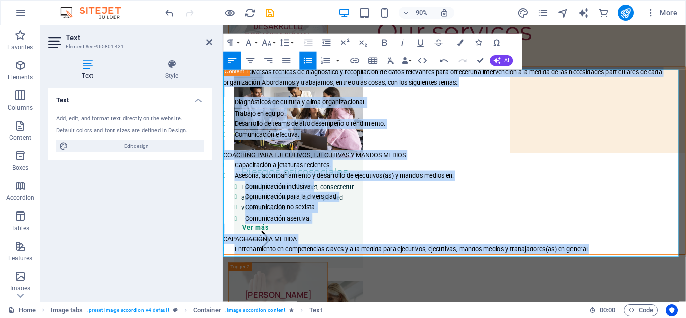
drag, startPoint x: 306, startPoint y: 205, endPoint x: 436, endPoint y: 100, distance: 167.0
click at [251, 61] on icon "button" at bounding box center [250, 61] width 8 height 6
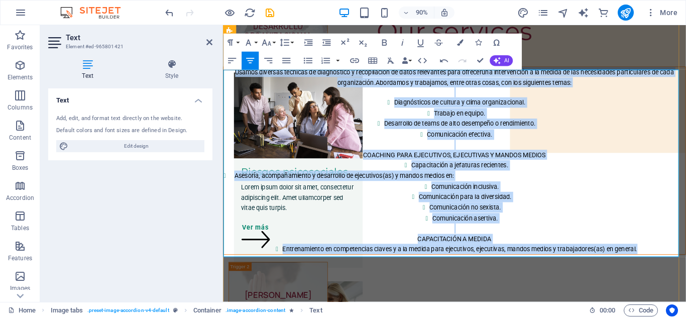
click at [274, 222] on li "Comunicación para la diversidad." at bounding box center [491, 216] width 489 height 12
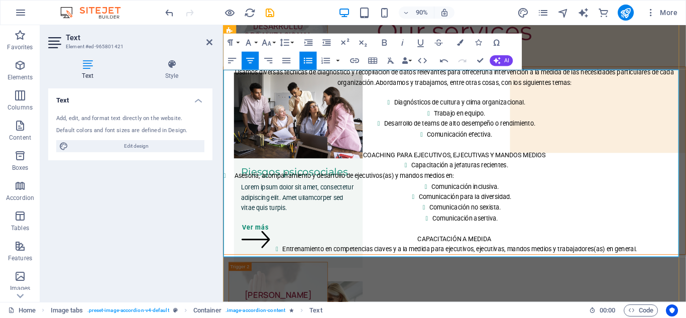
click at [546, 184] on li "Capacitación a jefaturas recientes." at bounding box center [485, 181] width 501 height 12
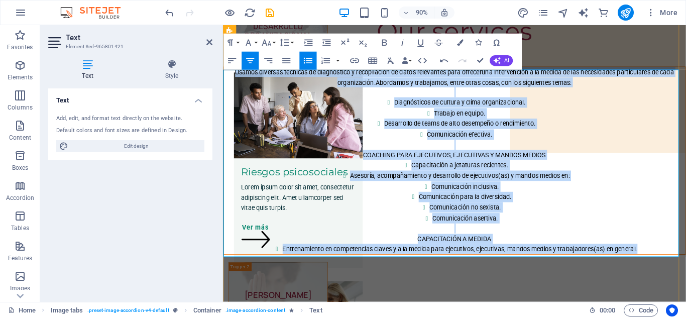
drag, startPoint x: 687, startPoint y: 275, endPoint x: 230, endPoint y: 77, distance: 498.2
click at [230, 77] on div "Usamos diversas técnicas de diagnóstico y recopilación de datos relevantes para…" at bounding box center [479, 176] width 513 height 208
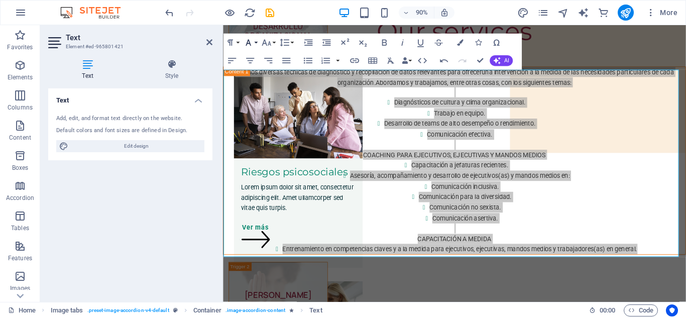
click at [257, 40] on button "Font Family" at bounding box center [249, 43] width 17 height 18
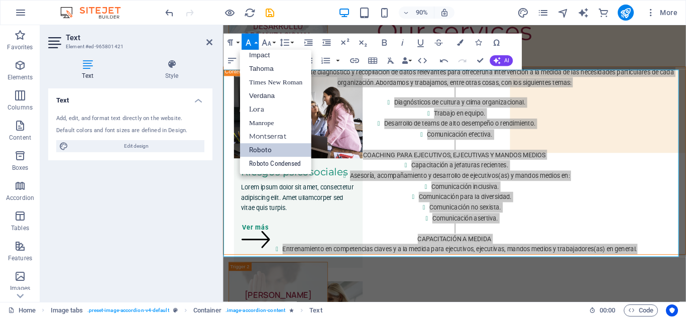
scroll to position [36, 0]
click at [273, 42] on button "Font Size" at bounding box center [267, 43] width 17 height 18
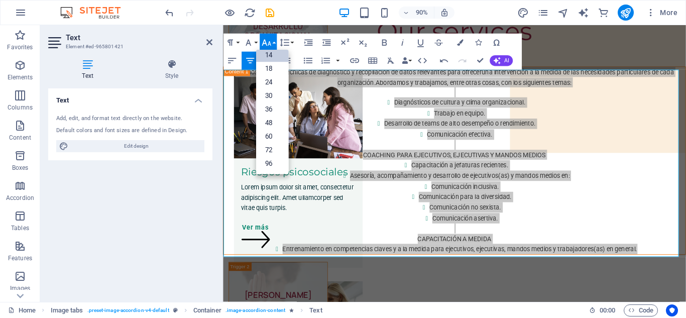
scroll to position [81, 0]
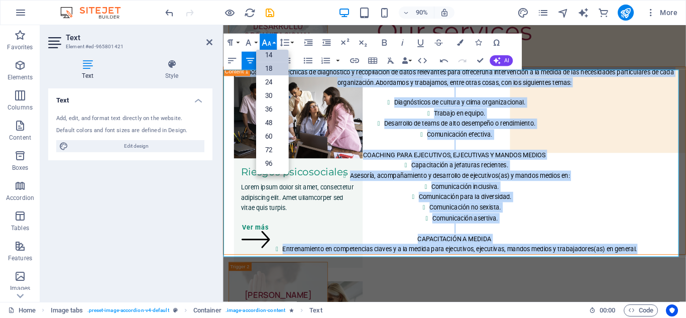
click at [269, 65] on link "18" at bounding box center [272, 69] width 33 height 14
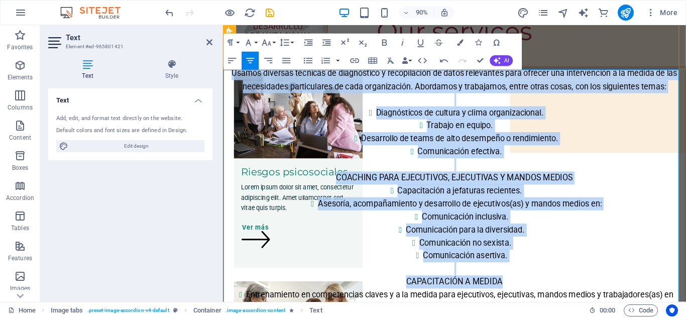
click at [606, 294] on p at bounding box center [479, 296] width 513 height 15
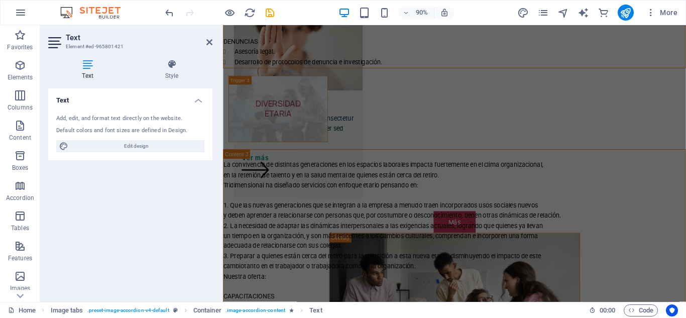
scroll to position [446, 0]
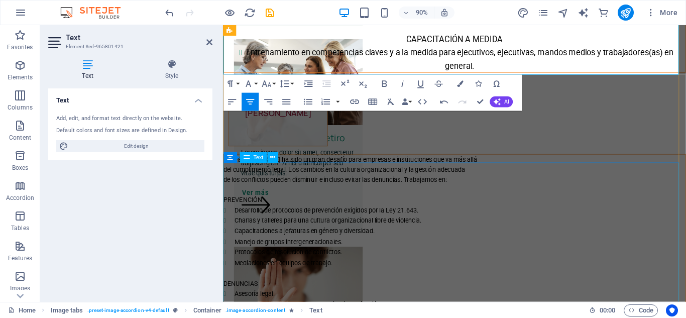
click at [679, 247] on div "La [PERSON_NAME] ha sido un gran desafío para empresas e instituciones que va m…" at bounding box center [479, 255] width 513 height 173
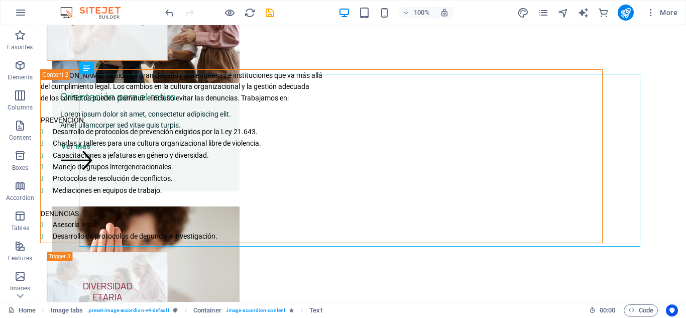
scroll to position [556, 0]
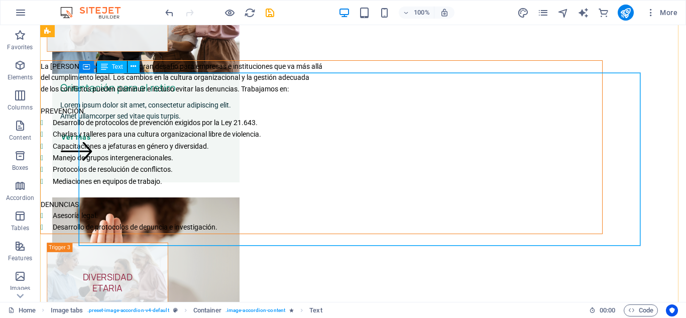
click at [351, 77] on div "La [PERSON_NAME] ha sido un gran desafío para empresas e instituciones que va m…" at bounding box center [321, 147] width 561 height 173
click at [346, 77] on div "La [PERSON_NAME] ha sido un gran desafío para empresas e instituciones que va m…" at bounding box center [321, 147] width 561 height 173
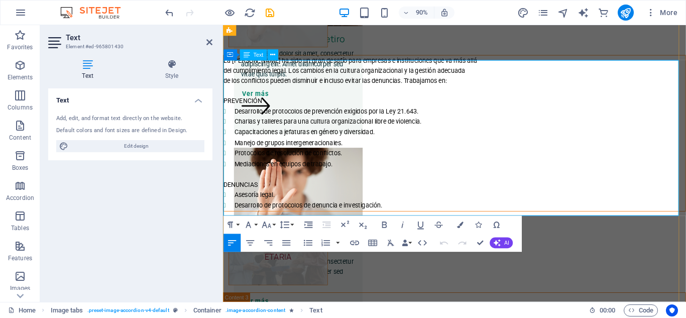
scroll to position [560, 0]
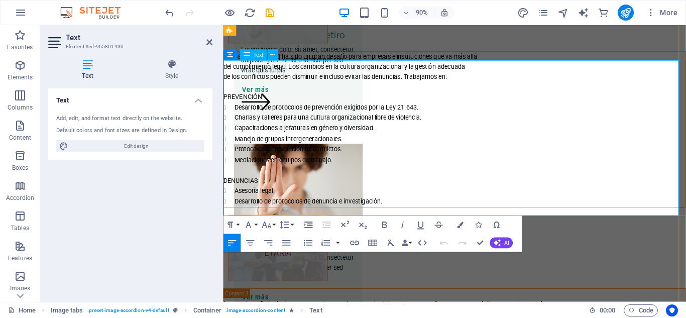
click at [498, 66] on p "La [PERSON_NAME] ha sido un gran desafío para empresas e instituciones que va m…" at bounding box center [479, 60] width 513 height 11
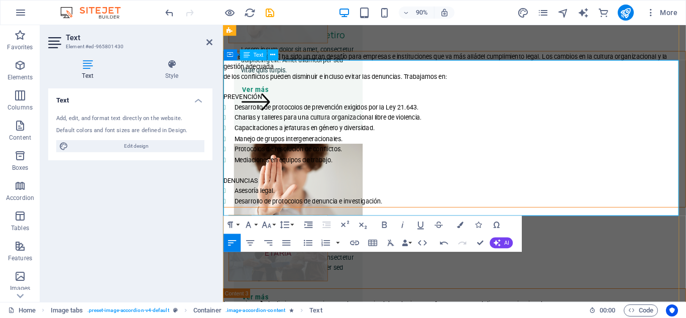
click at [345, 77] on p "La [PERSON_NAME] ha sido un gran desafío para empresas e instituciones que va m…" at bounding box center [479, 66] width 513 height 23
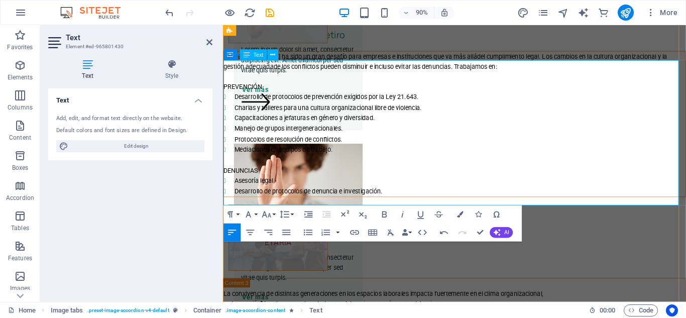
drag, startPoint x: 414, startPoint y: 219, endPoint x: 275, endPoint y: 177, distance: 145.4
drag, startPoint x: 275, startPoint y: 177, endPoint x: 473, endPoint y: 194, distance: 199.0
click at [473, 192] on p "DENUNCIAS" at bounding box center [479, 186] width 513 height 11
drag, startPoint x: 407, startPoint y: 218, endPoint x: 319, endPoint y: 203, distance: 89.7
drag, startPoint x: 319, startPoint y: 203, endPoint x: 426, endPoint y: 216, distance: 107.8
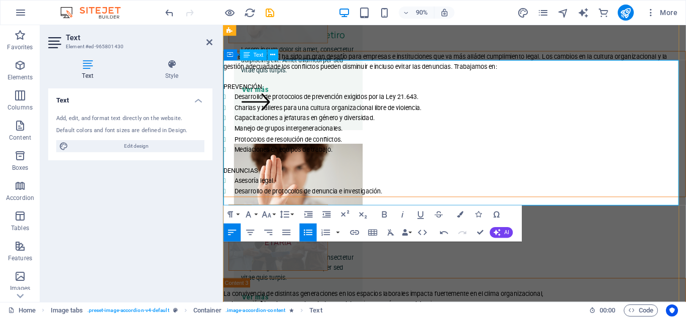
click at [426, 216] on li "Desarrollo de protocolos de denuncia e investigación." at bounding box center [485, 210] width 501 height 12
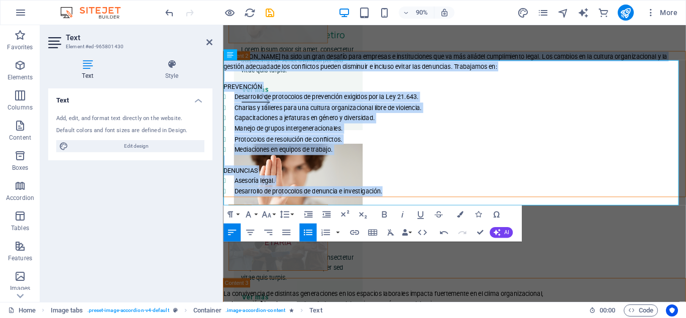
drag, startPoint x: 407, startPoint y: 217, endPoint x: 219, endPoint y: 73, distance: 235.9
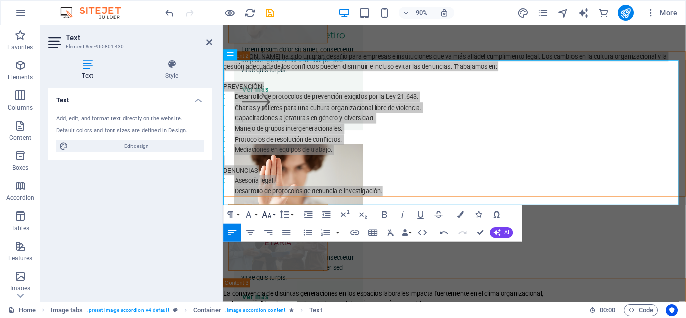
click at [273, 215] on button "Font Size" at bounding box center [267, 214] width 17 height 18
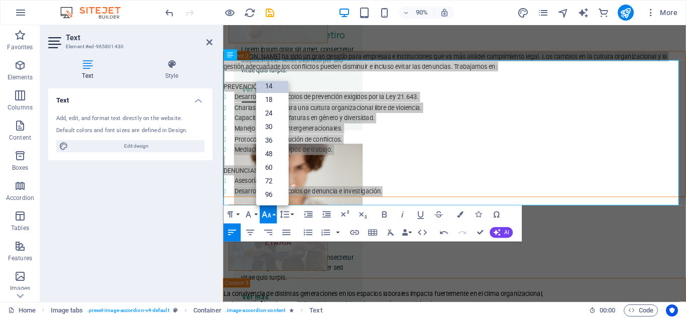
scroll to position [81, 0]
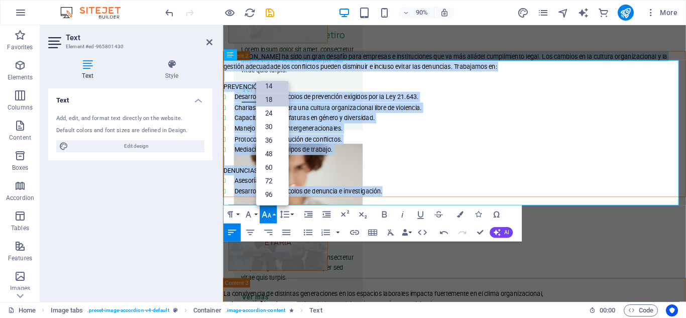
click at [270, 98] on link "18" at bounding box center [272, 100] width 33 height 14
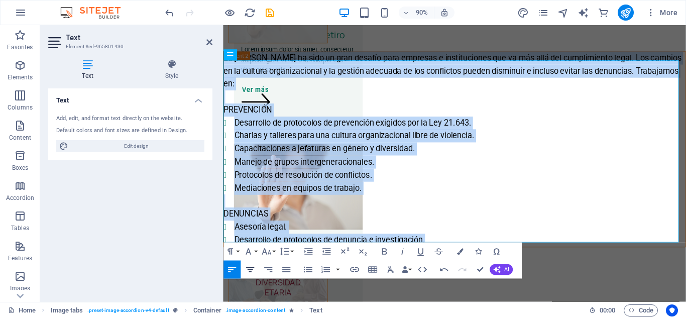
click at [253, 270] on icon "button" at bounding box center [249, 269] width 11 height 11
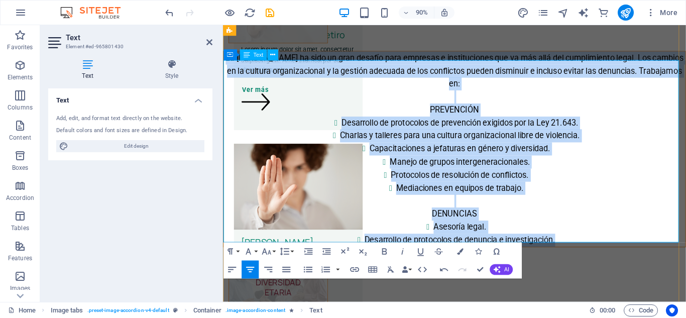
click at [297, 214] on p at bounding box center [479, 220] width 513 height 15
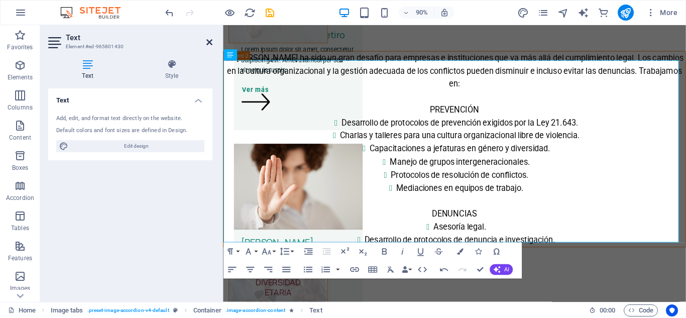
click at [207, 44] on icon at bounding box center [209, 42] width 6 height 8
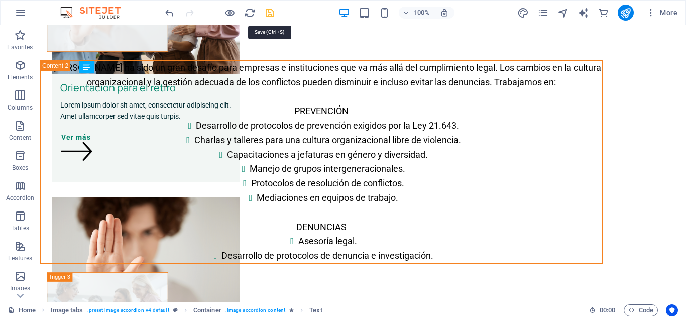
click at [271, 15] on icon "save" at bounding box center [270, 13] width 12 height 12
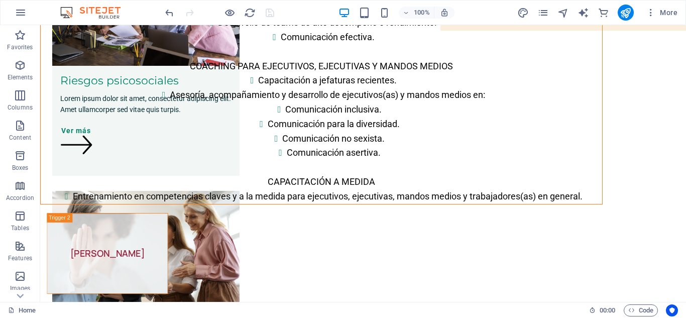
scroll to position [72, 0]
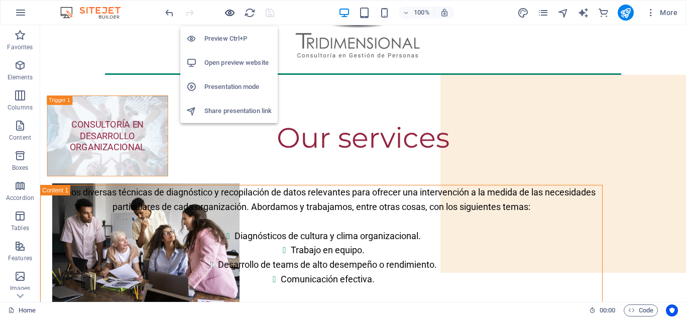
click at [231, 12] on icon "button" at bounding box center [230, 13] width 12 height 12
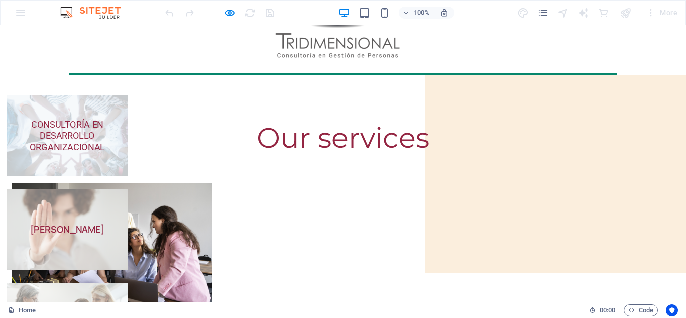
click at [117, 131] on h5 "CONSULTORÍA EN DESARROLLO ORGANIZACIONAL" at bounding box center [67, 136] width 99 height 34
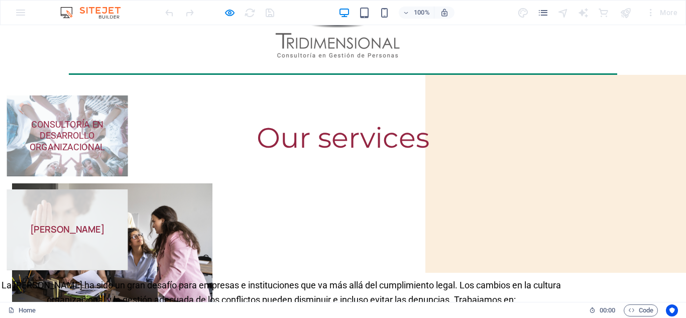
click at [105, 223] on strong "[PERSON_NAME]" at bounding box center [67, 229] width 75 height 12
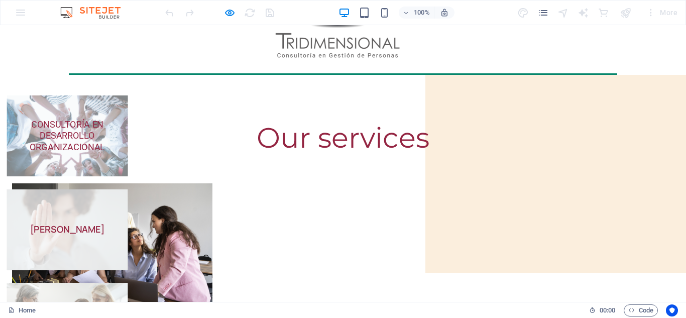
click at [105, 223] on strong "[PERSON_NAME]" at bounding box center [67, 229] width 75 height 12
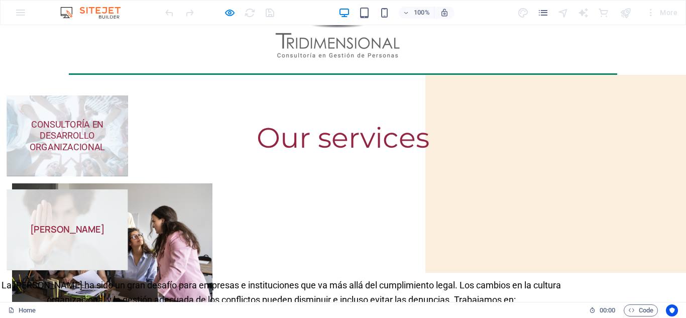
click at [105, 138] on span "CONSULTORÍA EN DESARROLLO ORGANIZACIONAL" at bounding box center [67, 135] width 75 height 33
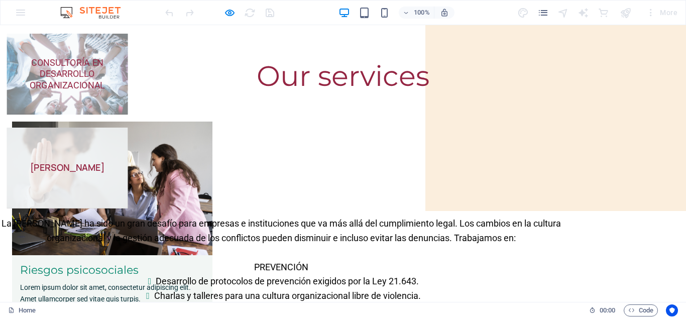
scroll to position [141, 0]
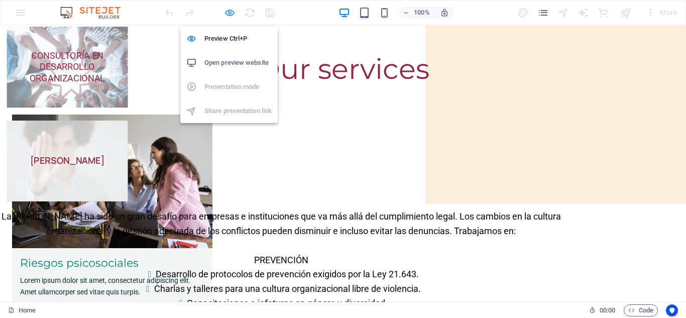
click at [226, 15] on icon "button" at bounding box center [230, 13] width 12 height 12
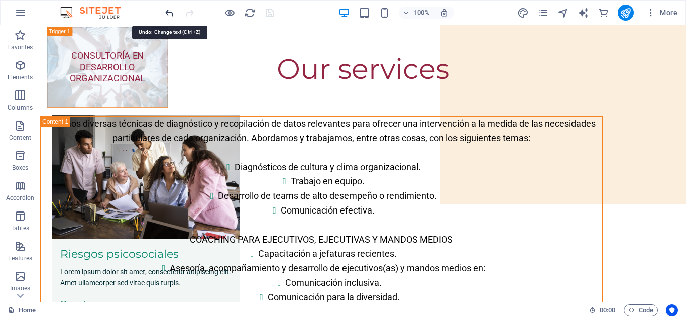
click at [169, 14] on icon "undo" at bounding box center [170, 13] width 12 height 12
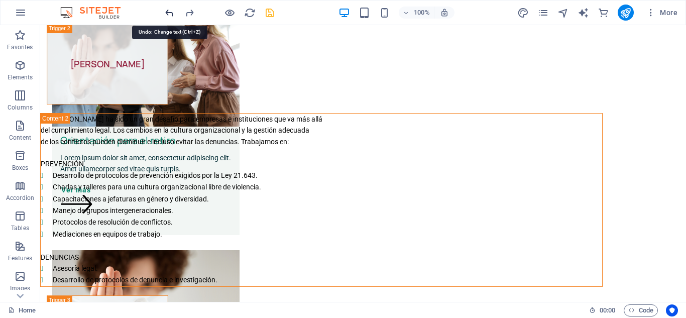
scroll to position [551, 0]
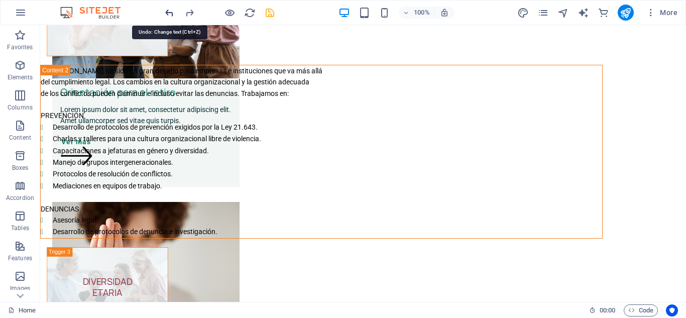
click at [169, 14] on icon "undo" at bounding box center [170, 13] width 12 height 12
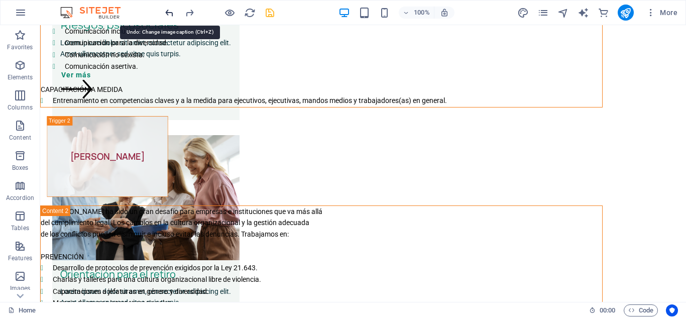
scroll to position [207, 0]
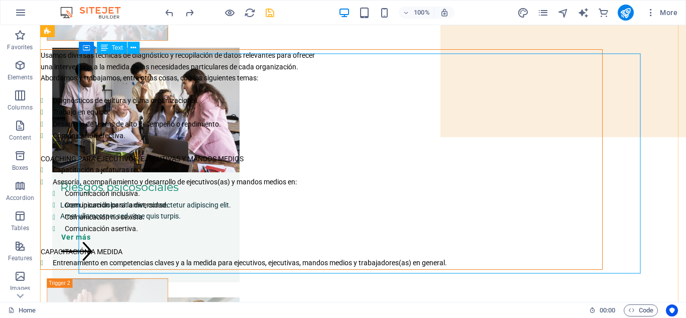
click at [413, 171] on div "Usamos diversas técnicas de diagnóstico y recopilación de datos relevantes para…" at bounding box center [321, 159] width 561 height 219
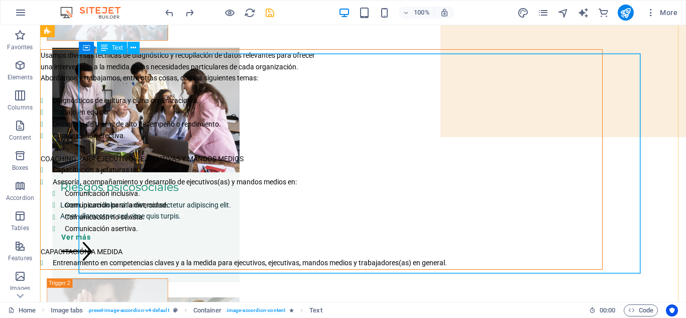
click at [379, 161] on div "Usamos diversas técnicas de diagnóstico y recopilación de datos relevantes para…" at bounding box center [321, 159] width 561 height 219
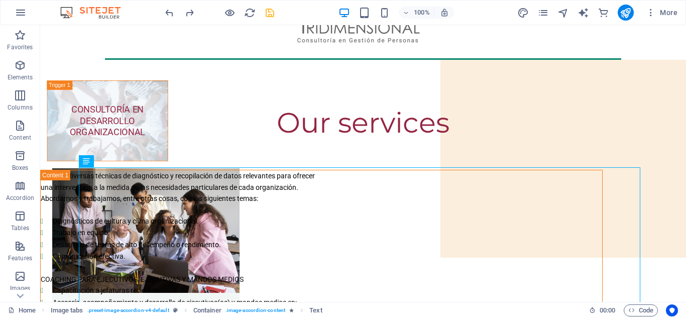
scroll to position [100, 0]
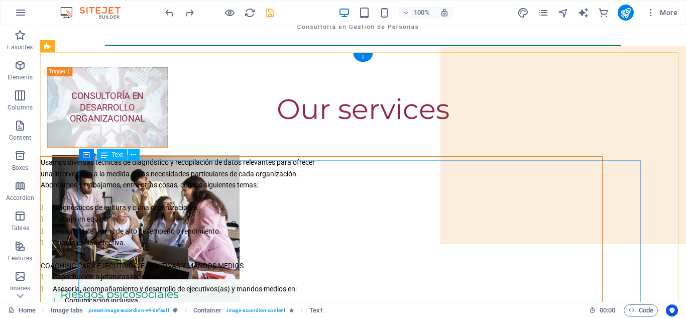
click at [143, 168] on div "Usamos diversas técnicas de diagnóstico y recopilación de datos relevantes para…" at bounding box center [321, 266] width 561 height 219
click at [20, 39] on icon "button" at bounding box center [20, 35] width 12 height 12
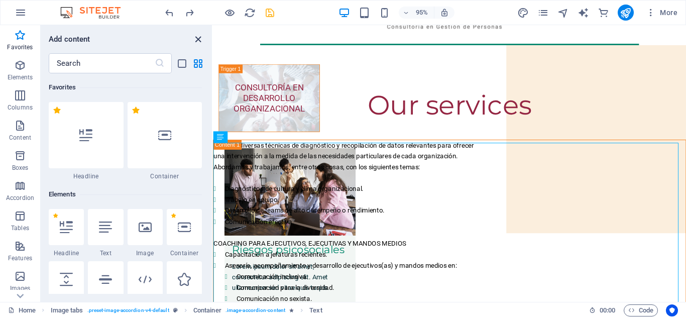
click at [196, 40] on icon "close panel" at bounding box center [198, 40] width 12 height 12
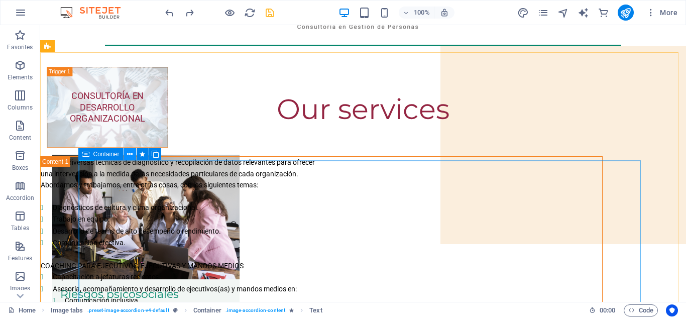
click at [134, 155] on button at bounding box center [130, 154] width 12 height 12
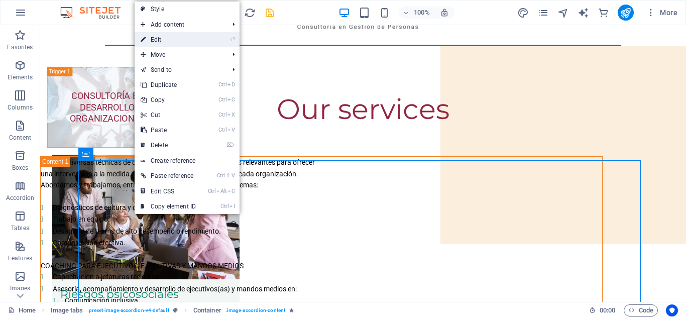
click at [174, 45] on link "⏎ Edit" at bounding box center [168, 39] width 67 height 15
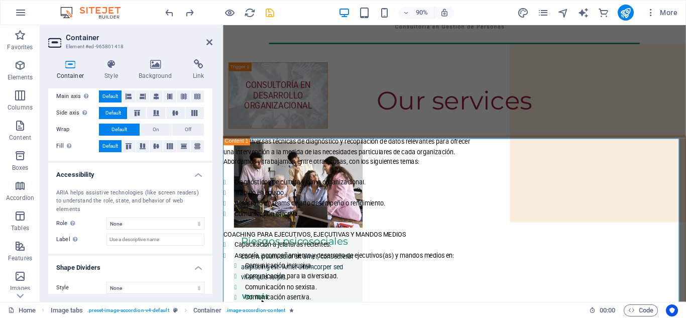
scroll to position [13, 0]
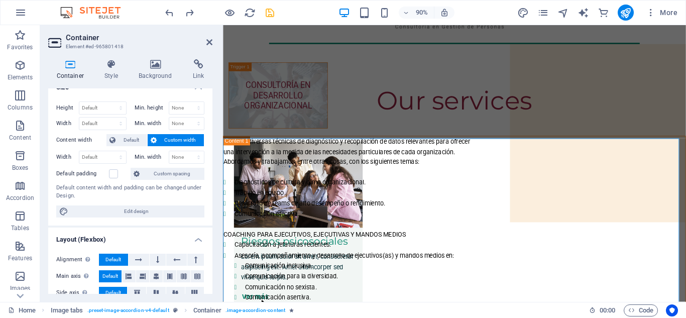
click at [174, 143] on span "Custom width" at bounding box center [181, 140] width 42 height 12
click at [173, 139] on span "Custom width" at bounding box center [181, 140] width 42 height 12
click at [117, 157] on select "Default px rem % em vh vw" at bounding box center [102, 157] width 47 height 12
click at [166, 176] on span "Custom spacing" at bounding box center [172, 174] width 59 height 12
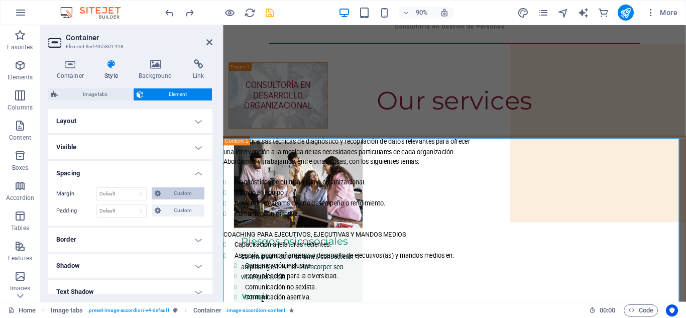
click at [172, 194] on span "Custom" at bounding box center [183, 193] width 38 height 12
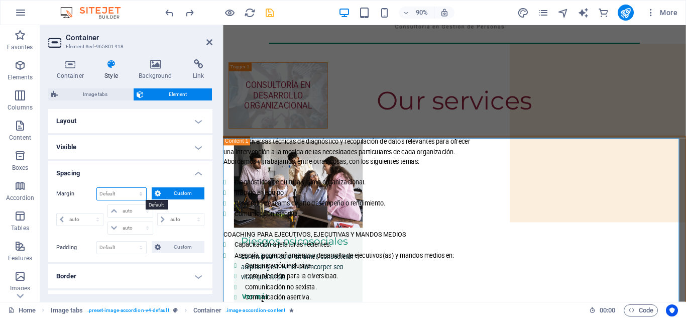
click at [141, 196] on select "Default auto px % rem vw vh Custom" at bounding box center [121, 194] width 49 height 12
select select "%"
click at [131, 188] on select "Default auto px % rem vw vh Custom" at bounding box center [121, 194] width 49 height 12
type input "100"
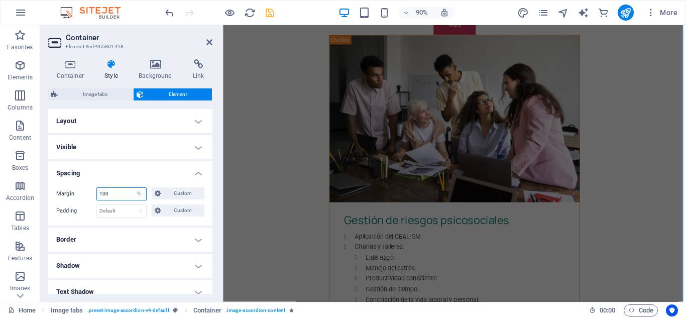
scroll to position [666, 0]
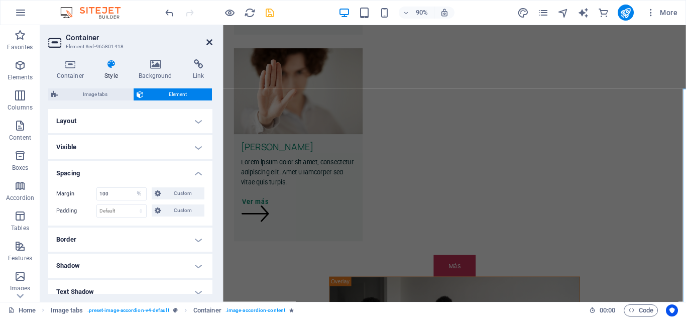
click at [210, 43] on icon at bounding box center [209, 42] width 6 height 8
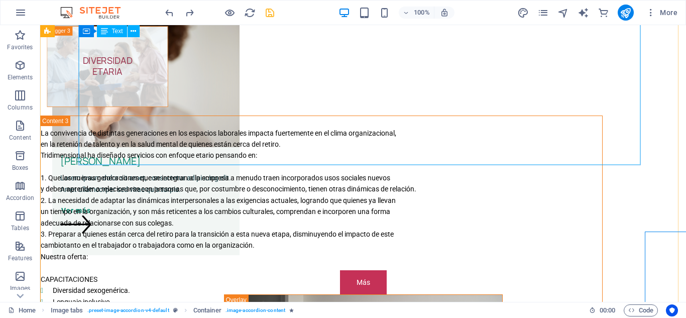
scroll to position [207, 0]
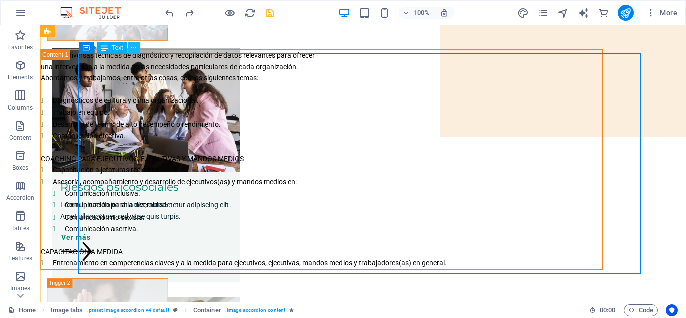
click at [134, 48] on icon at bounding box center [133, 48] width 6 height 11
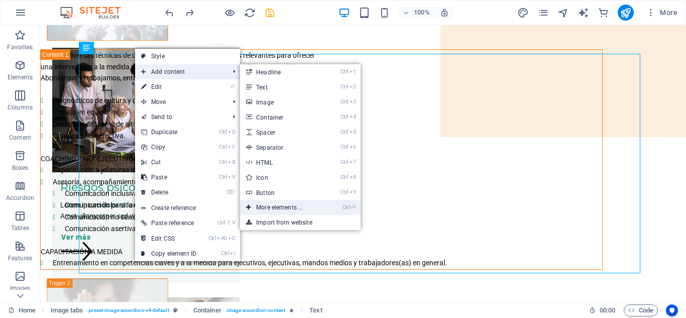
click at [274, 205] on link "Ctrl ⏎ More elements ..." at bounding box center [281, 207] width 83 height 15
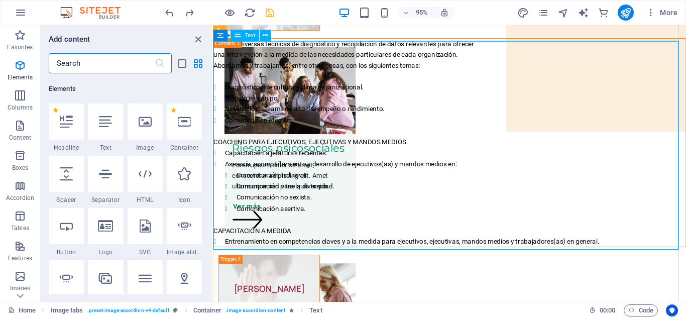
scroll to position [107, 0]
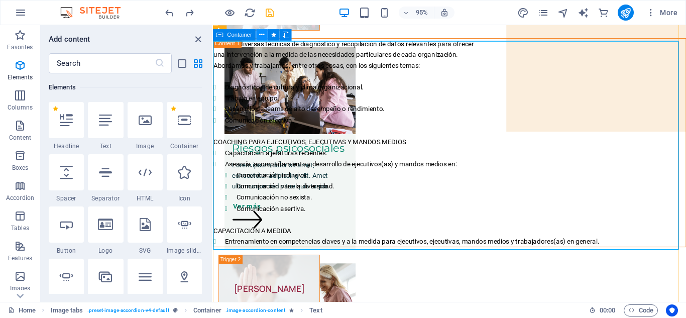
click at [266, 36] on button at bounding box center [262, 35] width 12 height 12
click at [258, 35] on button at bounding box center [262, 35] width 12 height 12
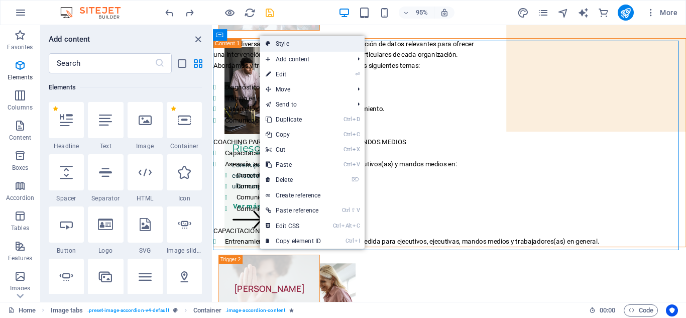
click at [278, 43] on link "Style" at bounding box center [311, 43] width 105 height 15
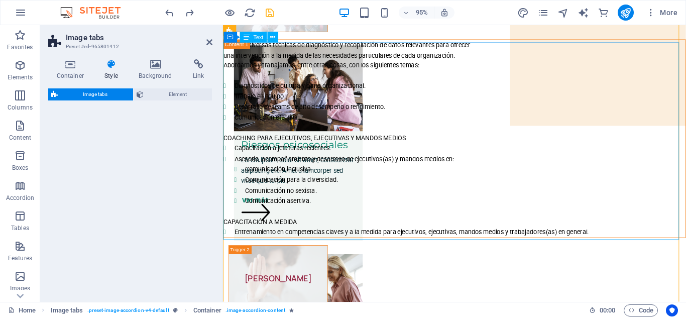
select select "rem"
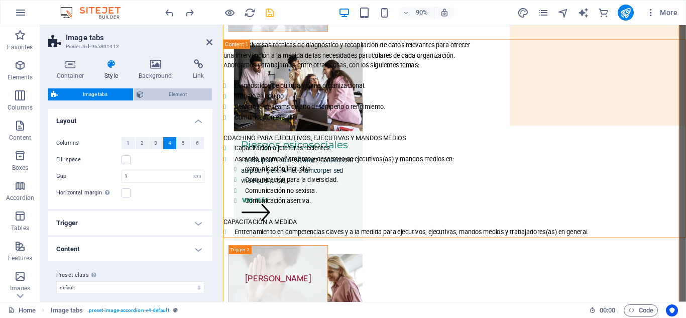
click at [157, 99] on span "Element" at bounding box center [178, 94] width 63 height 12
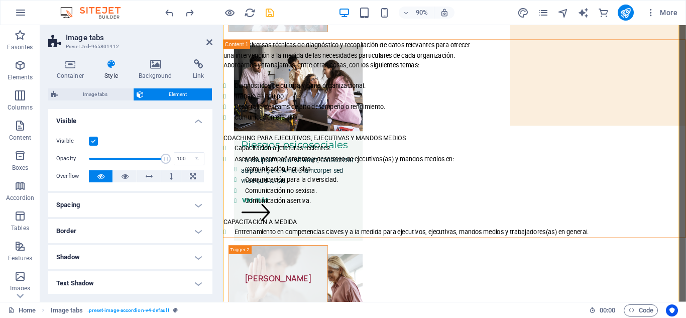
click at [195, 210] on h4 "Spacing" at bounding box center [130, 205] width 164 height 24
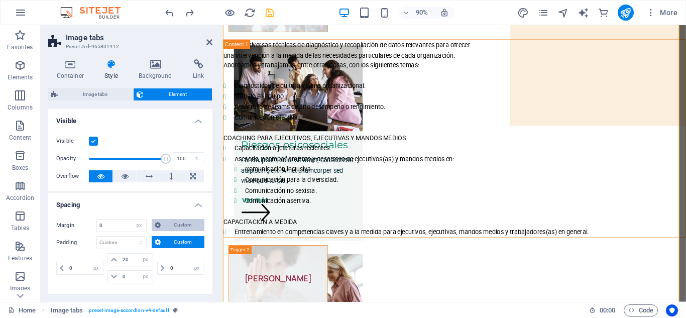
click at [186, 225] on span "Custom" at bounding box center [183, 225] width 38 height 12
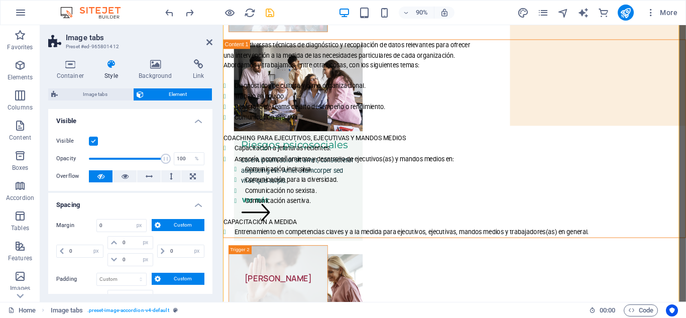
click at [186, 225] on span "Custom" at bounding box center [183, 225] width 38 height 12
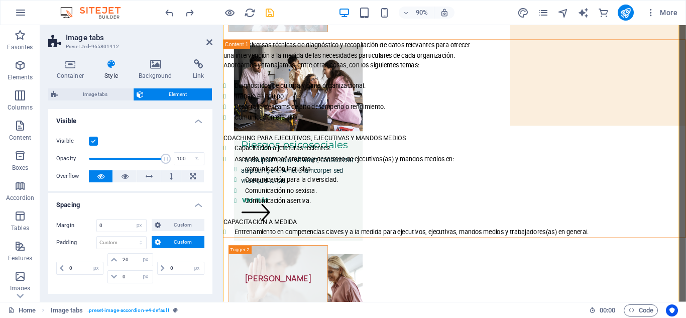
click at [109, 66] on icon at bounding box center [111, 64] width 30 height 10
click at [113, 63] on icon at bounding box center [111, 64] width 30 height 10
click at [71, 65] on icon at bounding box center [70, 64] width 44 height 10
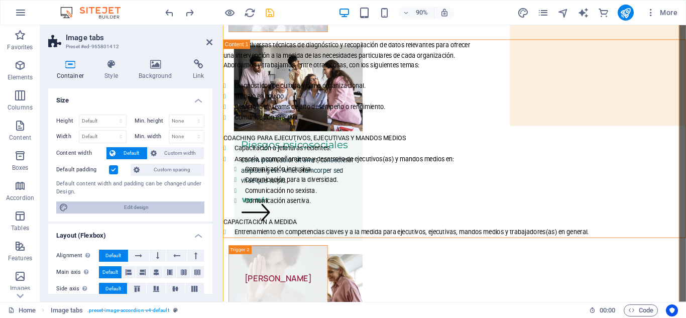
click at [126, 209] on span "Edit design" at bounding box center [136, 207] width 130 height 12
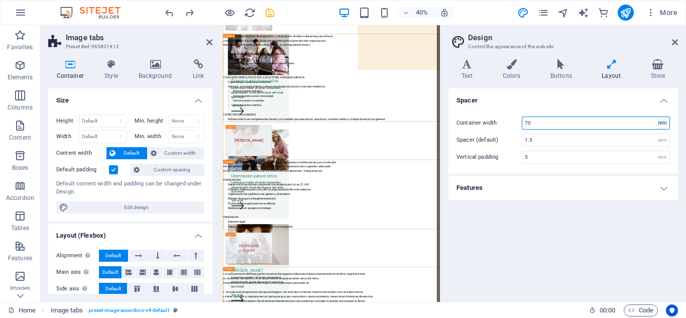
click at [663, 124] on select "rem px" at bounding box center [662, 123] width 14 height 12
select select "px"
click at [655, 117] on select "rem px" at bounding box center [662, 123] width 14 height 12
click at [615, 241] on div "Spacer Container width 1000 rem px Spacer (default) 1.5 rem Vertical padding 5 …" at bounding box center [562, 190] width 229 height 205
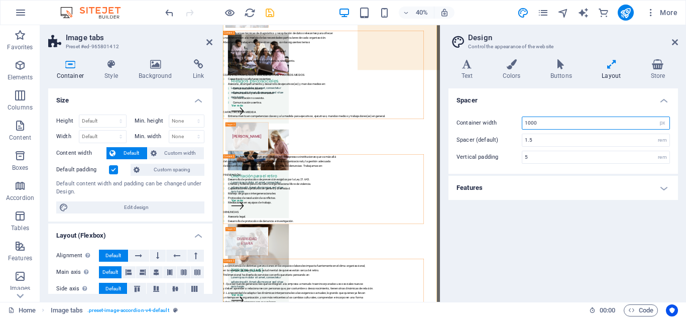
click at [556, 123] on input "1000" at bounding box center [595, 123] width 147 height 12
type input "1"
click at [554, 241] on div "Spacer Container width 90 rem px Spacer (default) 1.5 rem Vertical padding 5 re…" at bounding box center [562, 190] width 229 height 205
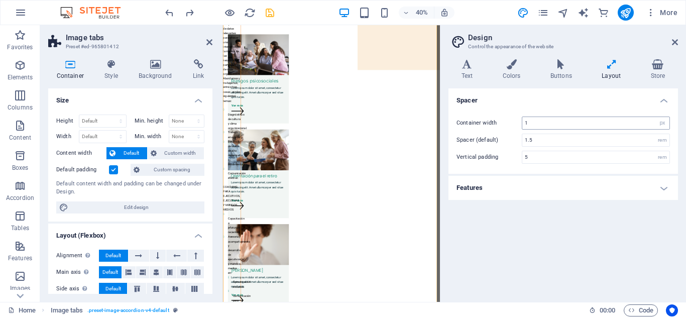
type input "1000"
click at [554, 220] on div "Spacer Container width 1000 rem px Spacer (default) 1.5 rem Vertical padding 5 …" at bounding box center [562, 190] width 229 height 205
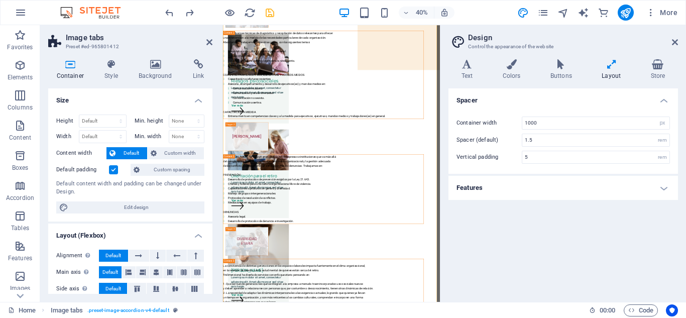
click at [534, 242] on div "Spacer Container width 1000 rem px Spacer (default) 1.5 rem Vertical padding 5 …" at bounding box center [562, 190] width 229 height 205
click at [207, 38] on icon at bounding box center [209, 42] width 6 height 8
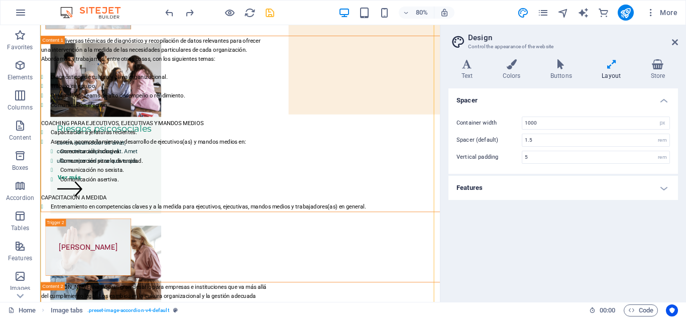
click at [679, 40] on aside "Design Control the appearance of the website Variants Text Colors Buttons Layou…" at bounding box center [563, 163] width 246 height 277
click at [674, 43] on icon at bounding box center [675, 42] width 6 height 8
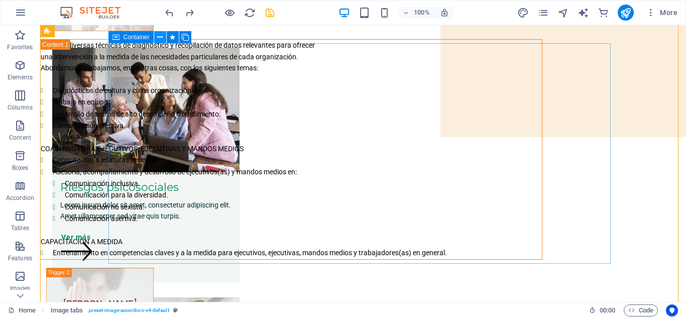
click at [163, 34] on button at bounding box center [160, 37] width 12 height 12
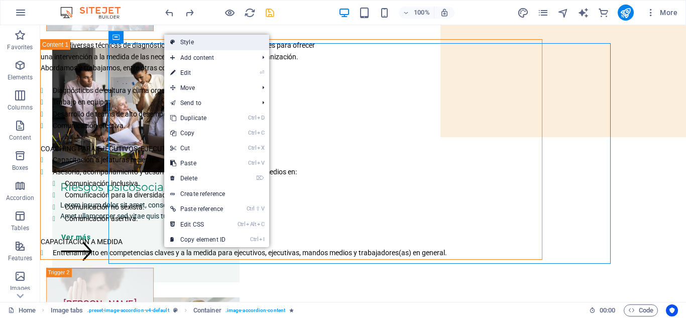
click at [186, 46] on link "Style" at bounding box center [216, 42] width 105 height 15
select select "rem"
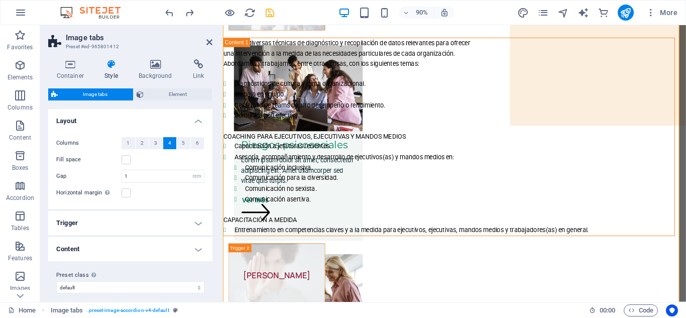
click at [115, 65] on icon at bounding box center [111, 64] width 30 height 10
click at [195, 224] on h4 "Trigger" at bounding box center [130, 223] width 164 height 24
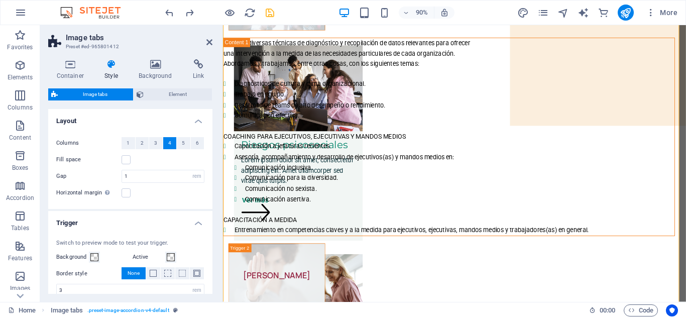
click at [213, 284] on div "Container Style Background Link Size Height Default px rem % vh vw Min. height …" at bounding box center [130, 176] width 180 height 250
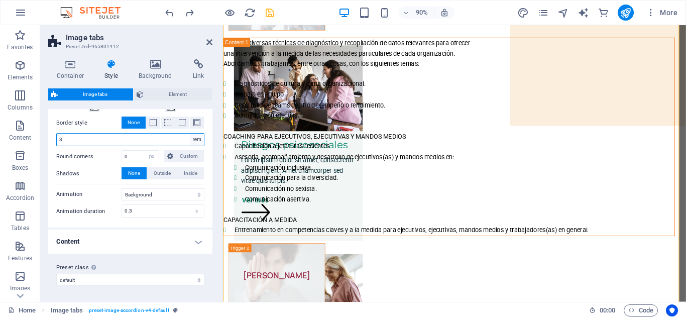
click at [196, 139] on select "px rem % vh vw" at bounding box center [197, 140] width 14 height 12
select select "px"
click at [190, 134] on select "px rem % vh vw" at bounding box center [197, 140] width 14 height 12
type input "0"
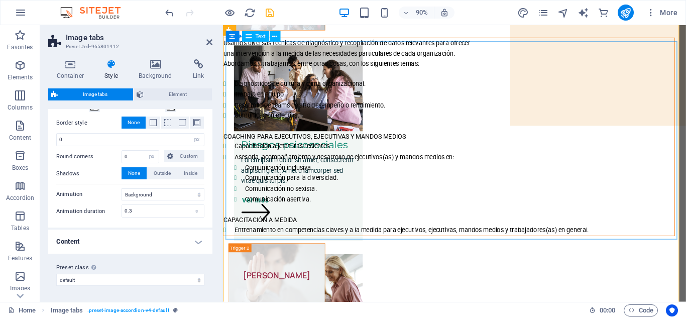
click at [366, 223] on div "Usamos diversas técnicas de diagnóstico y recopilación de datos relevantes para…" at bounding box center [473, 149] width 501 height 219
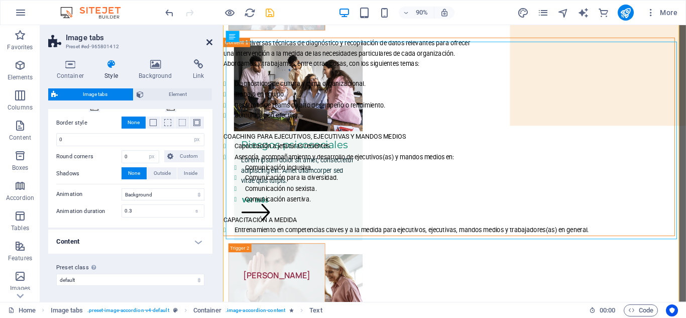
click at [208, 41] on icon at bounding box center [209, 42] width 6 height 8
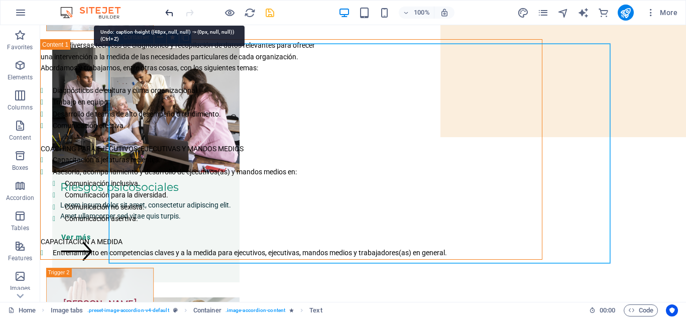
click at [167, 13] on icon "undo" at bounding box center [170, 13] width 12 height 12
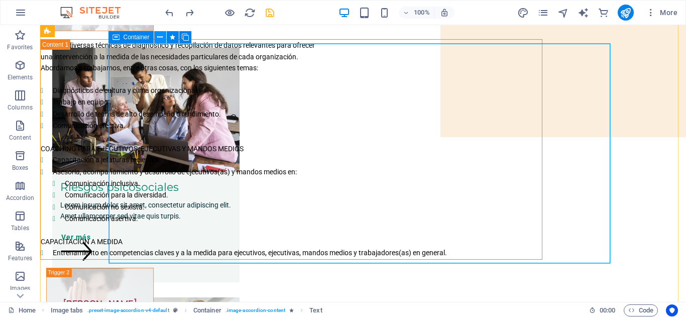
click at [158, 37] on icon at bounding box center [160, 37] width 6 height 11
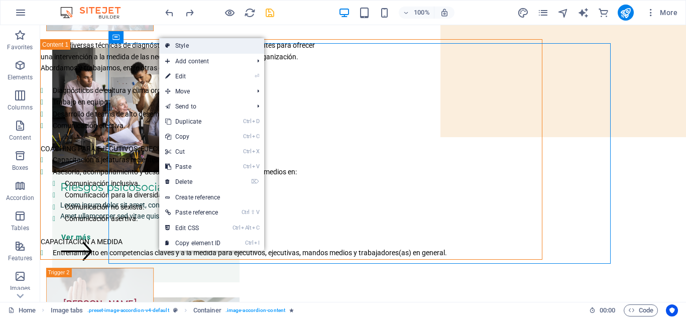
click at [181, 49] on link "Style" at bounding box center [211, 45] width 105 height 15
select select "rem"
select select "px"
select select "background"
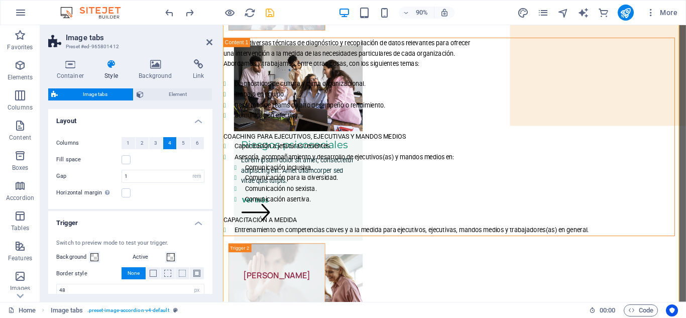
click at [210, 278] on div "Switch to preview mode to test your trigger. Background Active Border style Non…" at bounding box center [130, 304] width 168 height 150
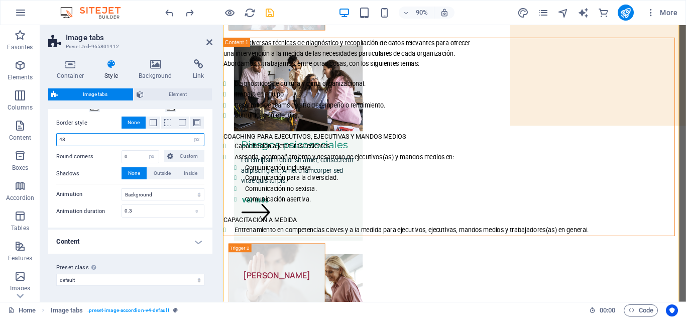
click at [112, 137] on input "48" at bounding box center [130, 140] width 147 height 12
type input "4"
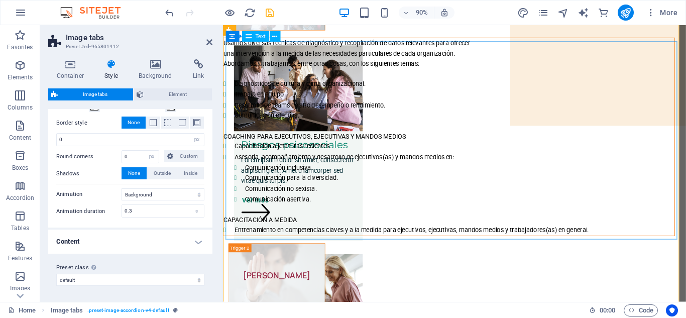
click at [292, 213] on div "Usamos diversas técnicas de diagnóstico y recopilación de datos relevantes para…" at bounding box center [473, 149] width 501 height 219
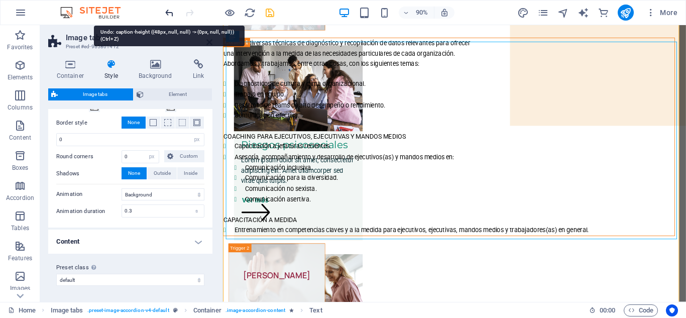
click at [170, 13] on icon "undo" at bounding box center [170, 13] width 12 height 12
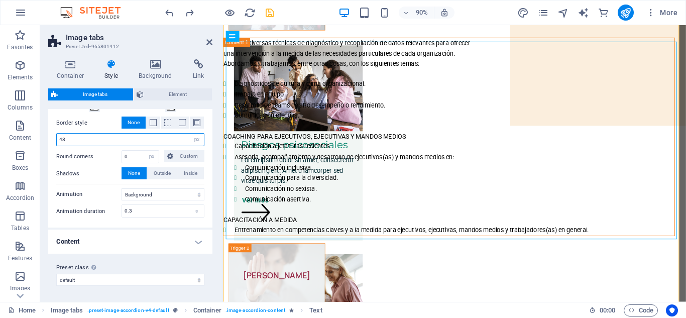
click at [92, 136] on input "48" at bounding box center [130, 140] width 147 height 12
click at [134, 124] on span "None" at bounding box center [133, 122] width 12 height 12
click at [76, 140] on input "48" at bounding box center [130, 140] width 147 height 12
type input "4"
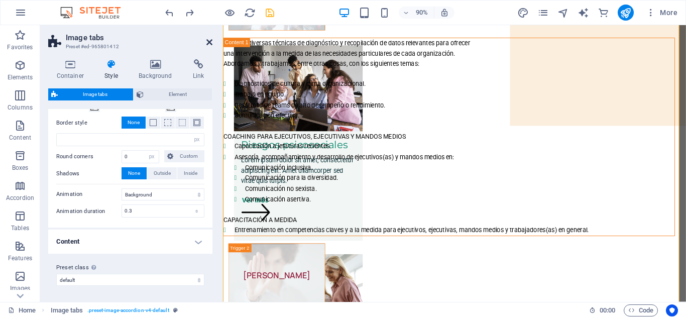
click at [206, 40] on icon at bounding box center [209, 42] width 6 height 8
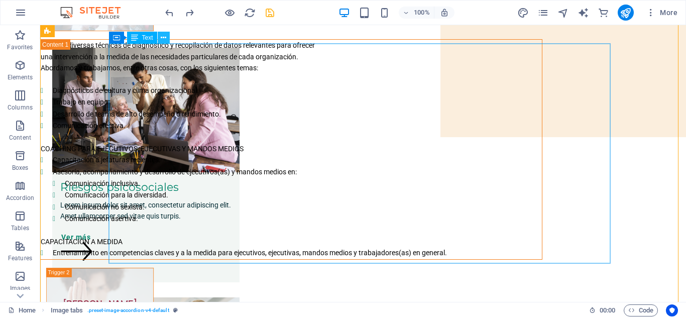
click at [161, 38] on icon at bounding box center [164, 38] width 6 height 11
click at [165, 36] on icon at bounding box center [164, 38] width 6 height 11
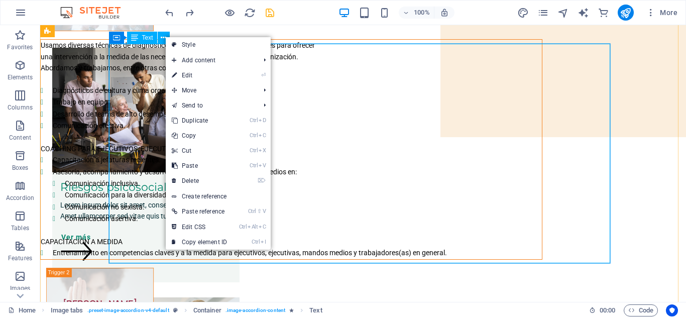
click at [131, 82] on div "Usamos diversas técnicas de diagnóstico y recopilación de datos relevantes para…" at bounding box center [291, 149] width 501 height 219
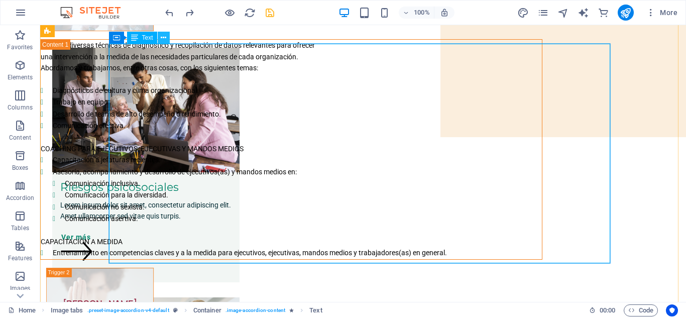
click at [163, 40] on icon at bounding box center [164, 38] width 6 height 11
click at [159, 37] on icon at bounding box center [160, 37] width 6 height 11
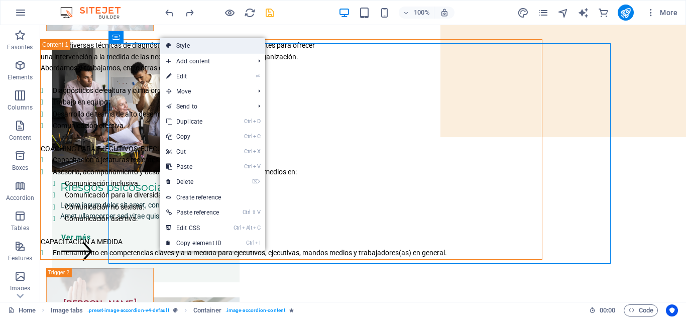
click at [184, 45] on link "Style" at bounding box center [212, 45] width 105 height 15
select select "rem"
select select "px"
select select "background"
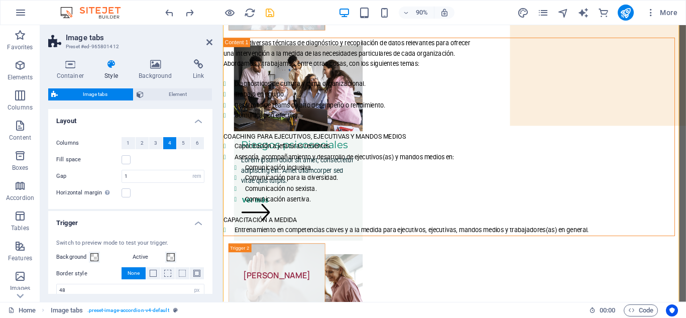
type input "48"
click at [213, 275] on div "Container Style Background Link Size Height Default px rem % vh vw Min. height …" at bounding box center [130, 176] width 180 height 250
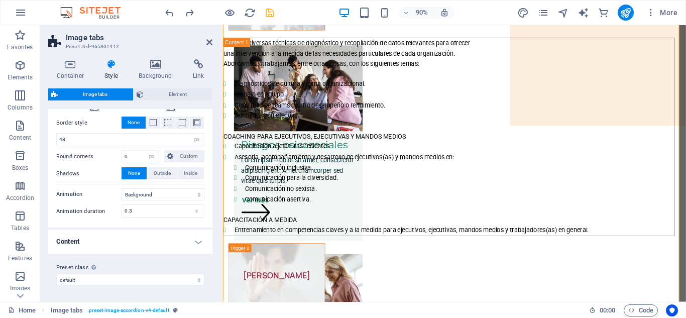
click at [194, 242] on h4 "Content" at bounding box center [130, 241] width 164 height 24
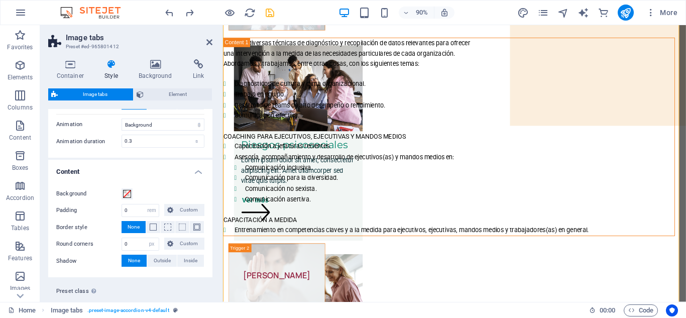
scroll to position [244, 0]
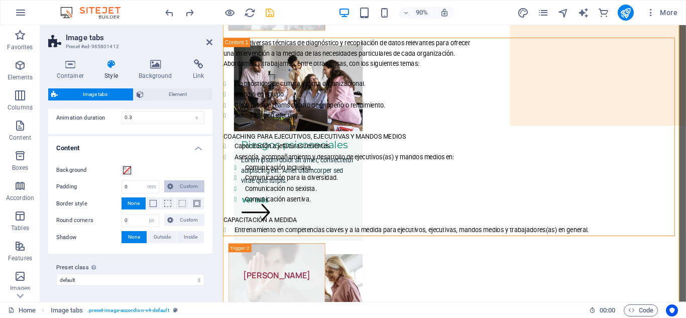
click at [184, 183] on span "Custom" at bounding box center [188, 186] width 25 height 12
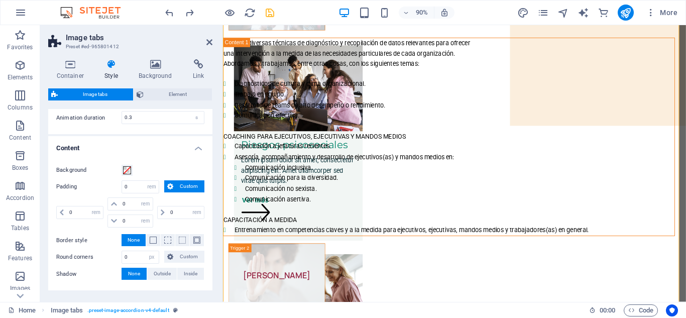
click at [184, 183] on span "Custom" at bounding box center [188, 186] width 25 height 12
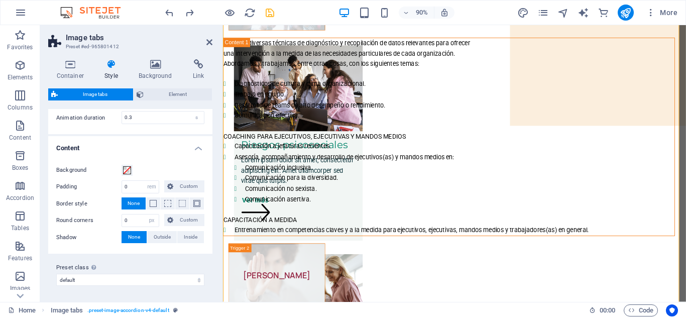
click at [214, 112] on div "Container Style Background Link Size Height Default px rem % vh vw Min. height …" at bounding box center [130, 176] width 180 height 250
click at [180, 97] on span "Element" at bounding box center [178, 94] width 63 height 12
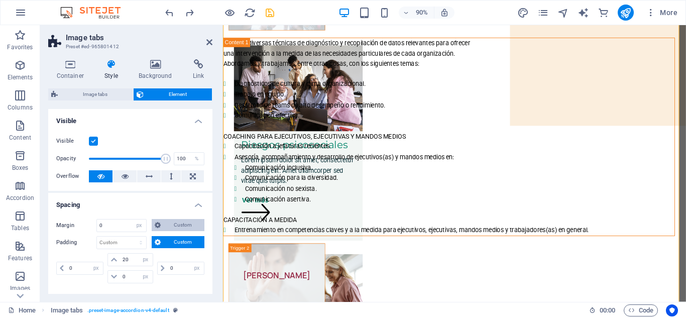
click at [177, 224] on span "Custom" at bounding box center [183, 225] width 38 height 12
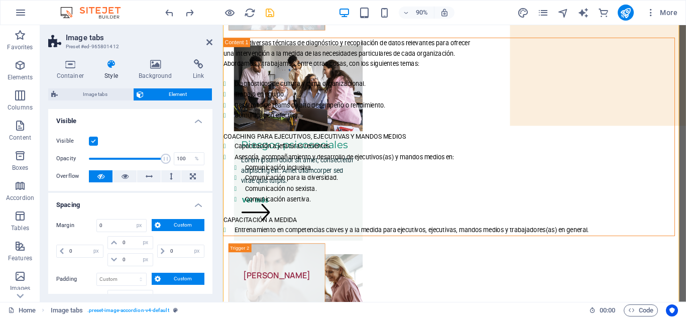
click at [177, 224] on span "Custom" at bounding box center [183, 225] width 38 height 12
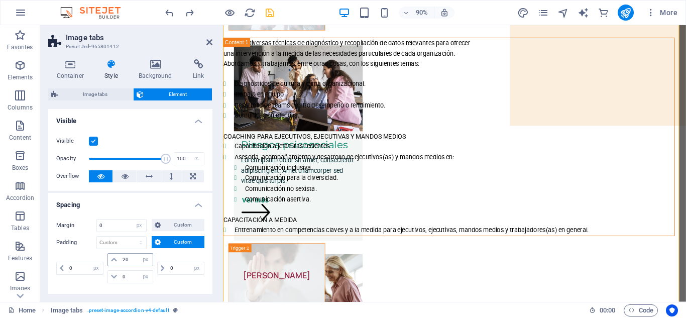
click at [112, 260] on icon at bounding box center [114, 259] width 6 height 6
click at [116, 257] on icon at bounding box center [114, 259] width 6 height 6
click at [124, 259] on input "20" at bounding box center [136, 259] width 32 height 12
type input "0"
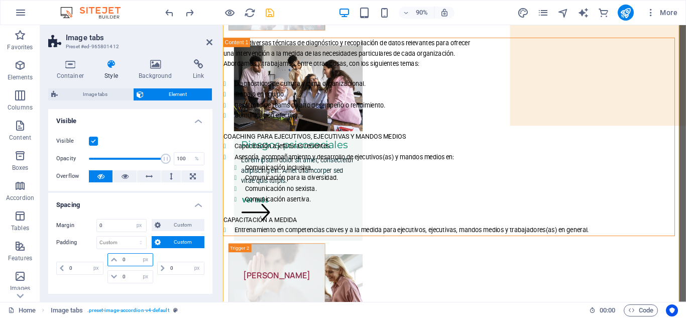
select select "px"
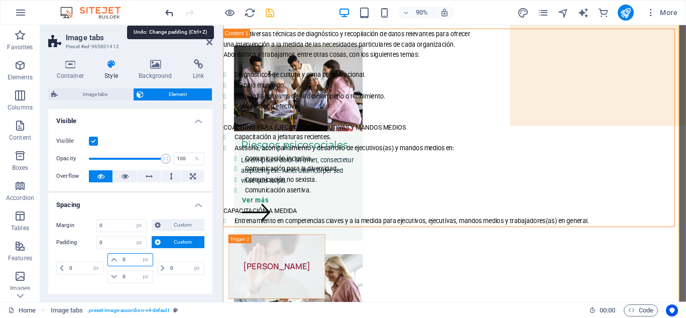
type input "0"
click at [168, 13] on icon "undo" at bounding box center [170, 13] width 12 height 12
select select "DISABLED_OPTION_VALUE"
type input "20"
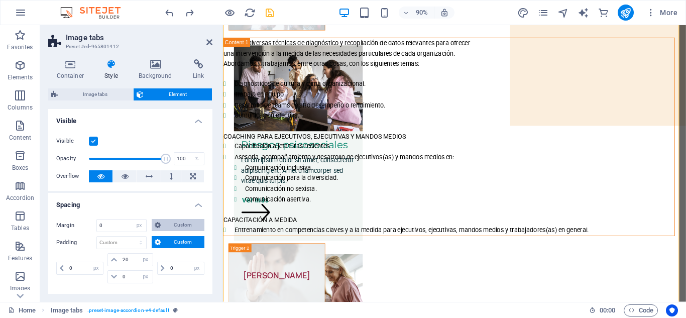
click at [170, 224] on span "Custom" at bounding box center [183, 225] width 38 height 12
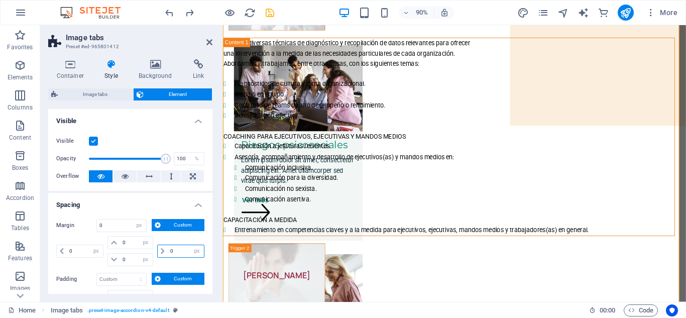
click at [176, 251] on input "0" at bounding box center [186, 251] width 36 height 12
type input "5"
select select "DISABLED_OPTION_VALUE"
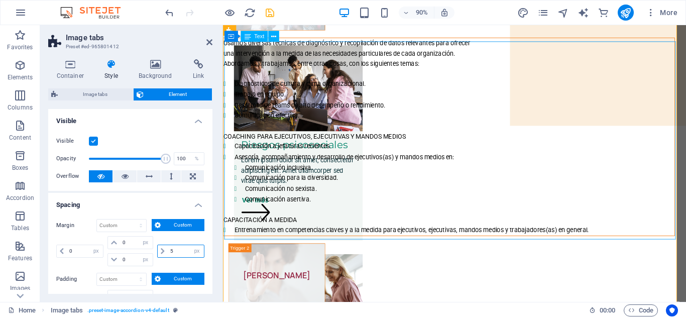
type input "5"
click at [420, 244] on div "Usamos diversas técnicas de diagnóstico y recopilación de datos relevantes para…" at bounding box center [473, 149] width 501 height 219
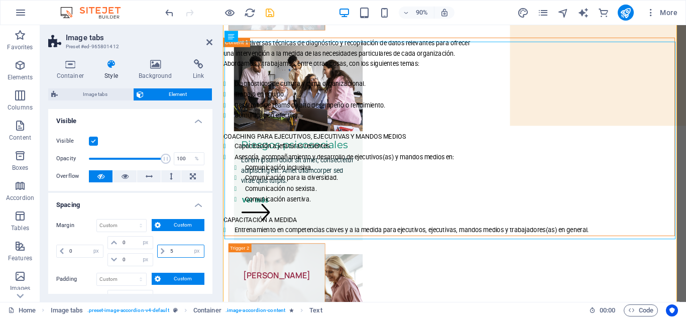
click at [179, 252] on input "5" at bounding box center [186, 251] width 36 height 12
type input "1"
type input "0"
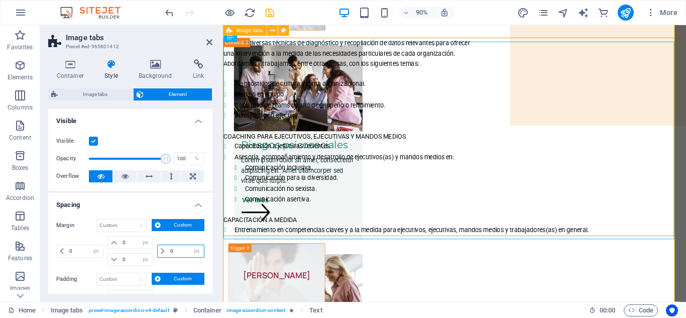
type input "0"
select select "px"
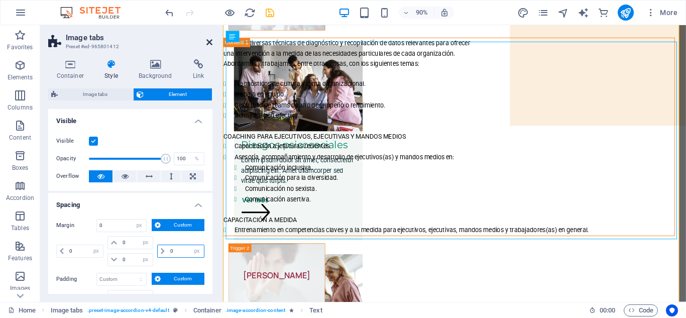
type input "0"
click at [208, 42] on icon at bounding box center [209, 42] width 6 height 8
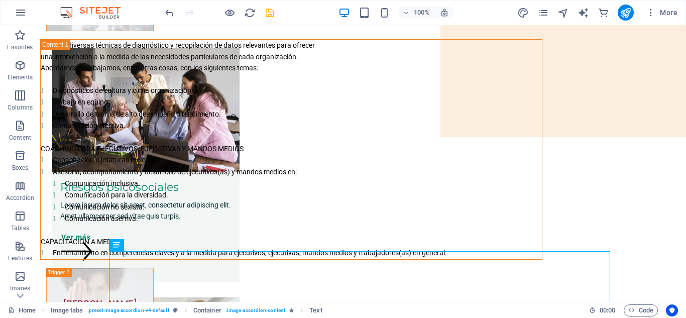
scroll to position [0, 0]
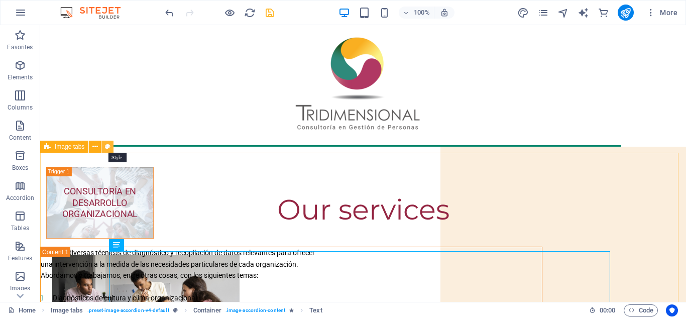
click at [106, 149] on icon at bounding box center [108, 147] width 6 height 11
select select "rem"
select select "px"
select select "background"
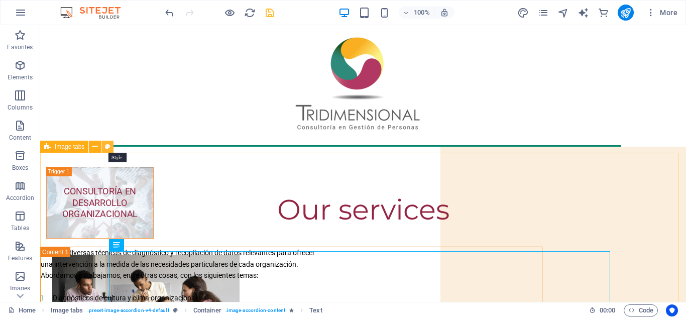
select select "rem"
select select "px"
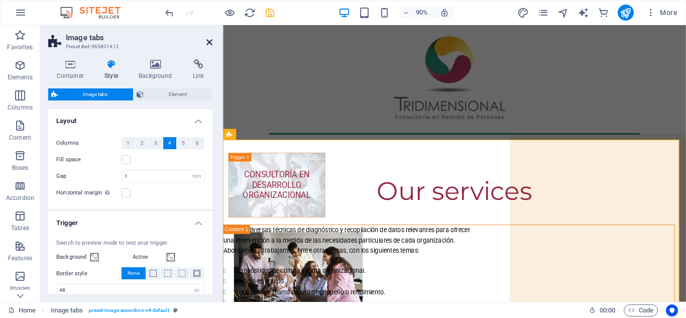
click at [208, 41] on icon at bounding box center [209, 42] width 6 height 8
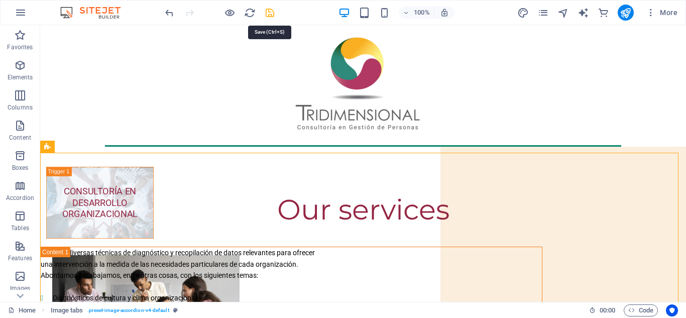
click at [270, 14] on icon "save" at bounding box center [270, 13] width 12 height 12
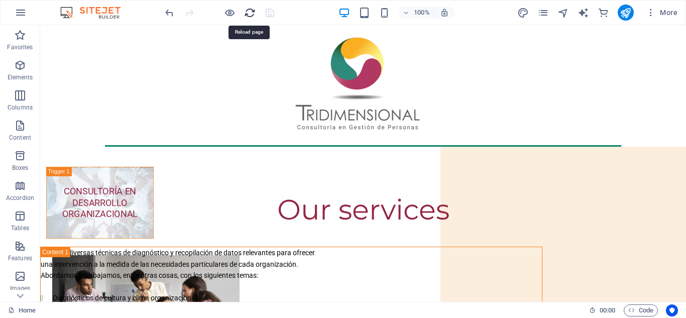
click at [249, 11] on icon "reload" at bounding box center [250, 13] width 12 height 12
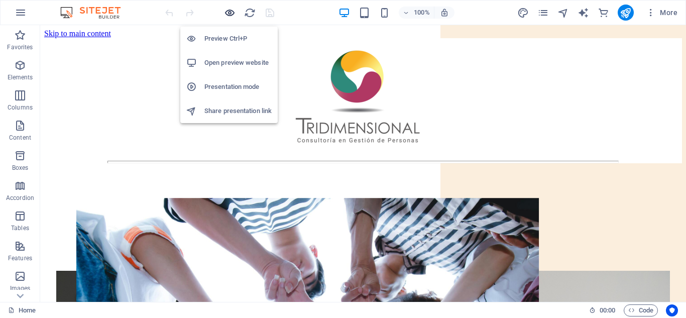
click at [231, 14] on icon "button" at bounding box center [230, 13] width 12 height 12
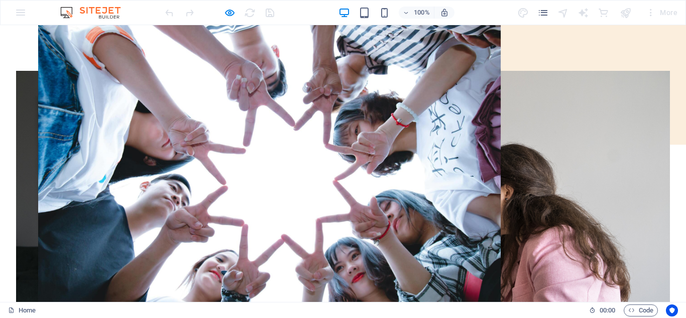
scroll to position [201, 0]
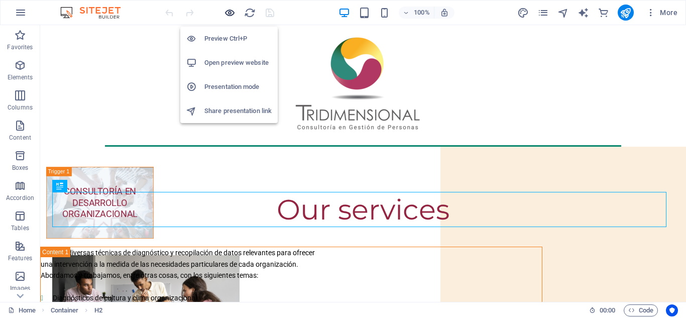
click at [230, 13] on icon "button" at bounding box center [230, 13] width 12 height 12
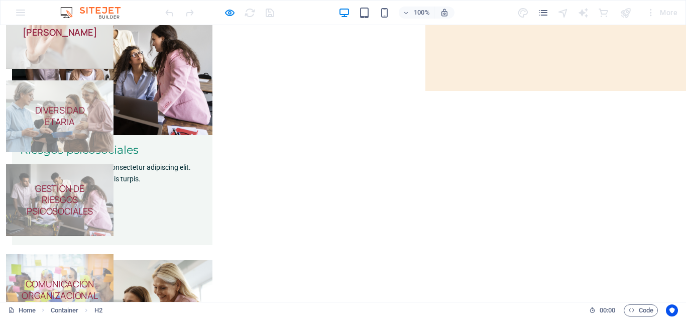
scroll to position [265, 0]
